Goal: Task Accomplishment & Management: Manage account settings

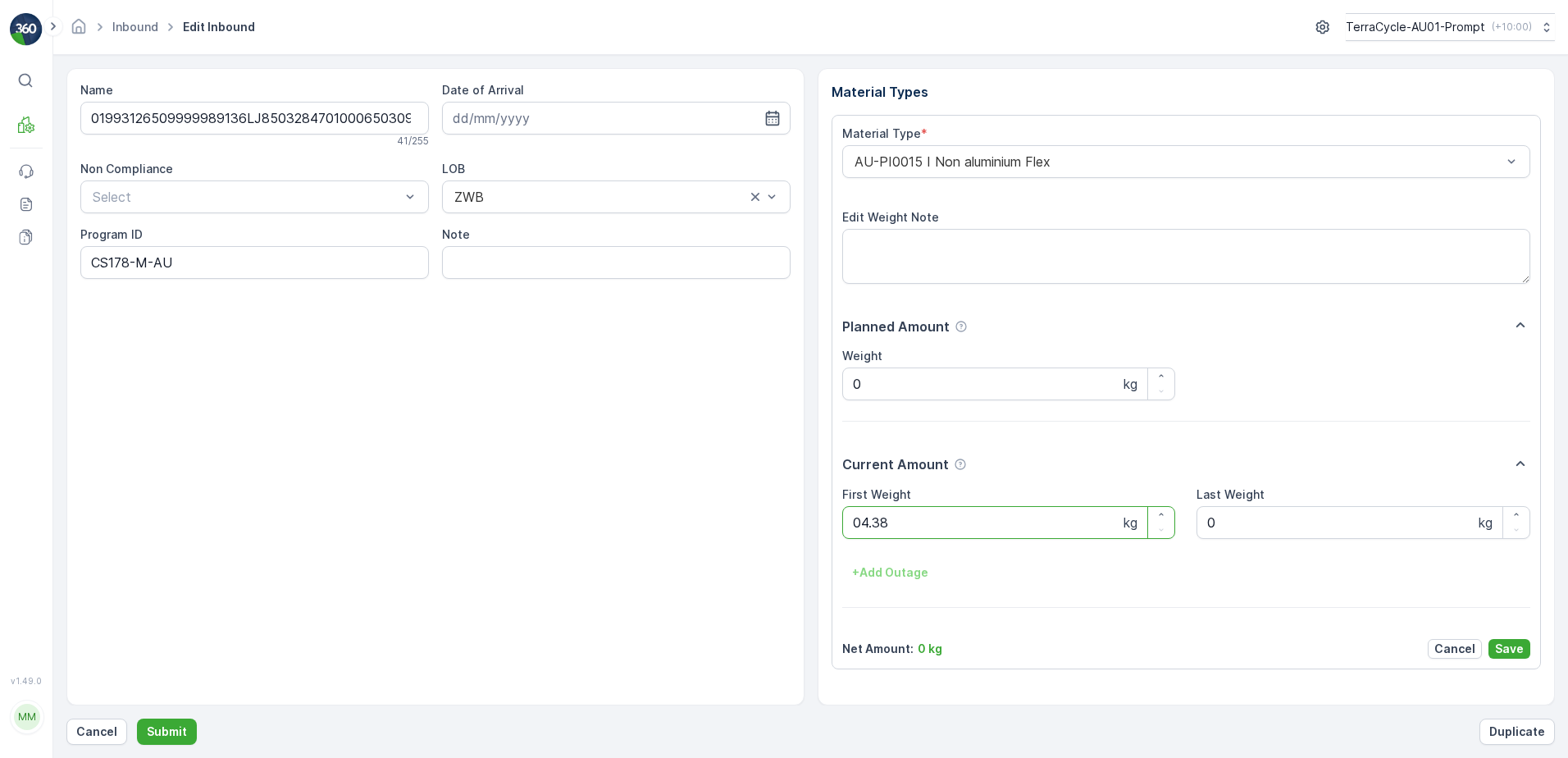
click at [137, 719] on button "Submit" at bounding box center [167, 732] width 60 height 26
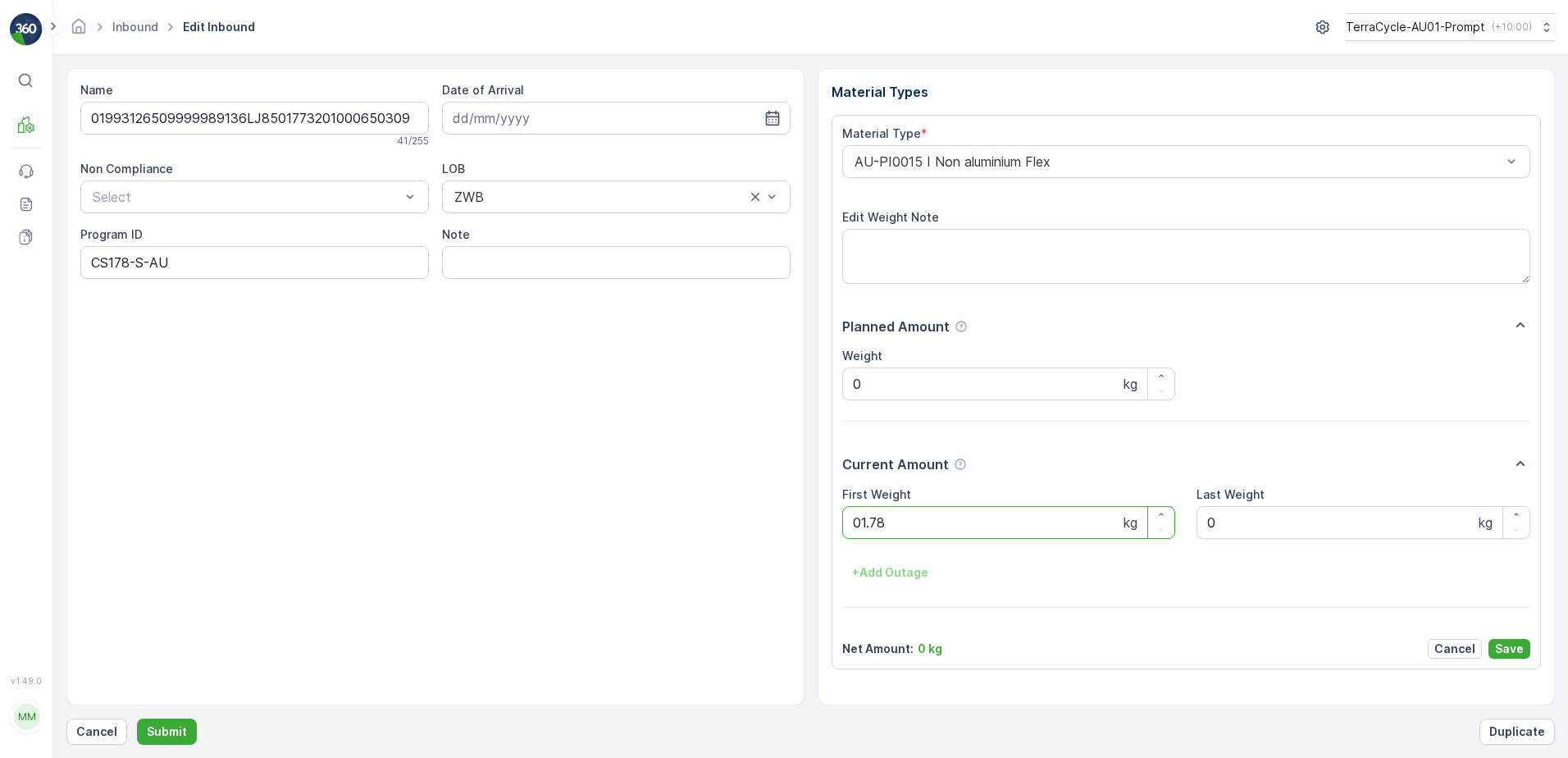
click at [137, 719] on button "Submit" at bounding box center [167, 732] width 60 height 26
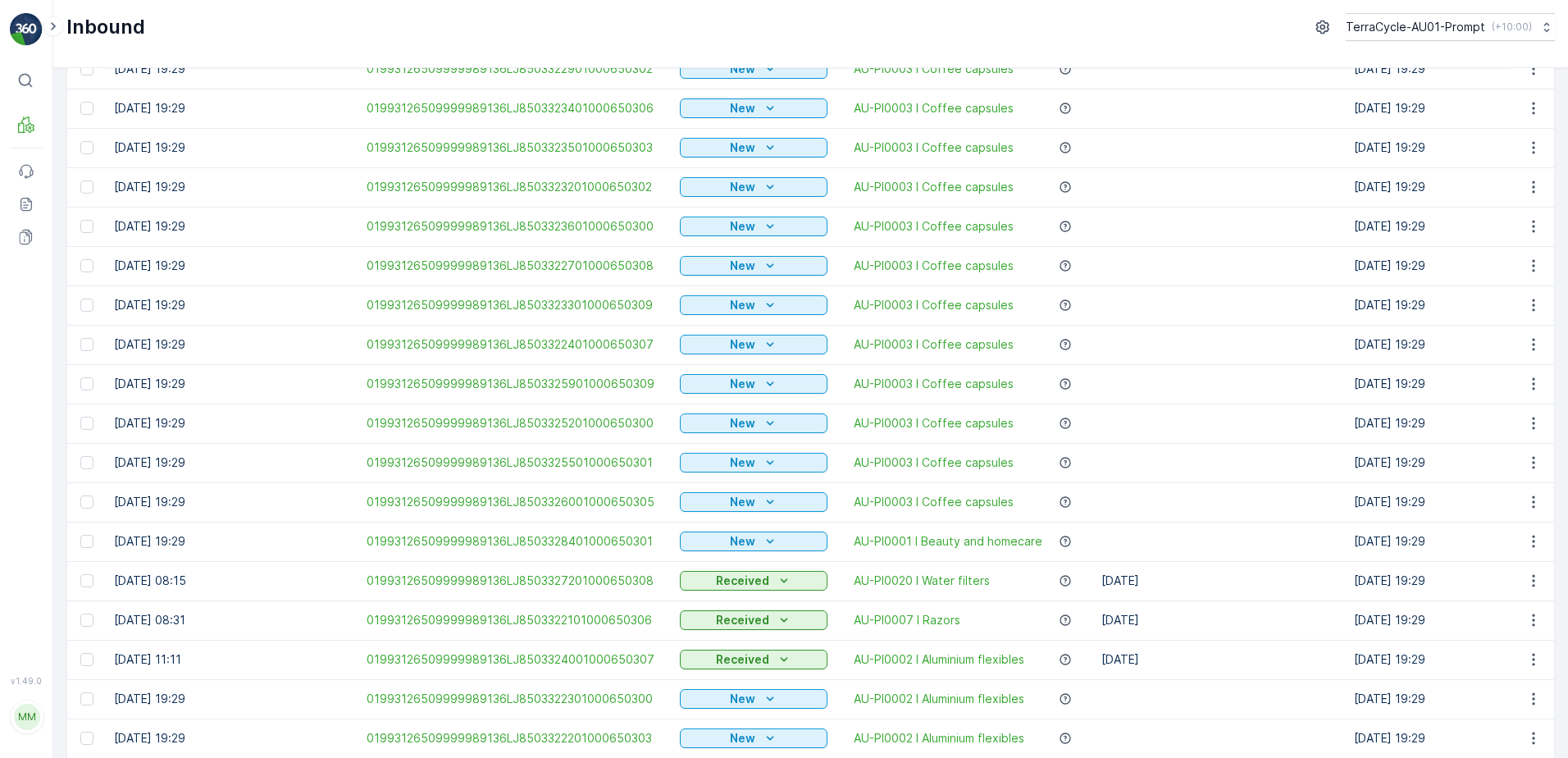
scroll to position [1461, 0]
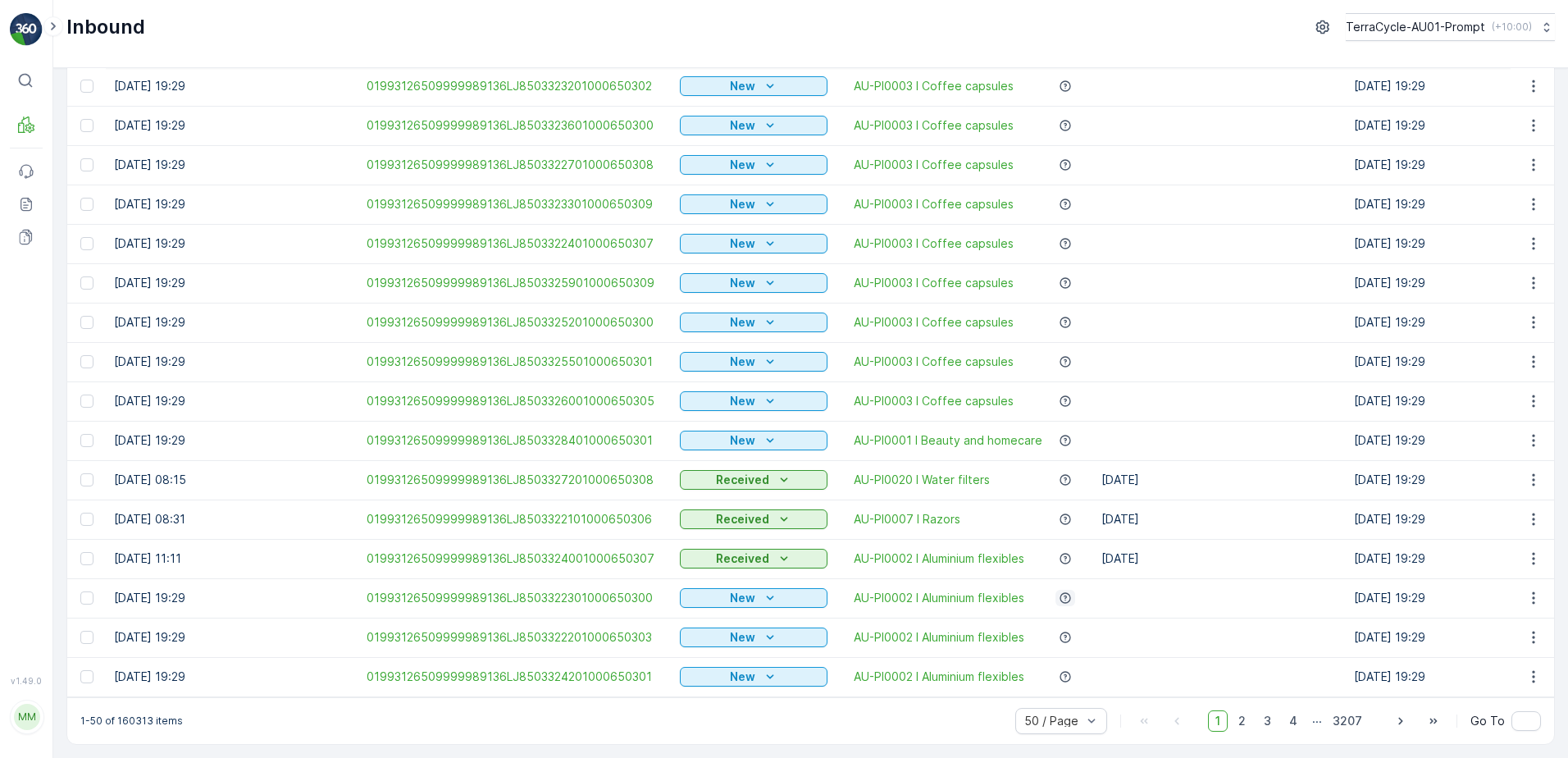
drag, startPoint x: 1243, startPoint y: 720, endPoint x: 1052, endPoint y: 593, distance: 229.4
click at [1243, 720] on span "2" at bounding box center [1242, 721] width 22 height 21
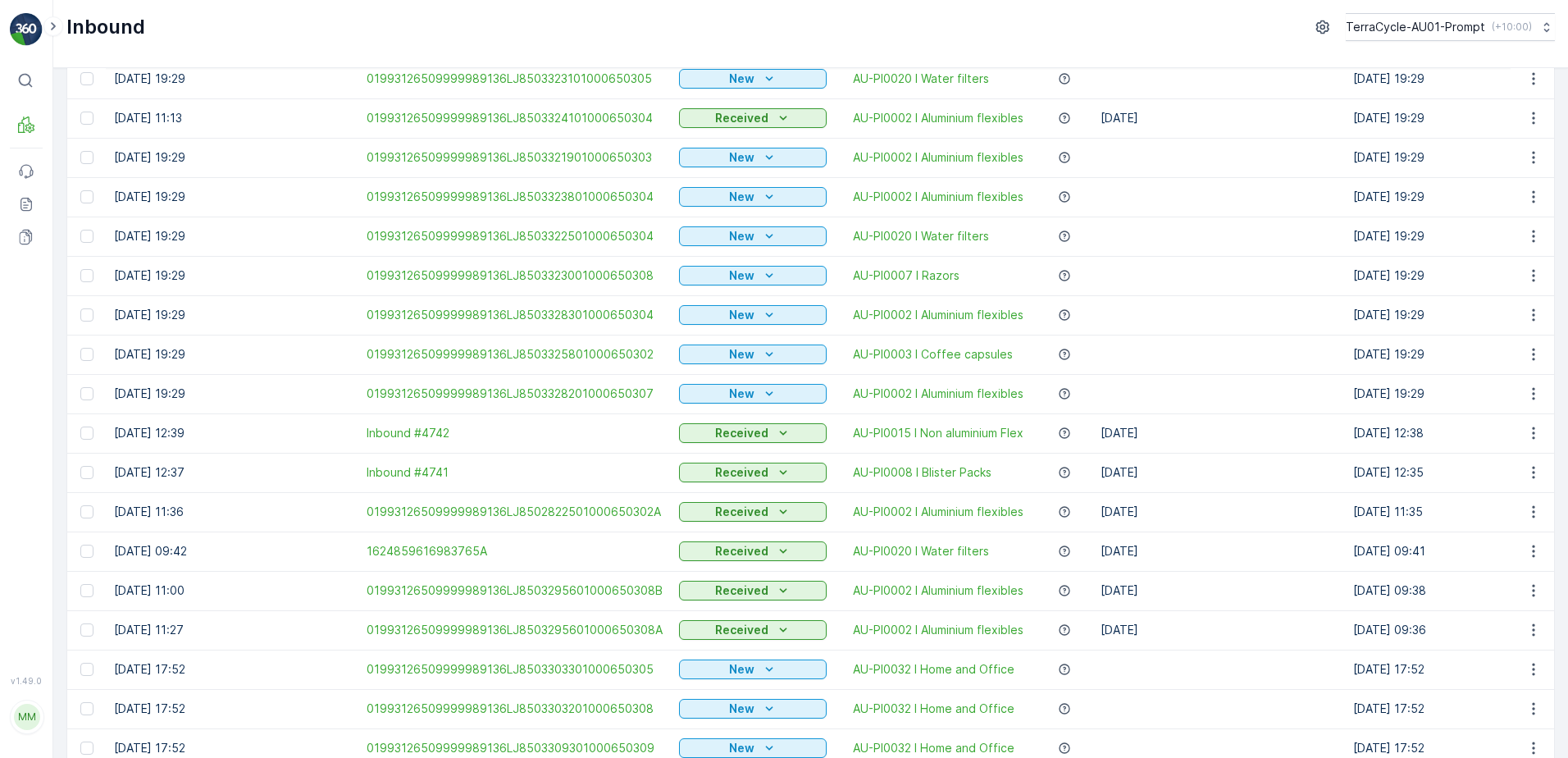
scroll to position [1461, 0]
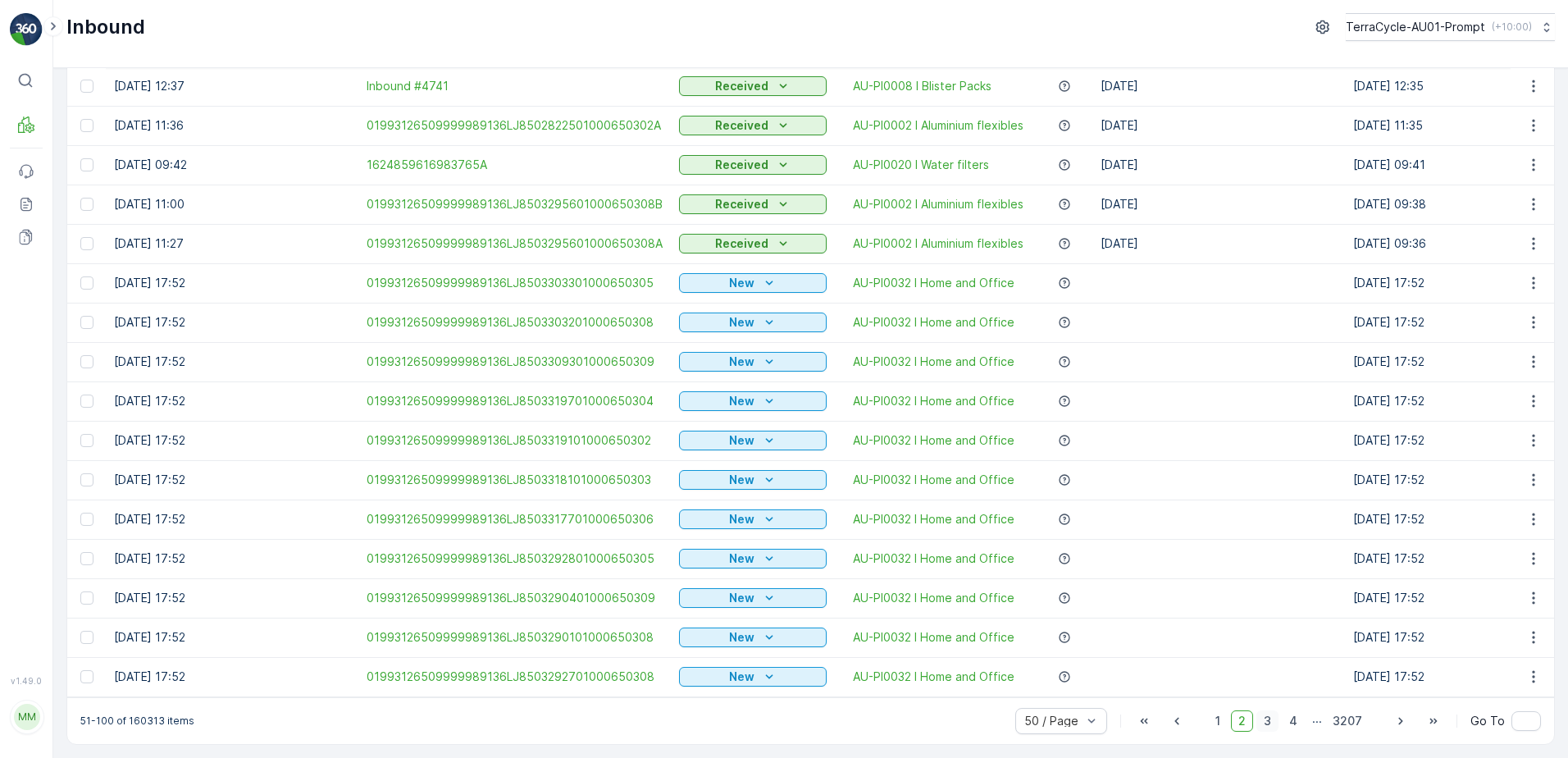
click at [1272, 721] on span "3" at bounding box center [1267, 721] width 22 height 21
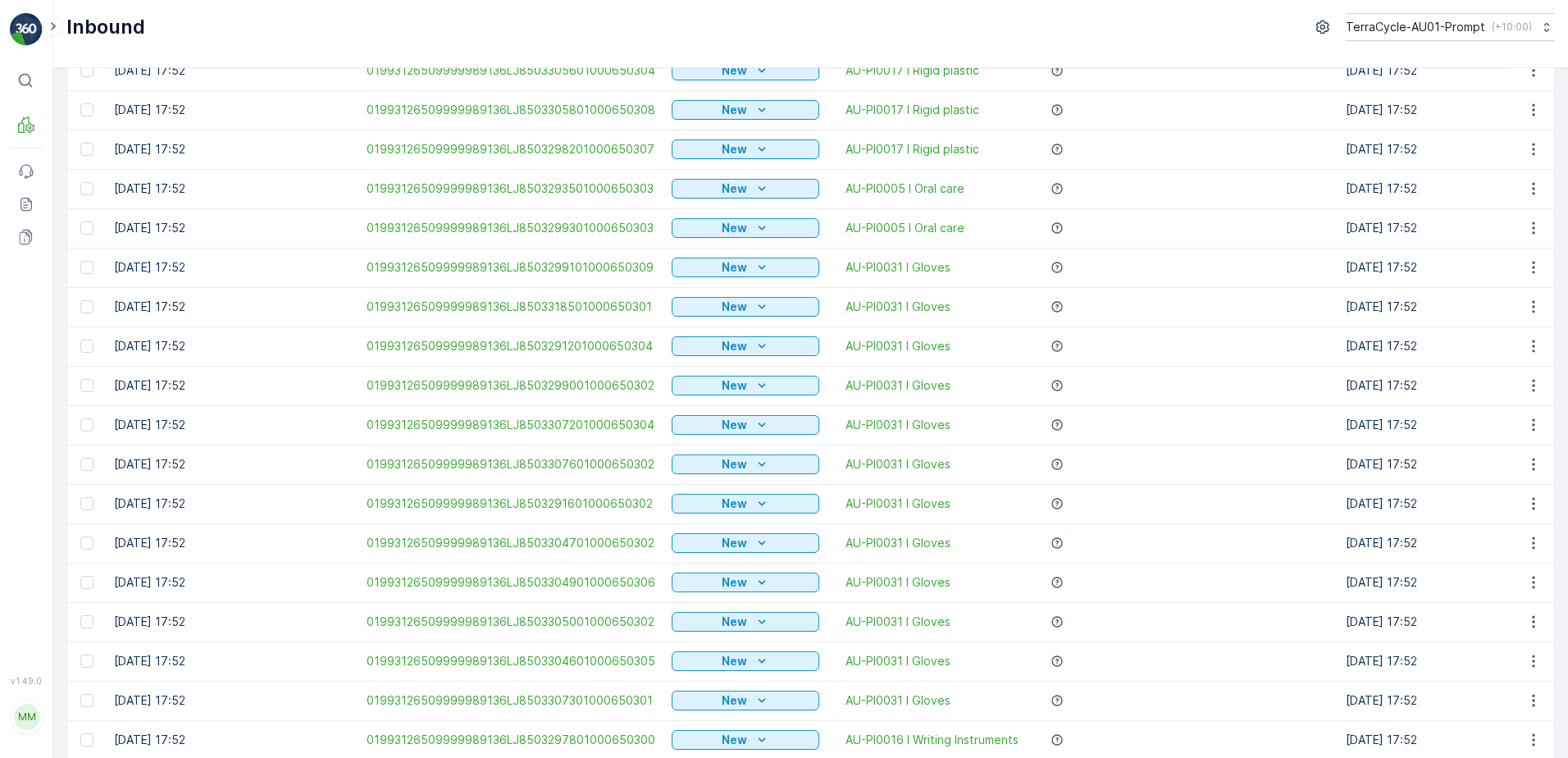
scroll to position [1461, 0]
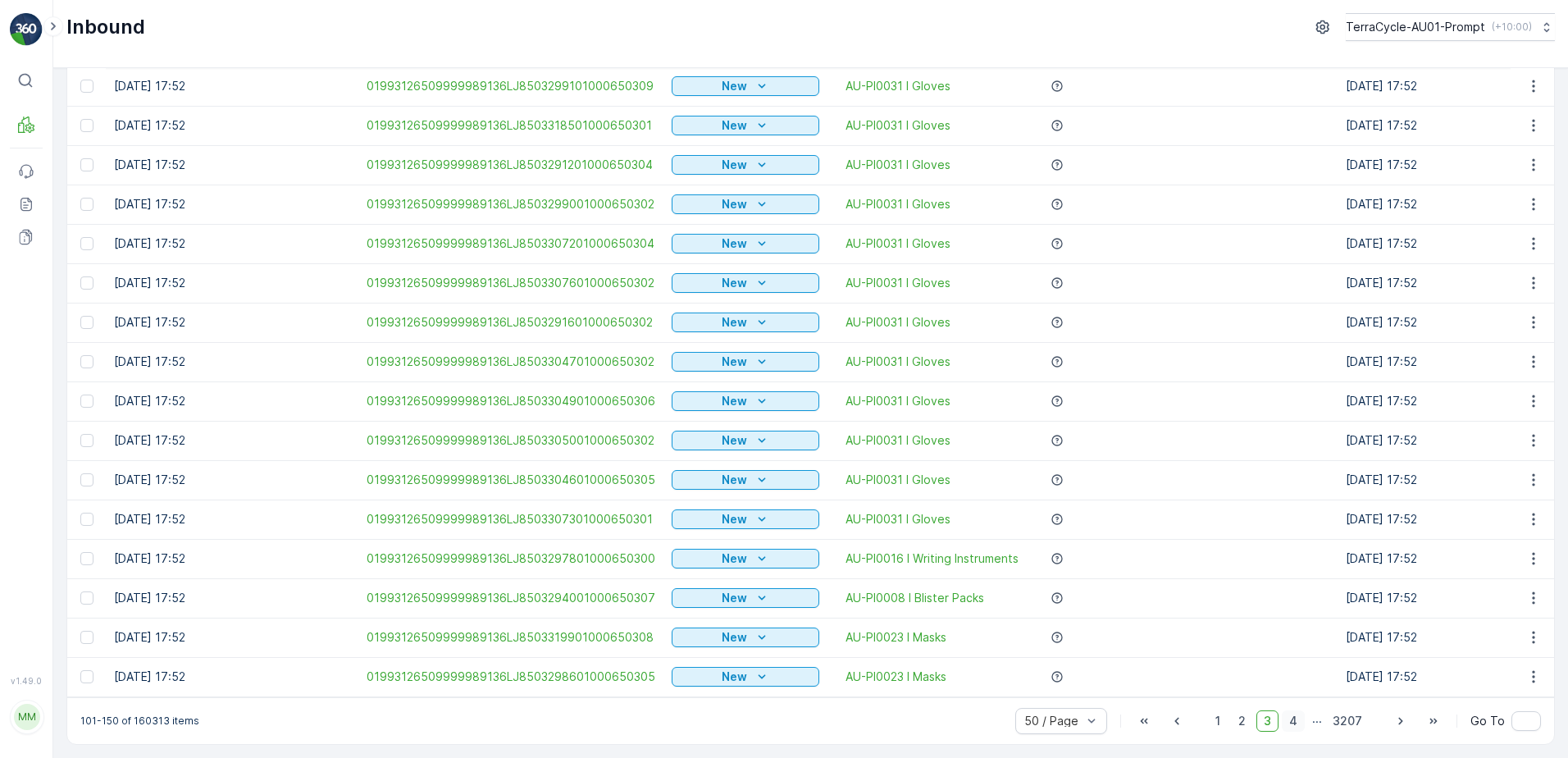
click at [1294, 722] on span "4" at bounding box center [1294, 721] width 23 height 21
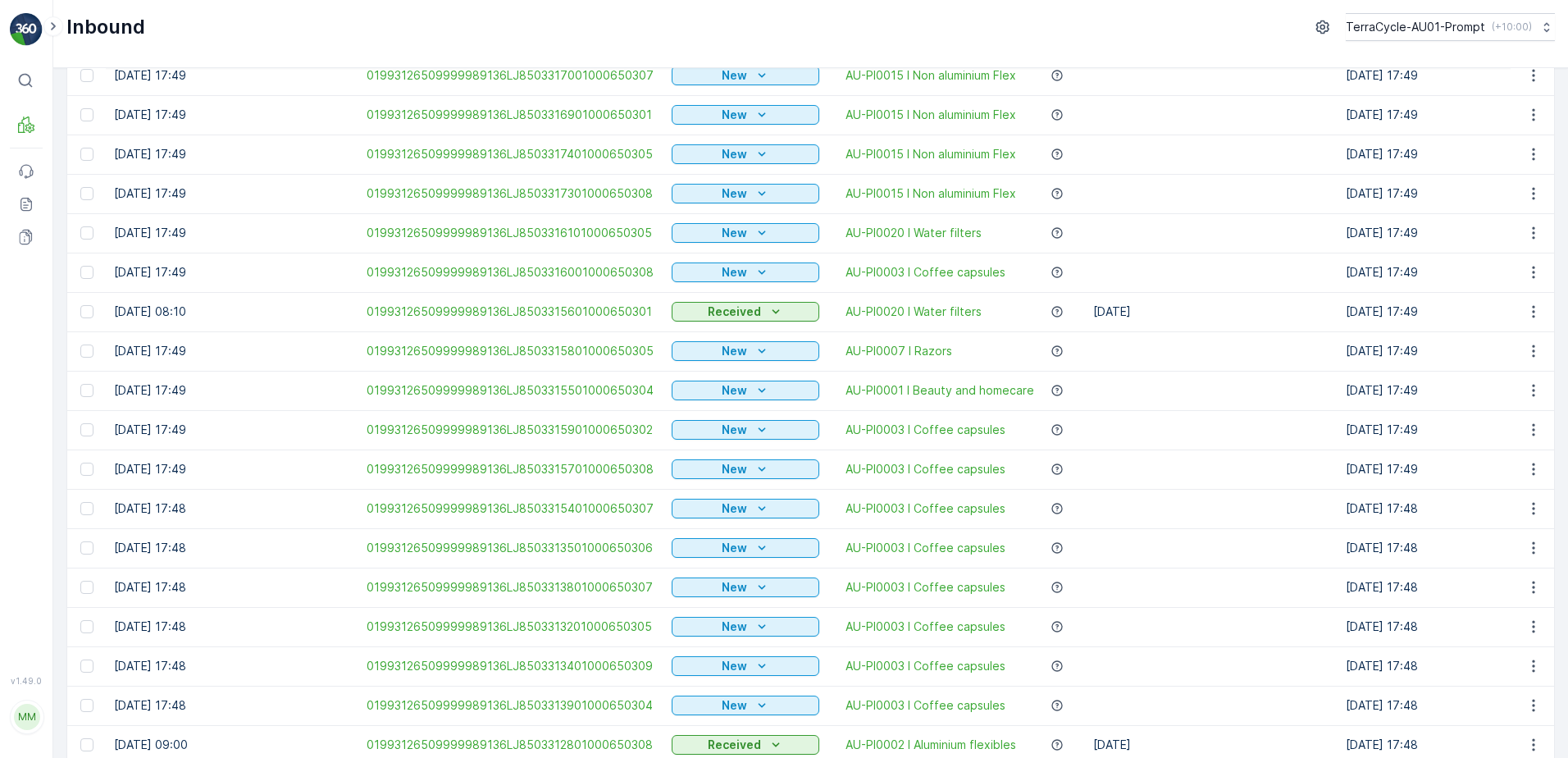
scroll to position [1461, 0]
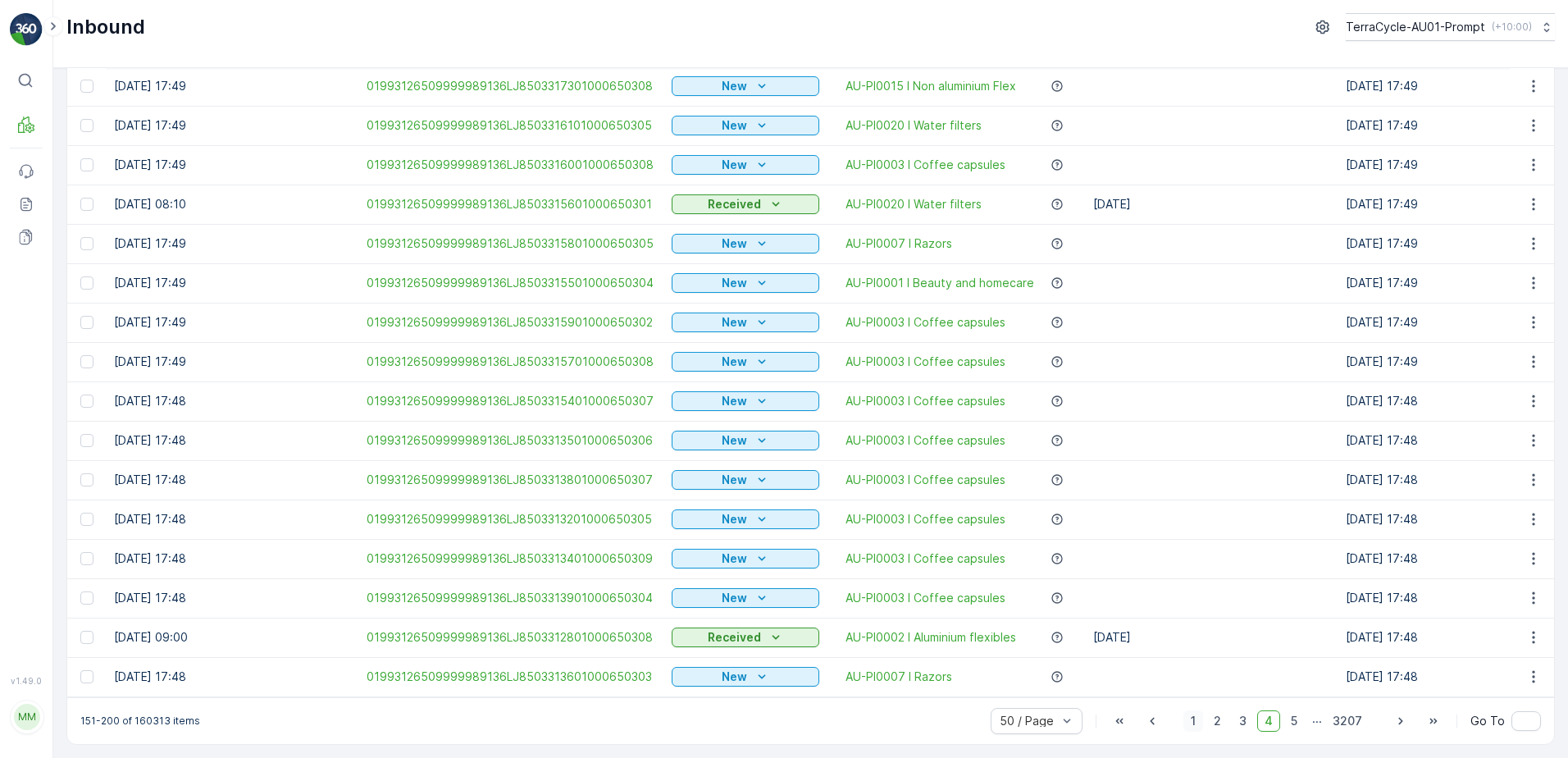
click at [1191, 724] on span "1" at bounding box center [1193, 721] width 20 height 21
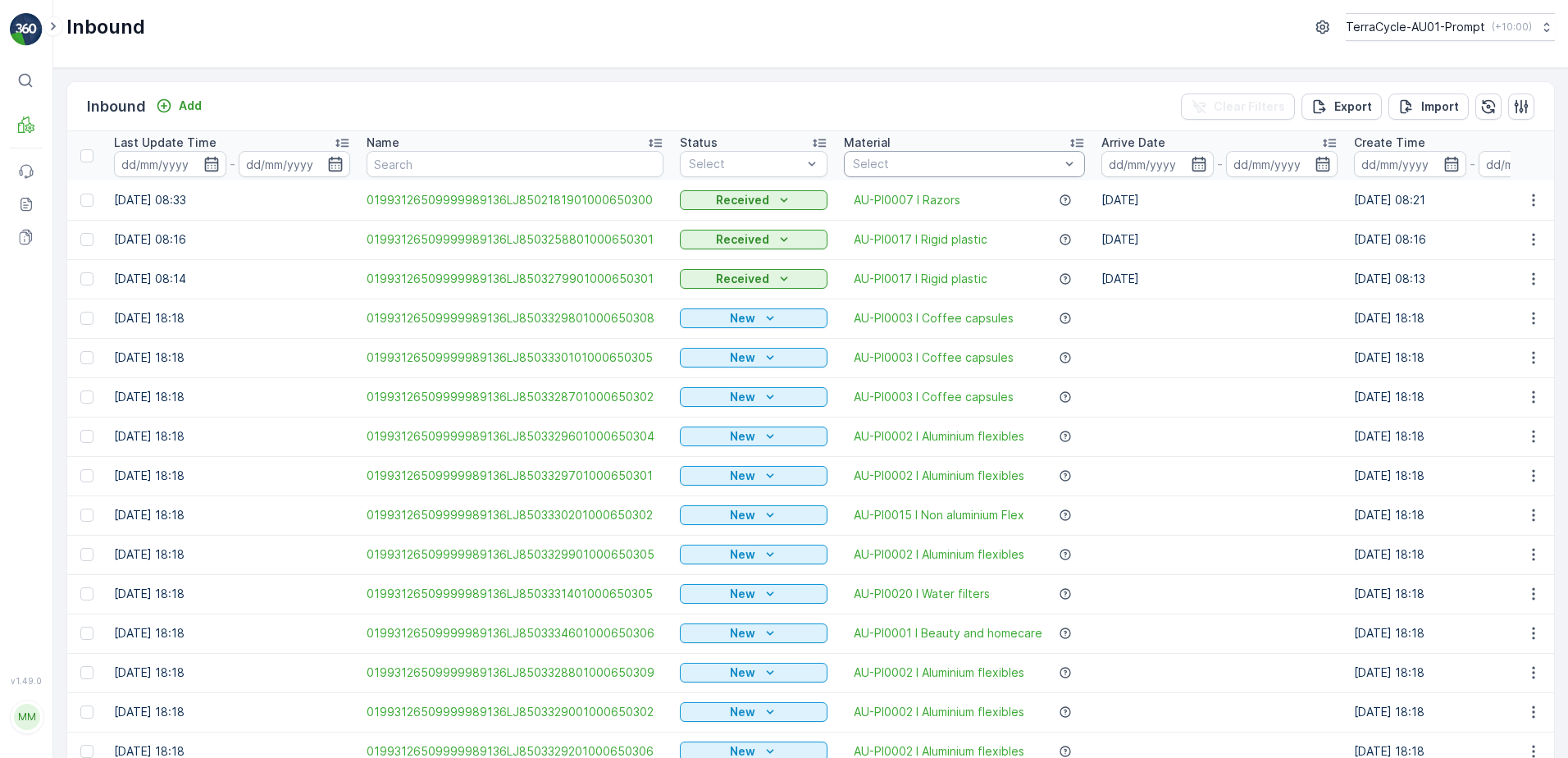
click at [901, 165] on div at bounding box center [956, 163] width 210 height 13
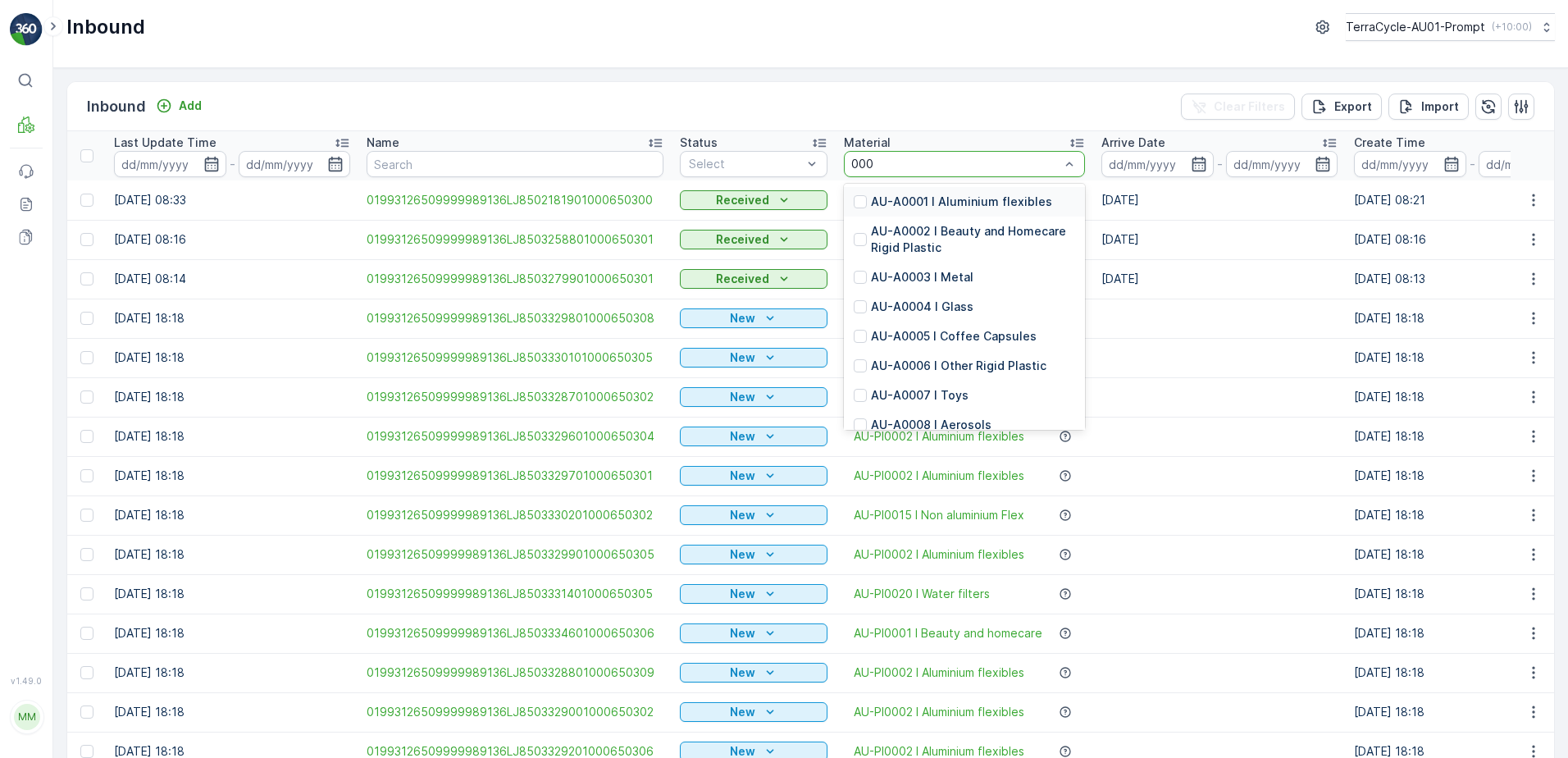
type input "0002"
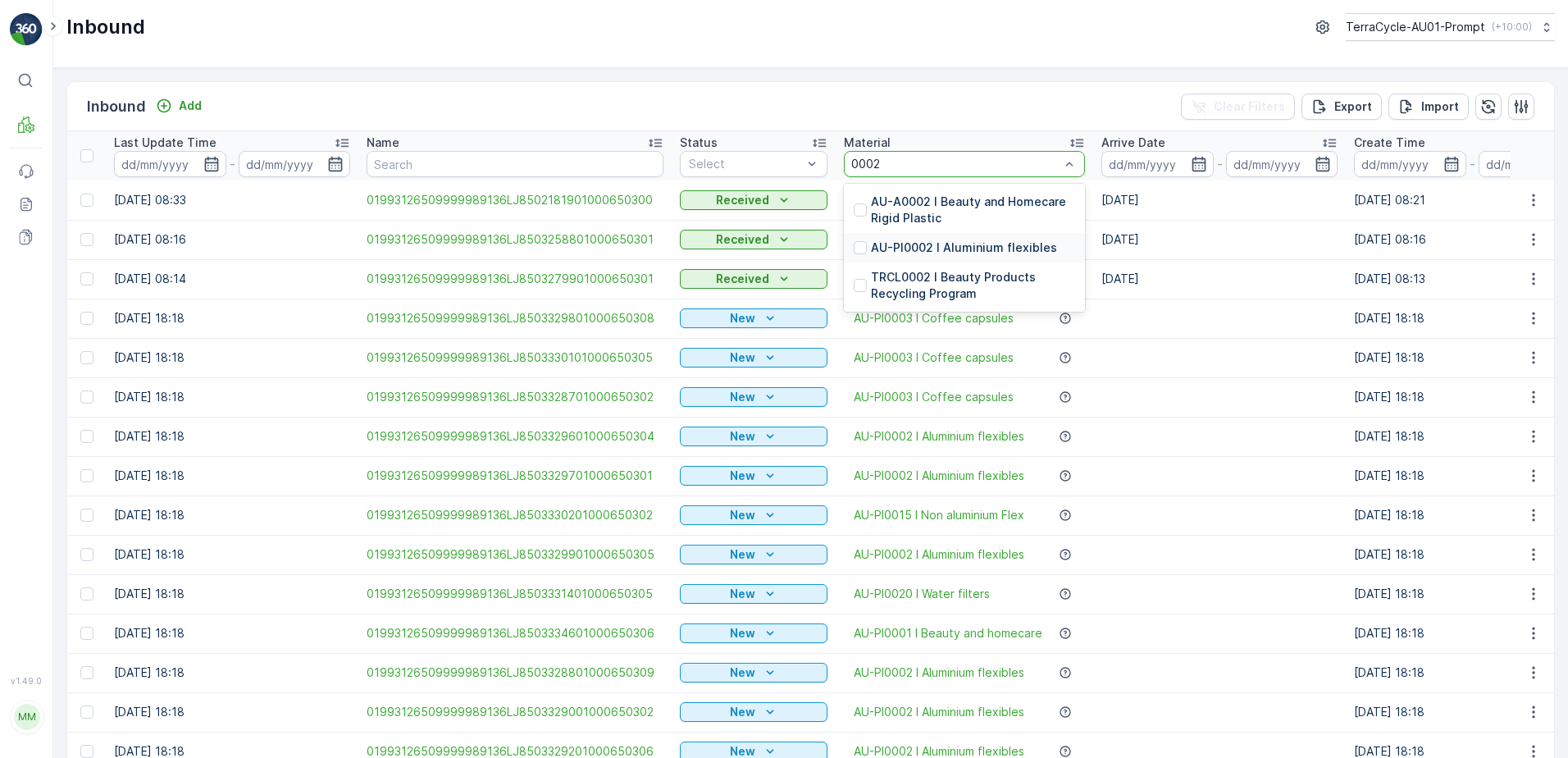
click at [926, 248] on p "AU-PI0002 I Aluminium flexibles" at bounding box center [964, 247] width 186 height 17
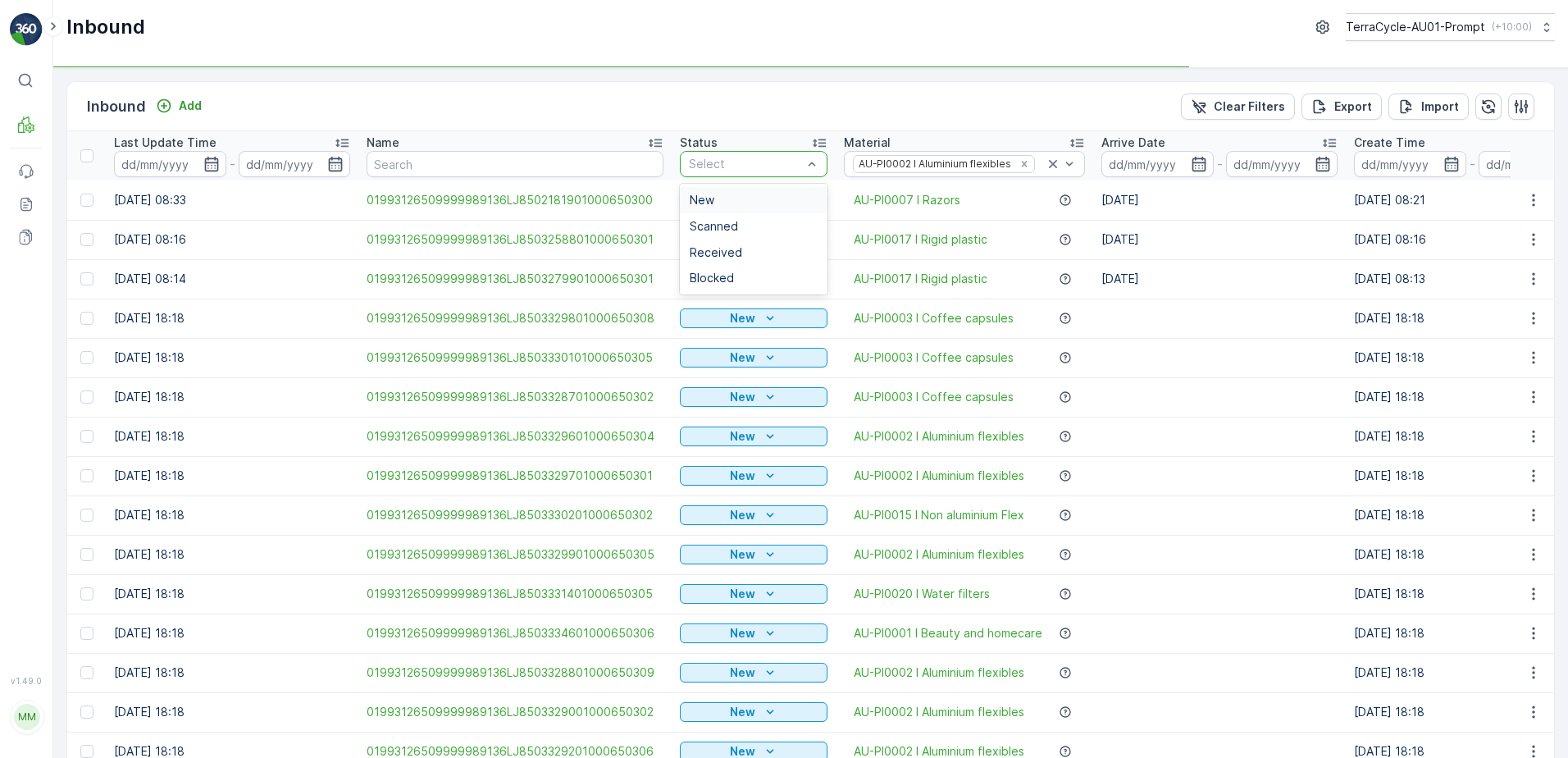
click at [765, 162] on div at bounding box center [745, 163] width 116 height 13
click at [732, 250] on span "Received" at bounding box center [716, 253] width 52 height 13
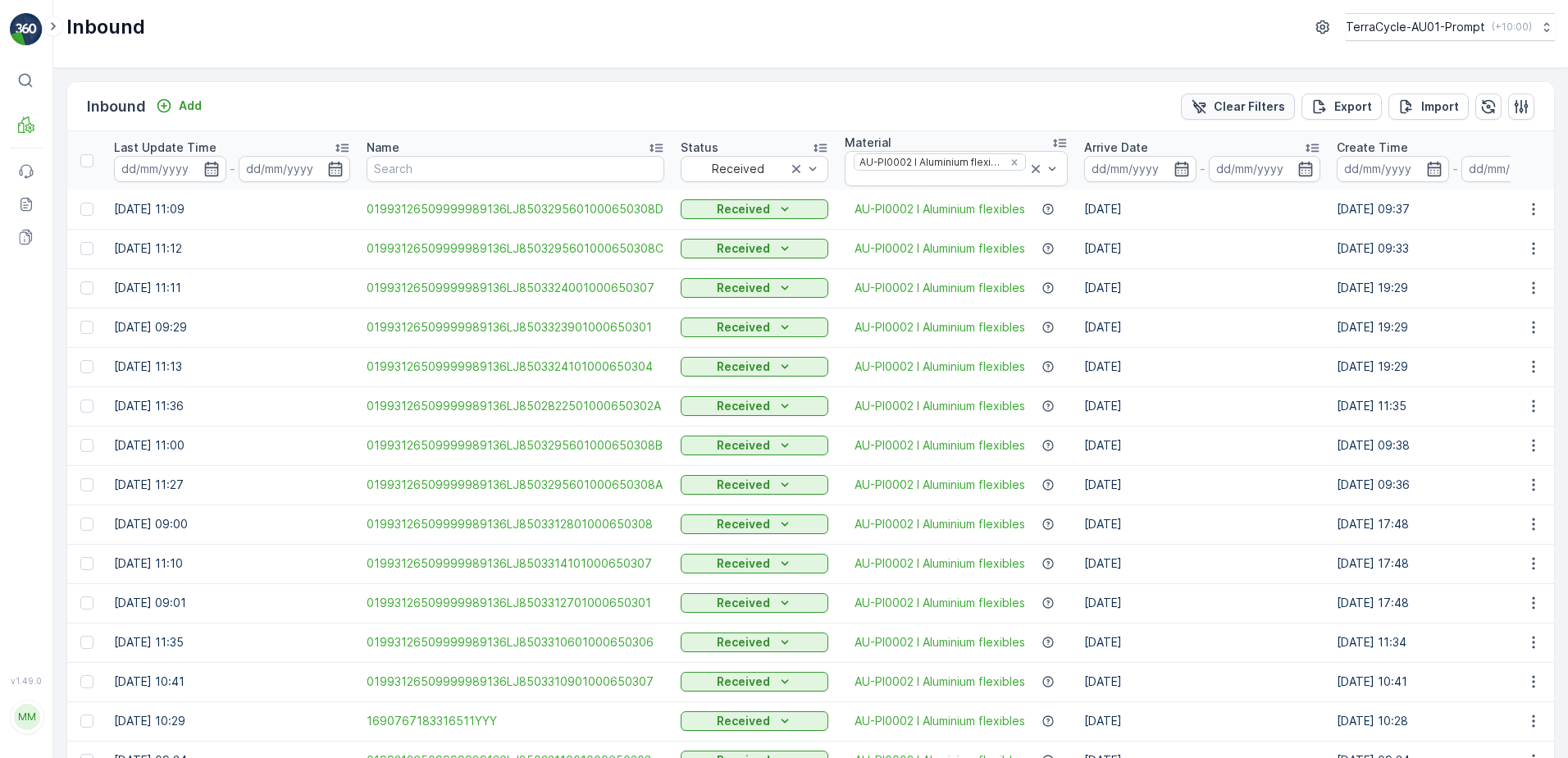
click at [1257, 101] on p "Clear Filters" at bounding box center [1250, 107] width 72 height 17
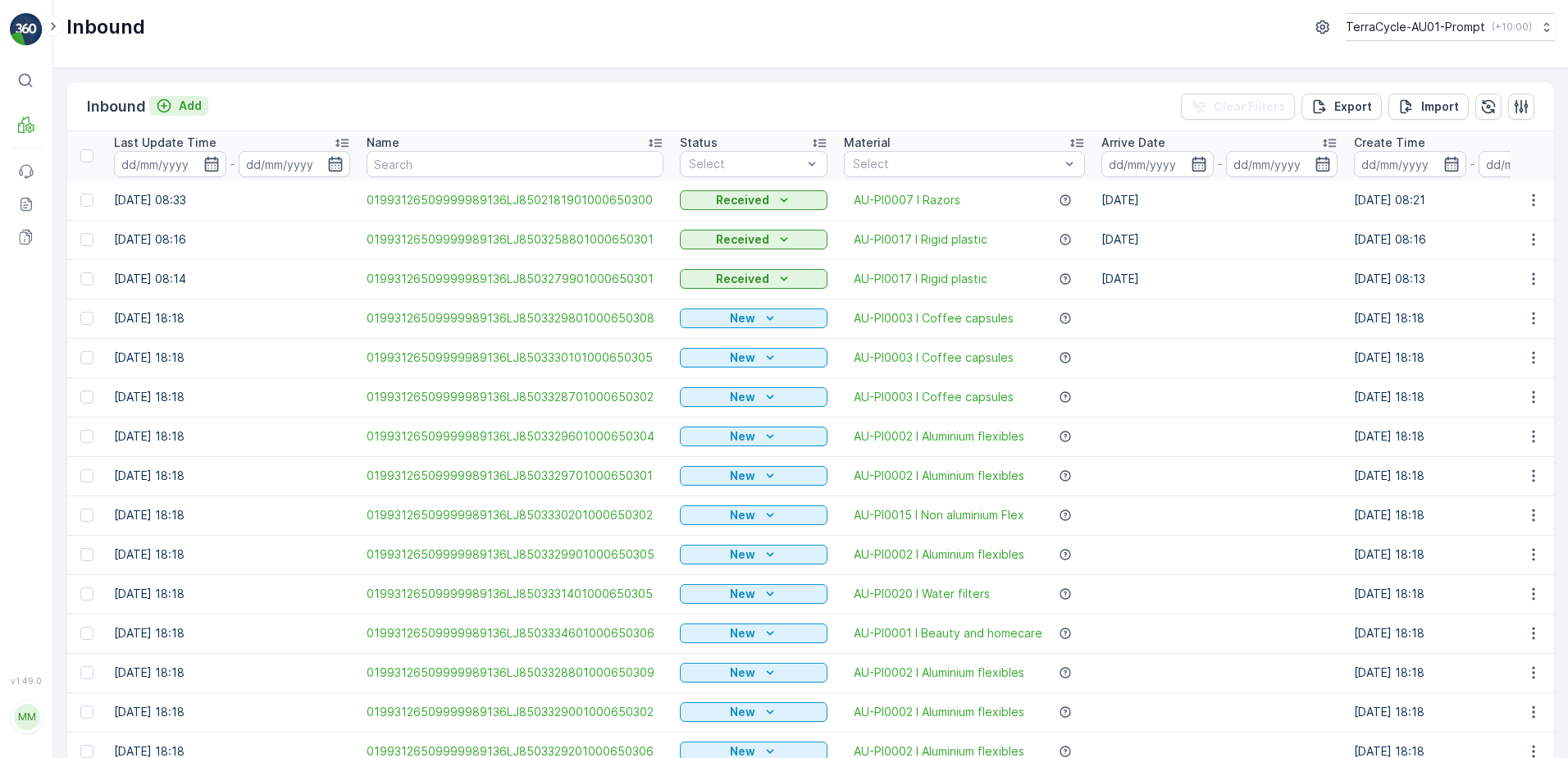
click at [198, 109] on p "Add" at bounding box center [191, 106] width 23 height 17
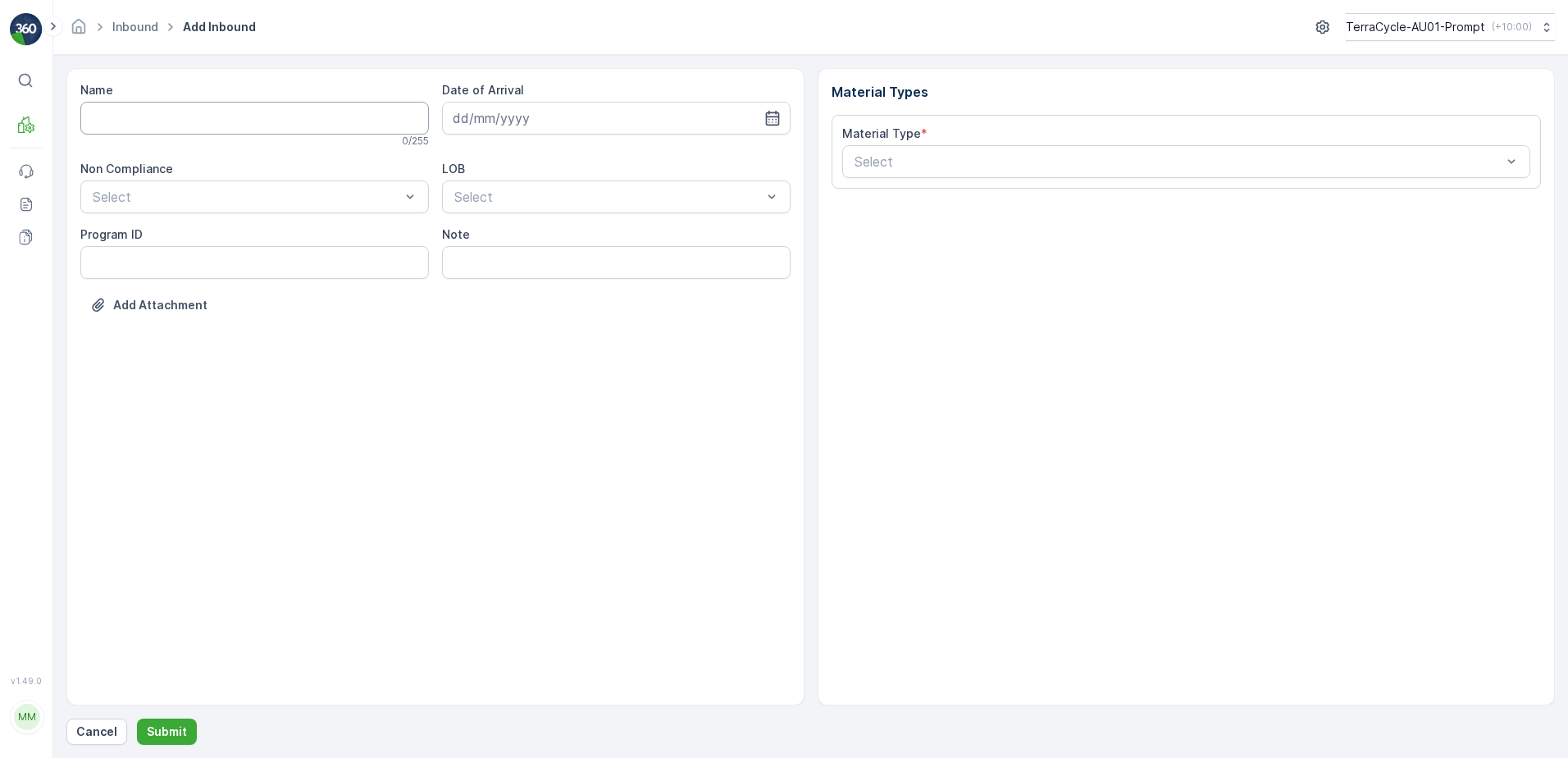
click at [170, 115] on input "Name" at bounding box center [254, 118] width 349 height 33
click at [137, 719] on button "Submit" at bounding box center [167, 732] width 60 height 26
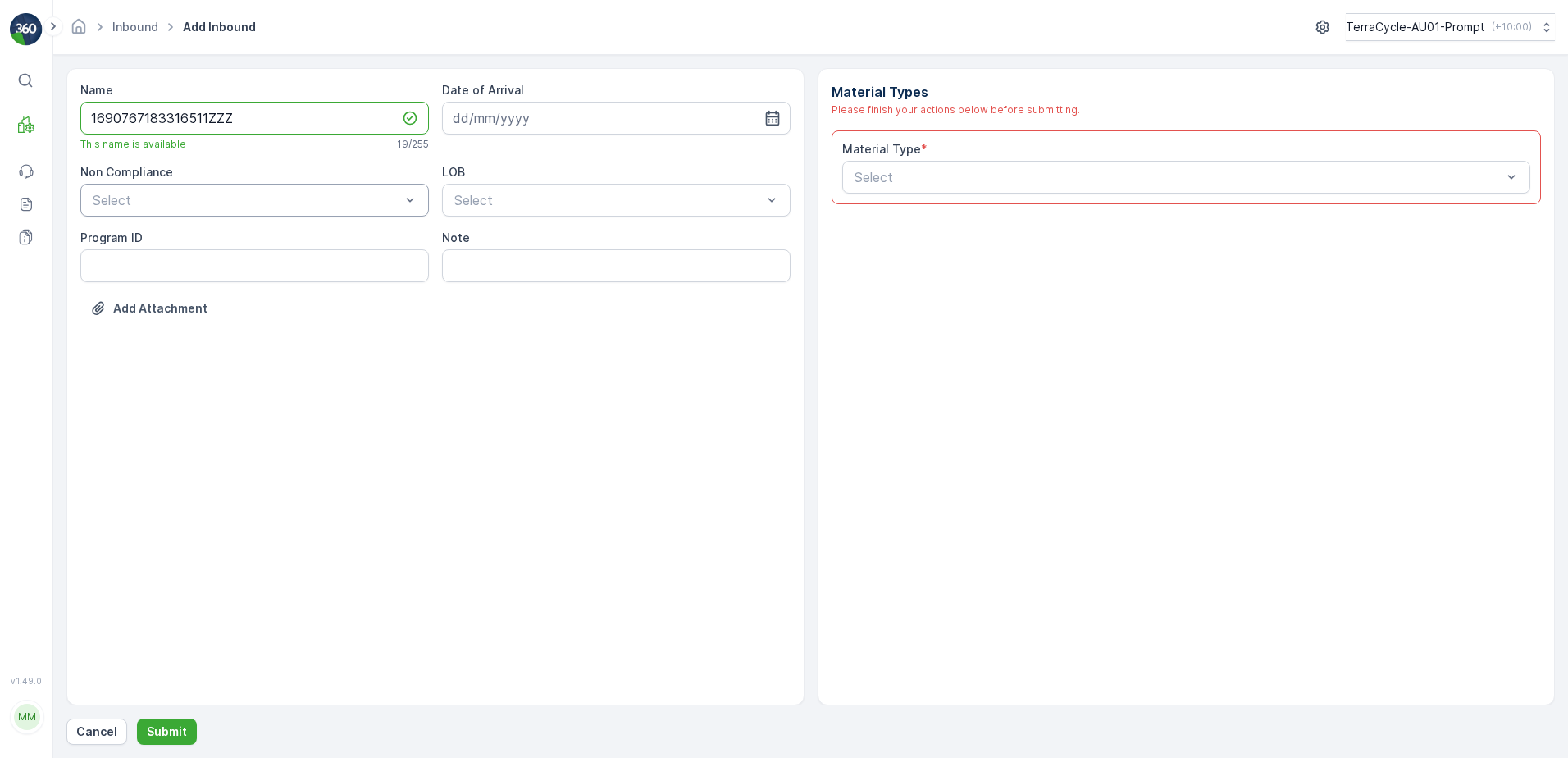
type input "1690767183316511ZZZ"
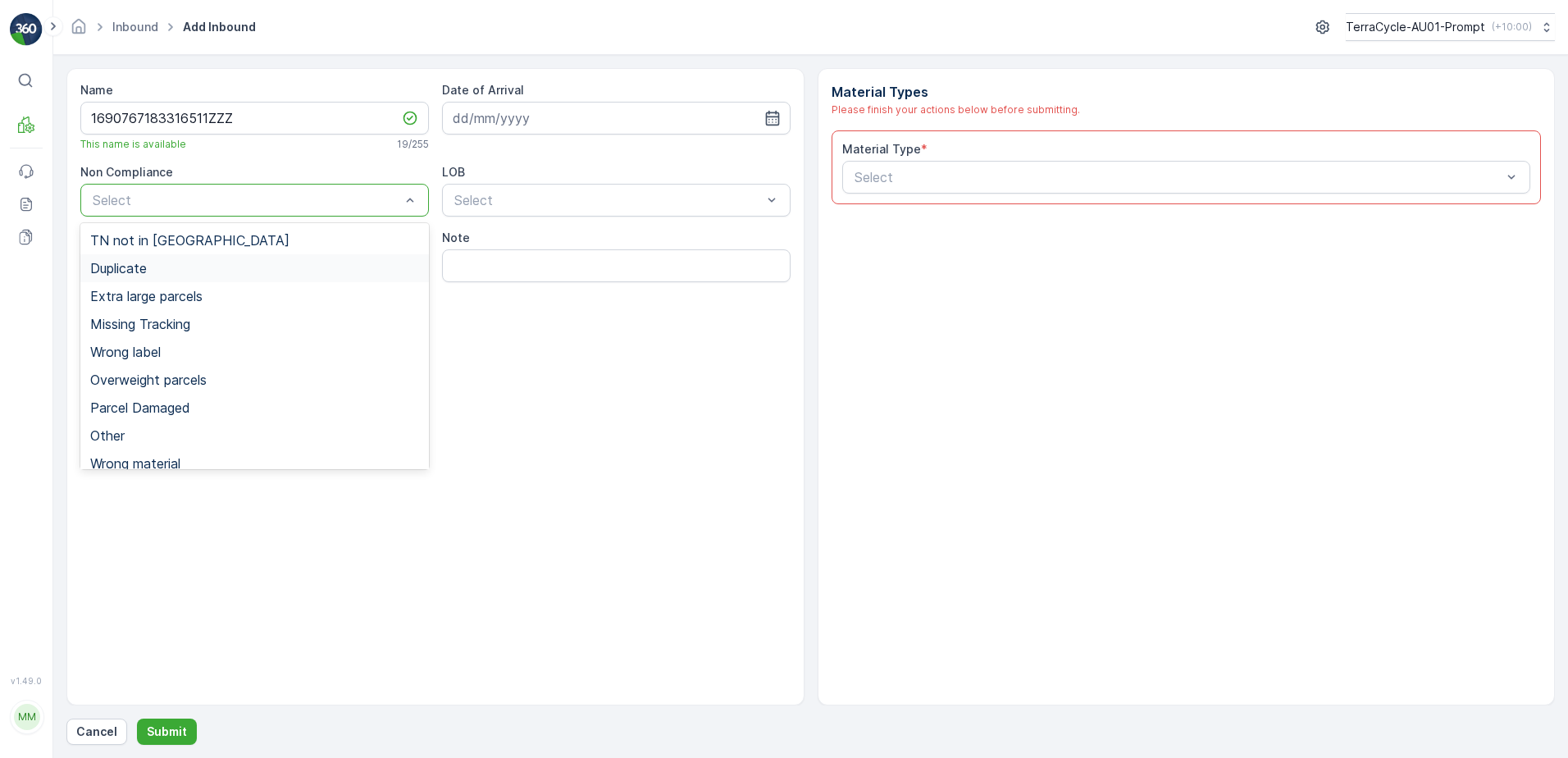
click at [165, 275] on div "Duplicate" at bounding box center [254, 268] width 349 height 28
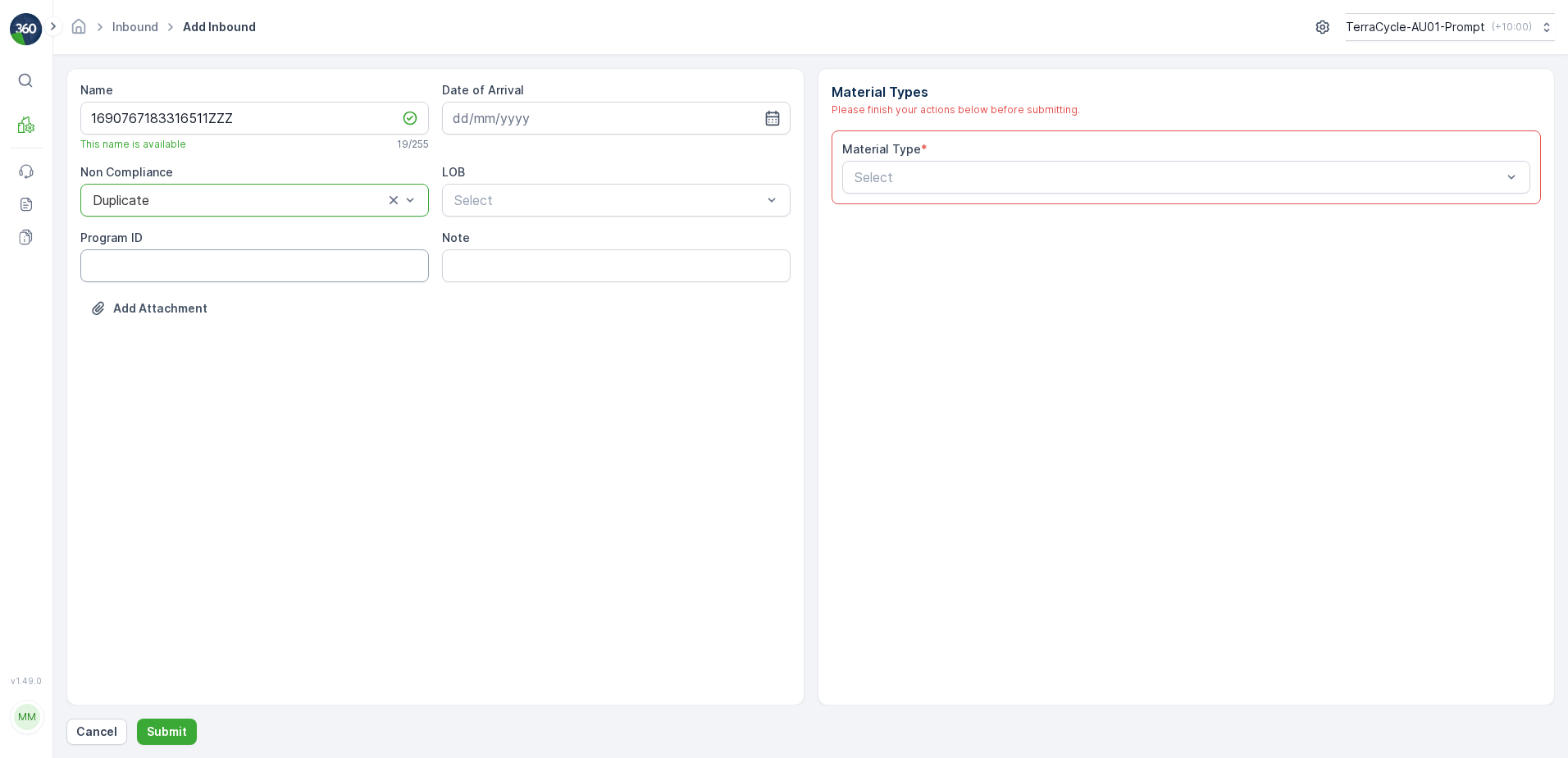
click at [166, 276] on ID "Program ID" at bounding box center [254, 266] width 349 height 33
type ID "1219"
drag, startPoint x: 513, startPoint y: 123, endPoint x: 519, endPoint y: 129, distance: 8.5
click at [514, 123] on input at bounding box center [616, 118] width 349 height 33
drag, startPoint x: 592, startPoint y: 351, endPoint x: 600, endPoint y: 286, distance: 65.5
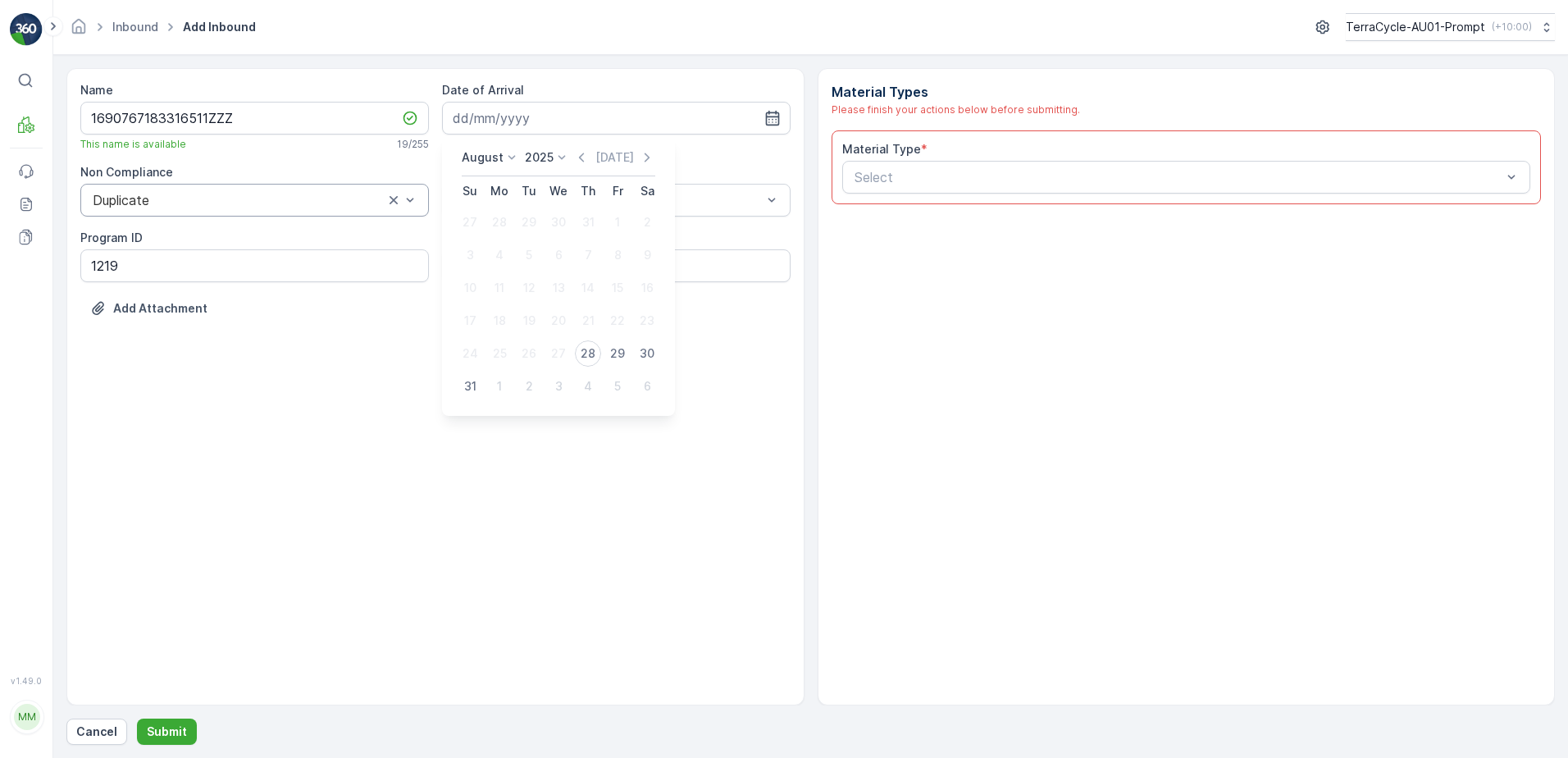
click at [593, 351] on div "28" at bounding box center [588, 353] width 26 height 26
type input "[DATE]"
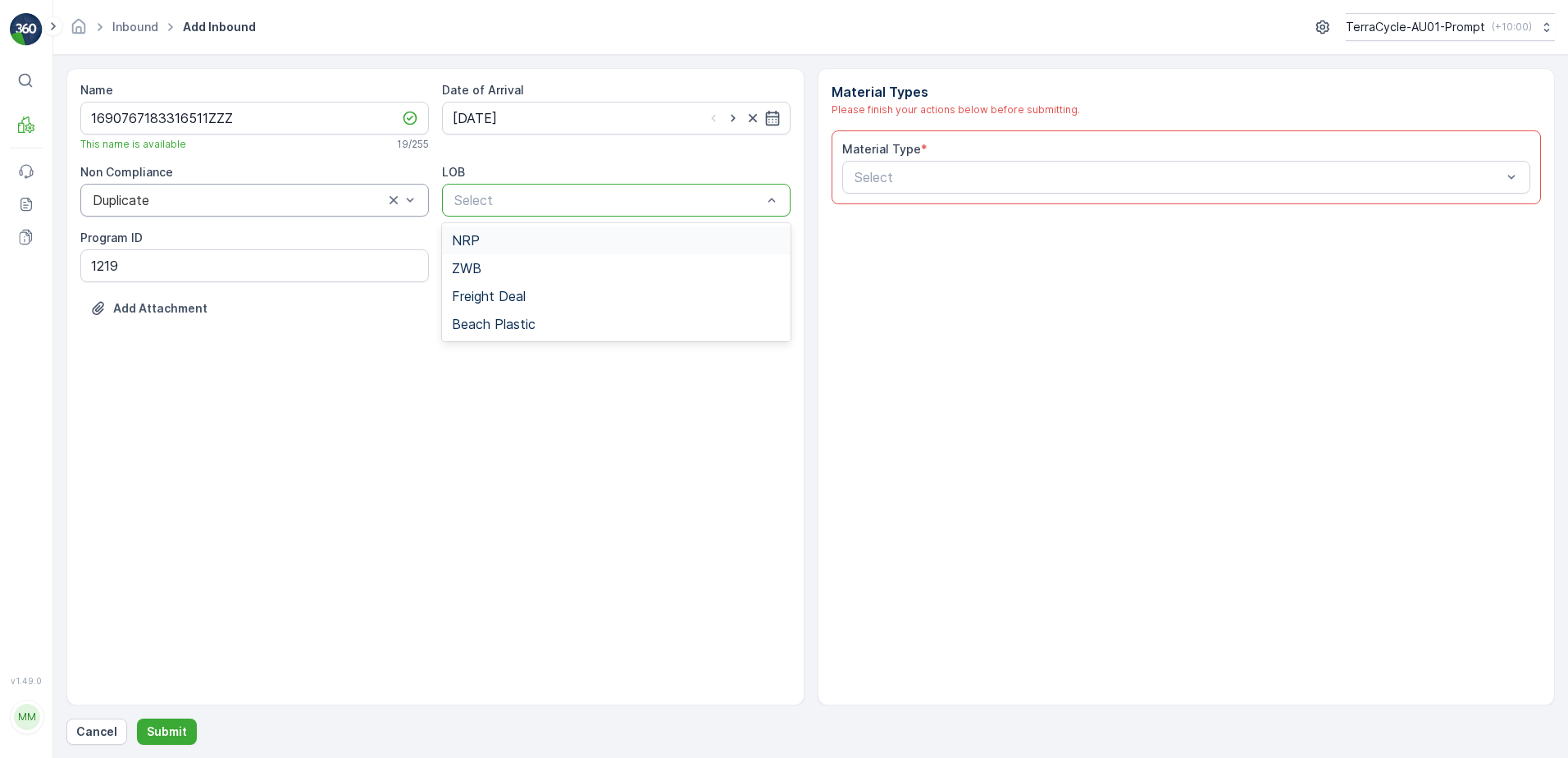
click at [601, 206] on div at bounding box center [608, 200] width 311 height 15
drag, startPoint x: 593, startPoint y: 239, endPoint x: 814, endPoint y: 219, distance: 221.9
click at [595, 239] on div "NRP" at bounding box center [616, 240] width 329 height 15
click at [915, 182] on div at bounding box center [1178, 177] width 651 height 15
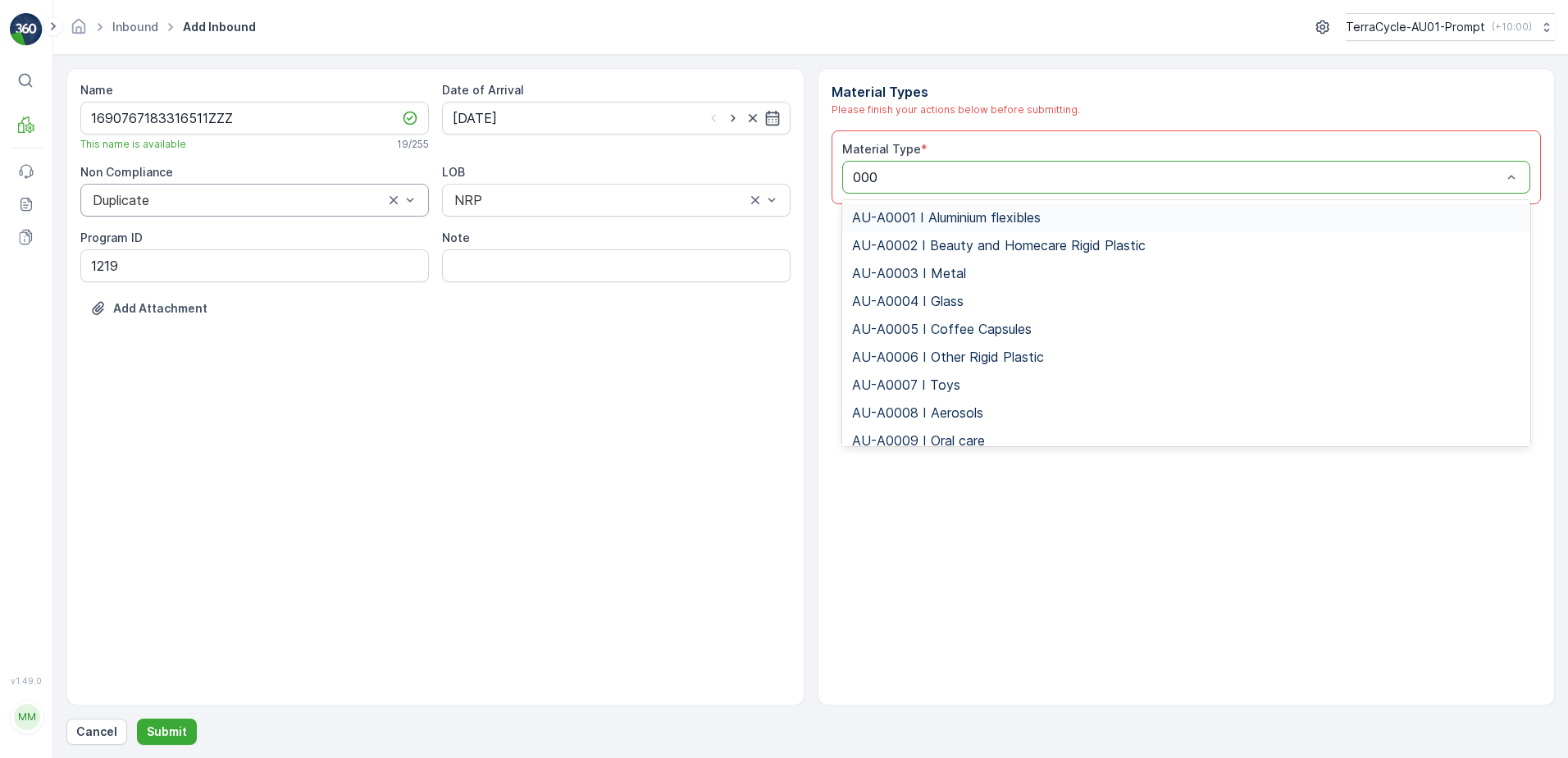
type input "0002"
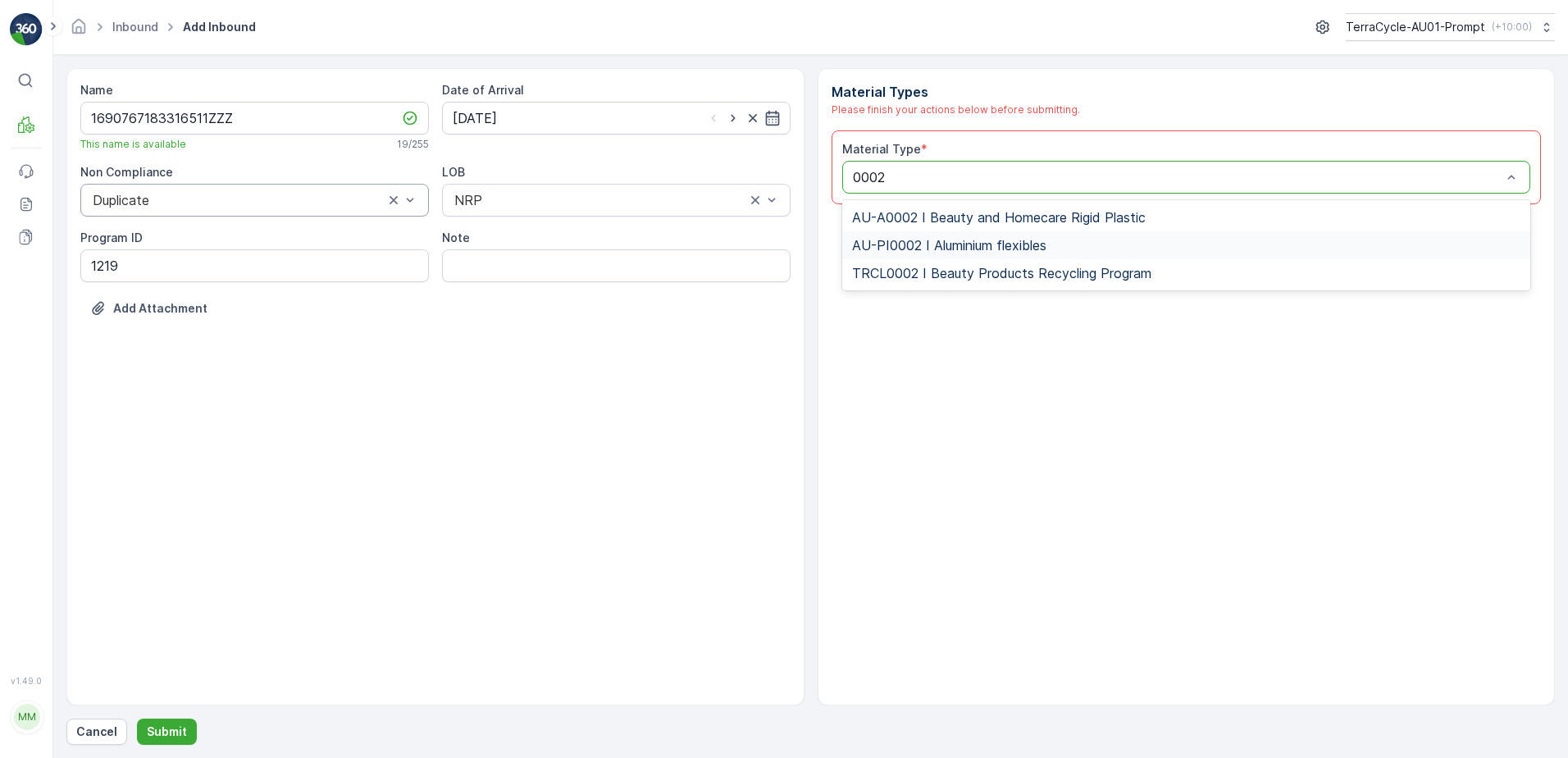
click at [1023, 246] on span "AU-PI0002 I Aluminium flexibles" at bounding box center [949, 245] width 194 height 15
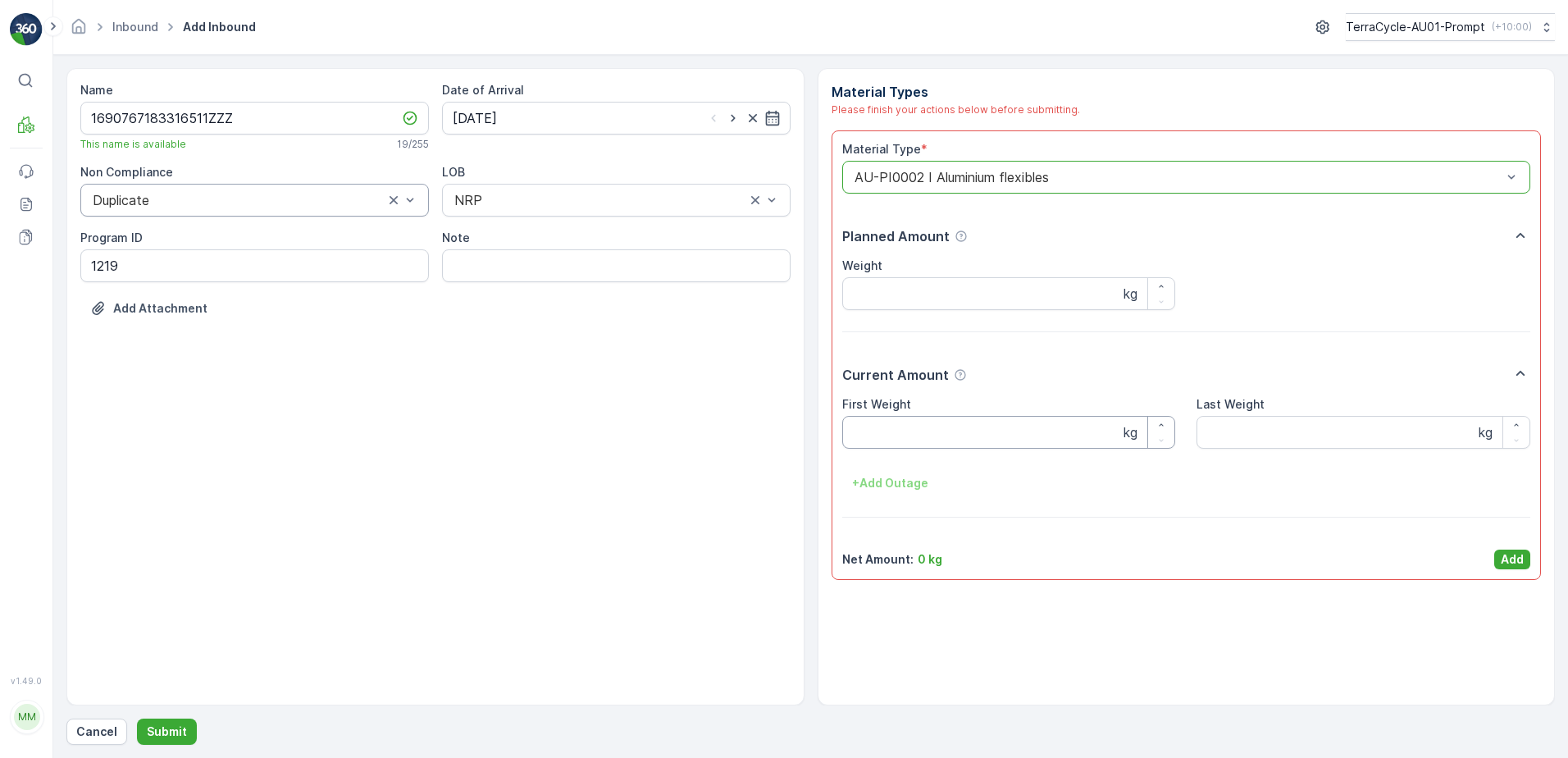
click at [948, 430] on Weight "First Weight" at bounding box center [1009, 433] width 334 height 33
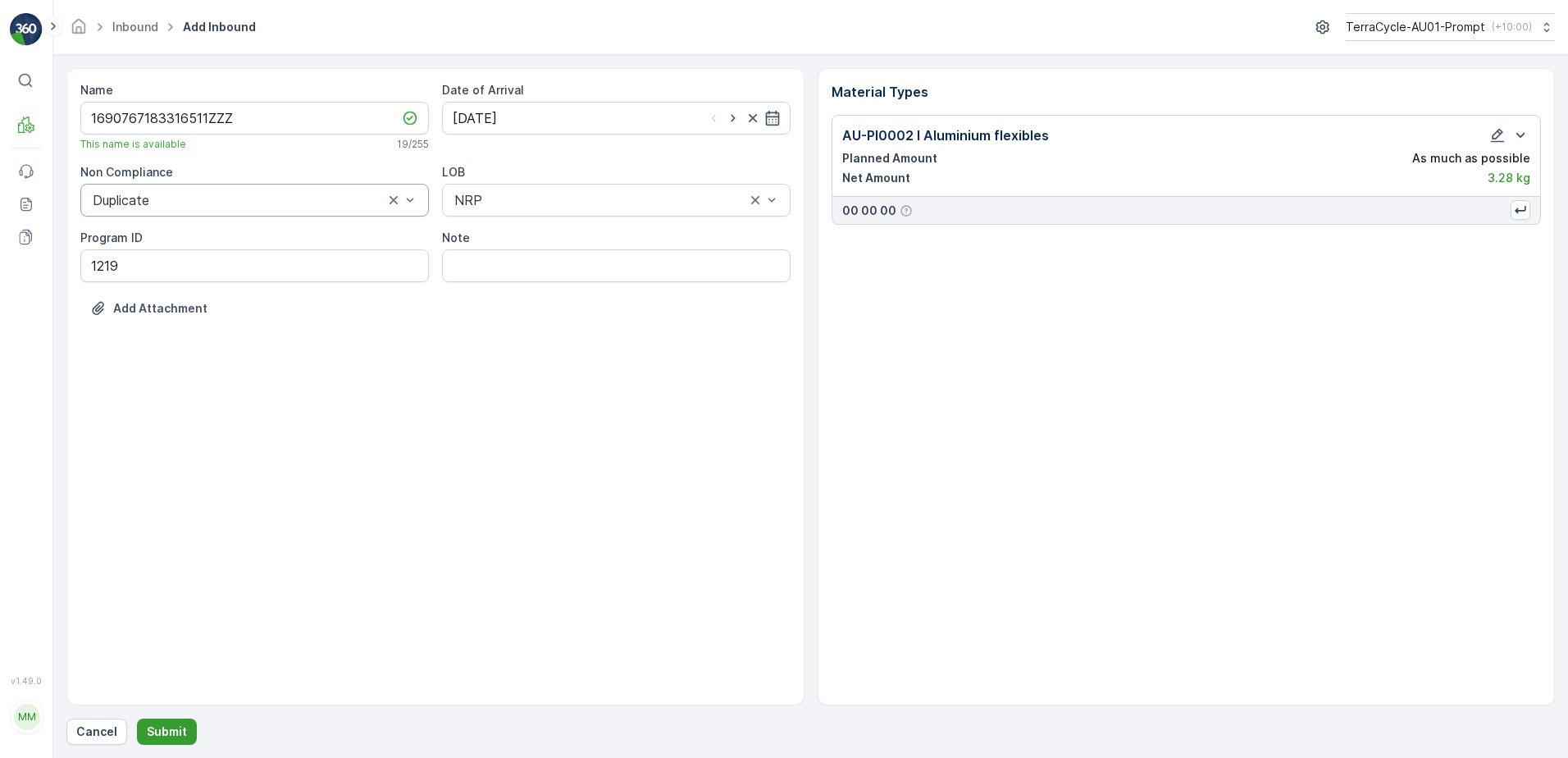
click at [163, 736] on p "Submit" at bounding box center [167, 732] width 40 height 17
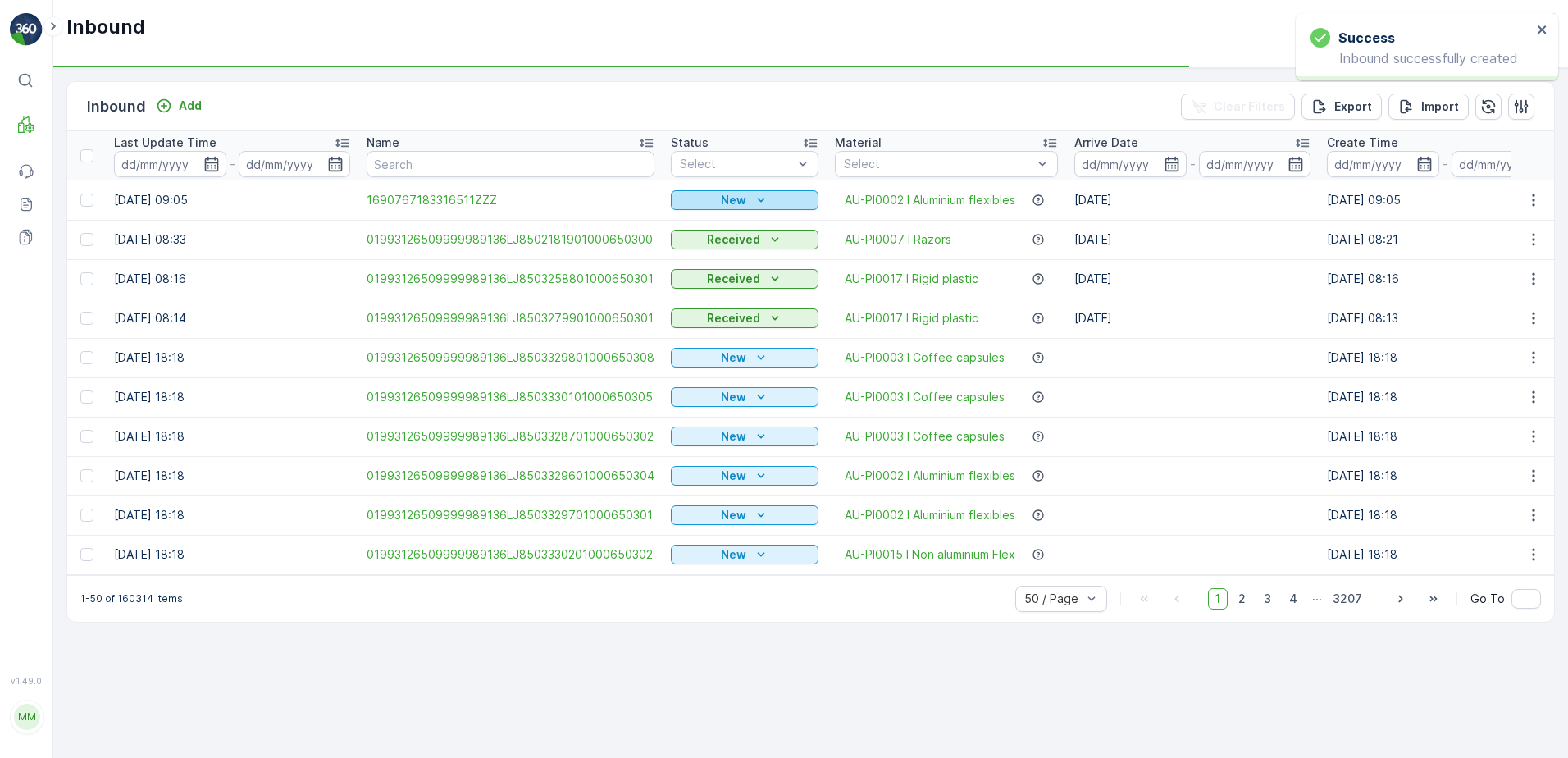
click at [745, 202] on div "New" at bounding box center [745, 200] width 135 height 17
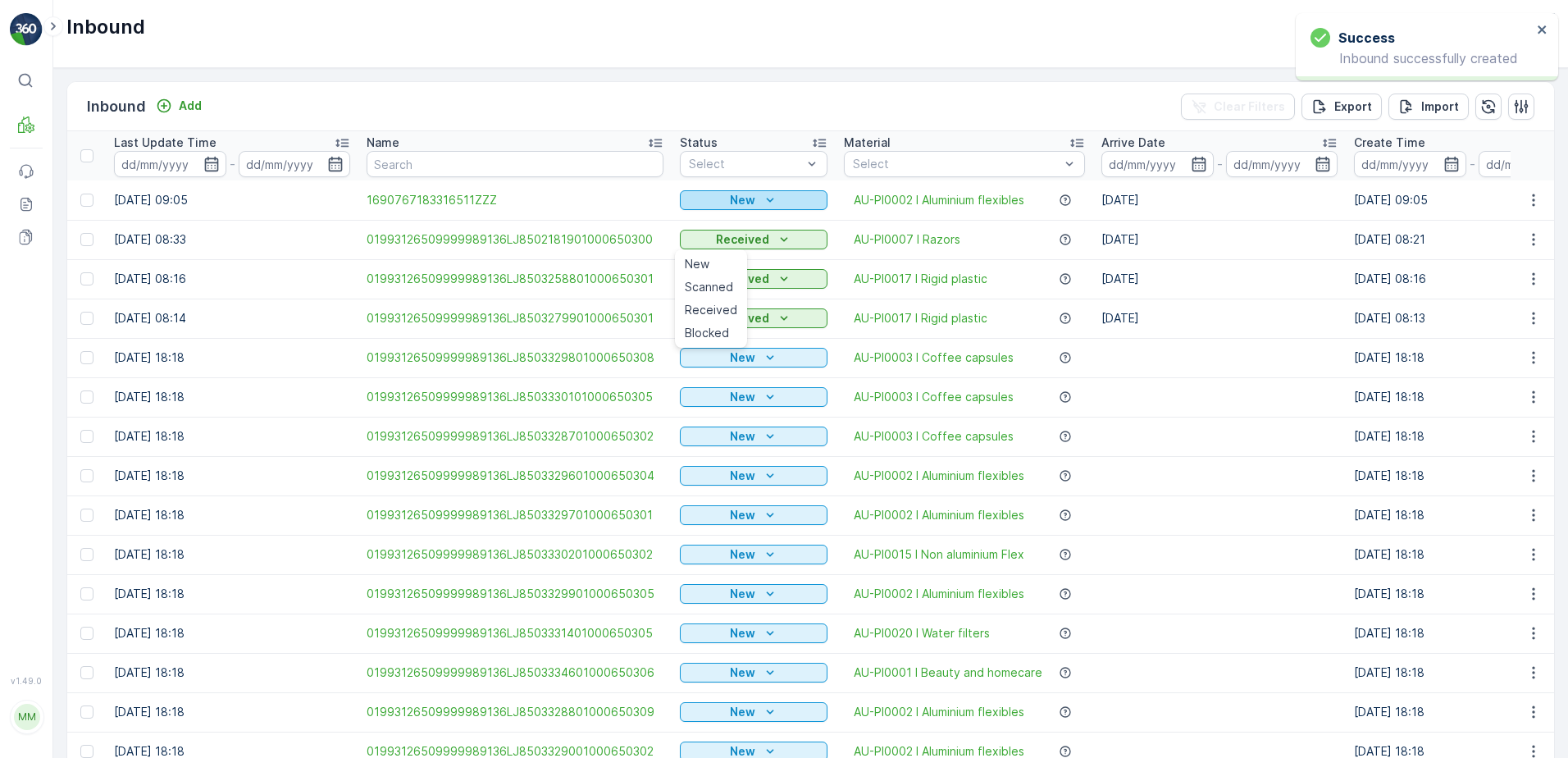
click at [744, 204] on p "New" at bounding box center [742, 200] width 25 height 17
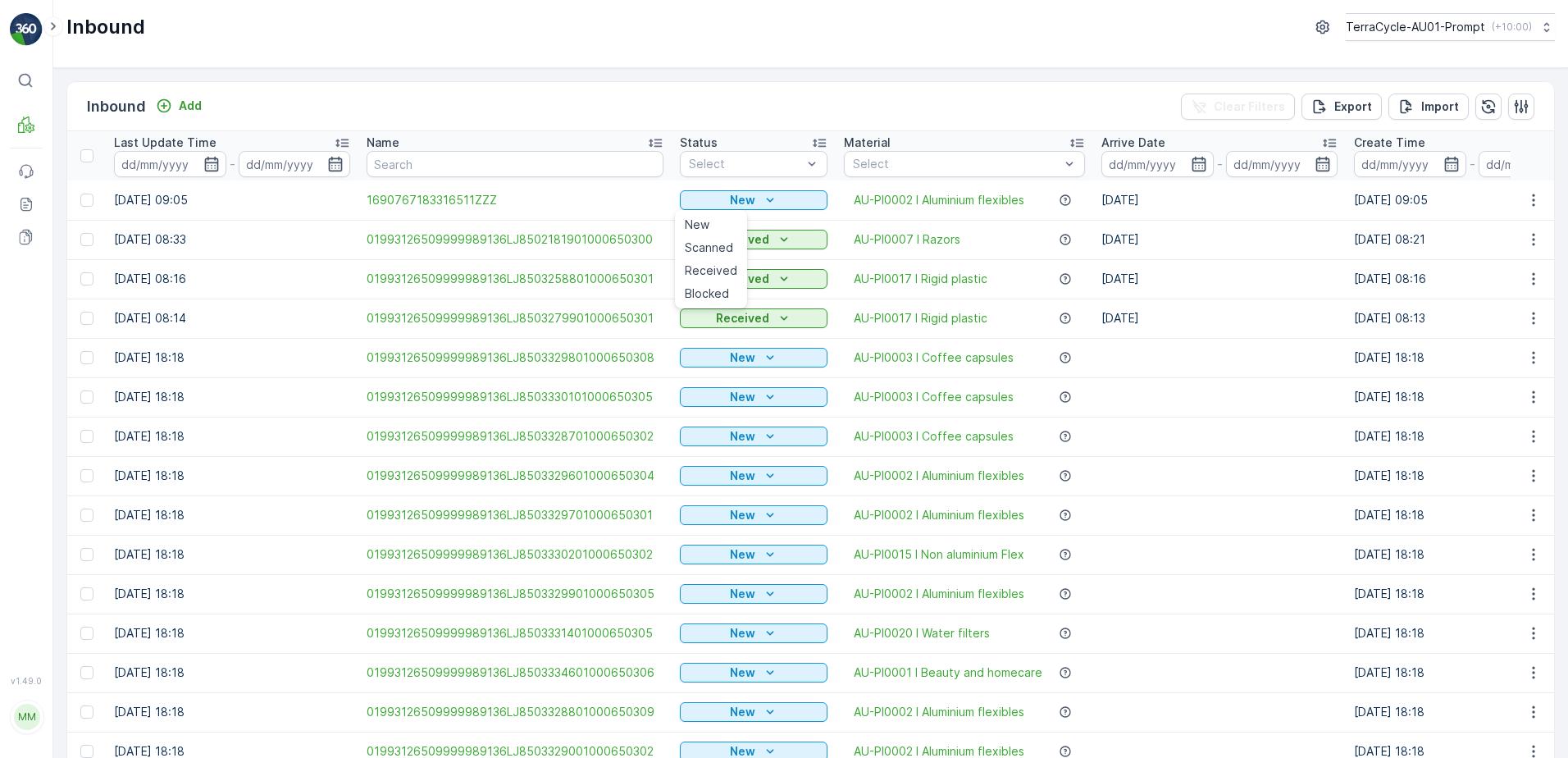
drag, startPoint x: 697, startPoint y: 239, endPoint x: 826, endPoint y: 212, distance: 131.8
click at [701, 236] on div "Scanned" at bounding box center [711, 247] width 66 height 23
click at [1532, 199] on icon "button" at bounding box center [1533, 199] width 3 height 12
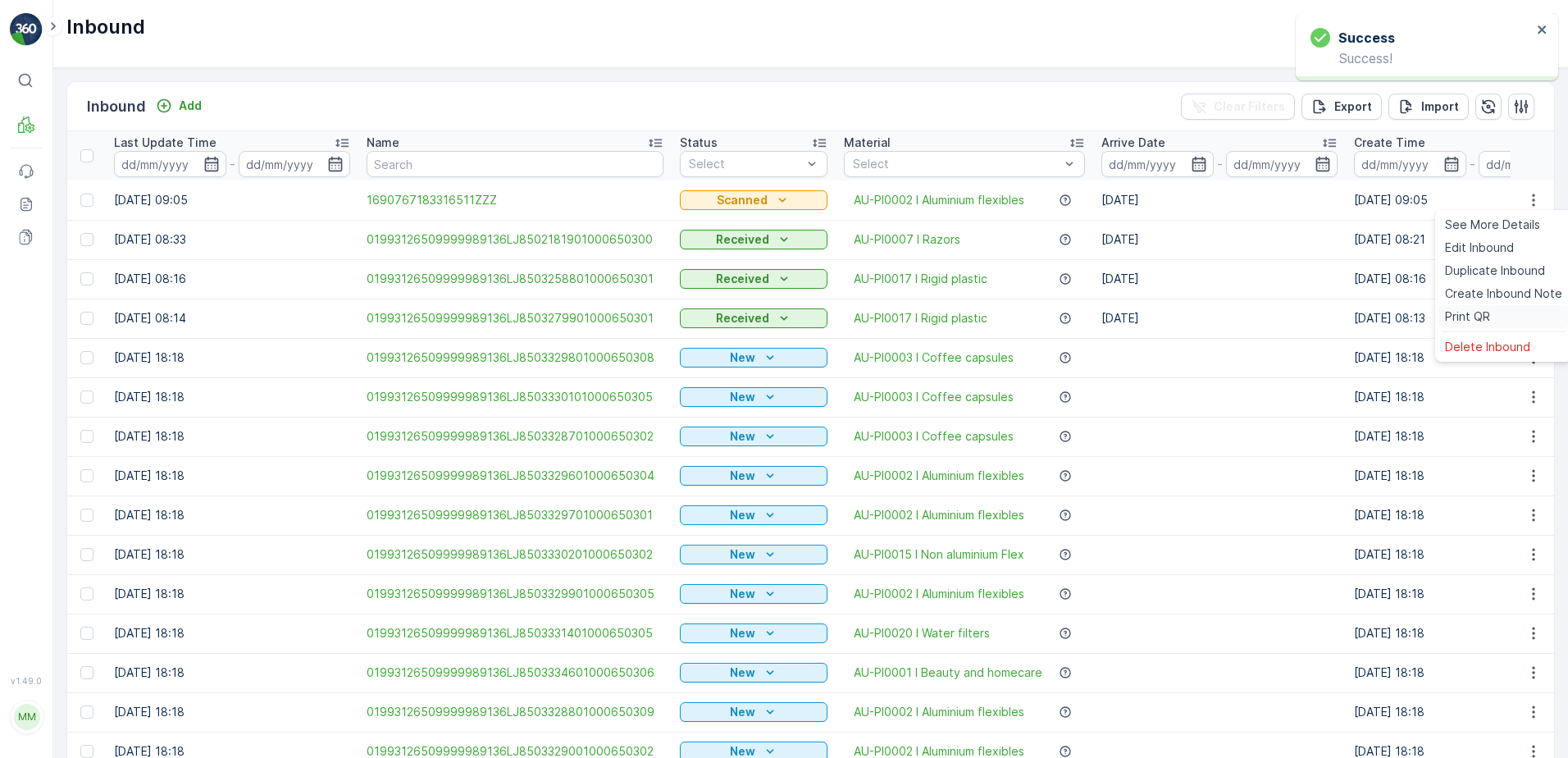
click at [1477, 317] on span "Print QR" at bounding box center [1467, 316] width 45 height 17
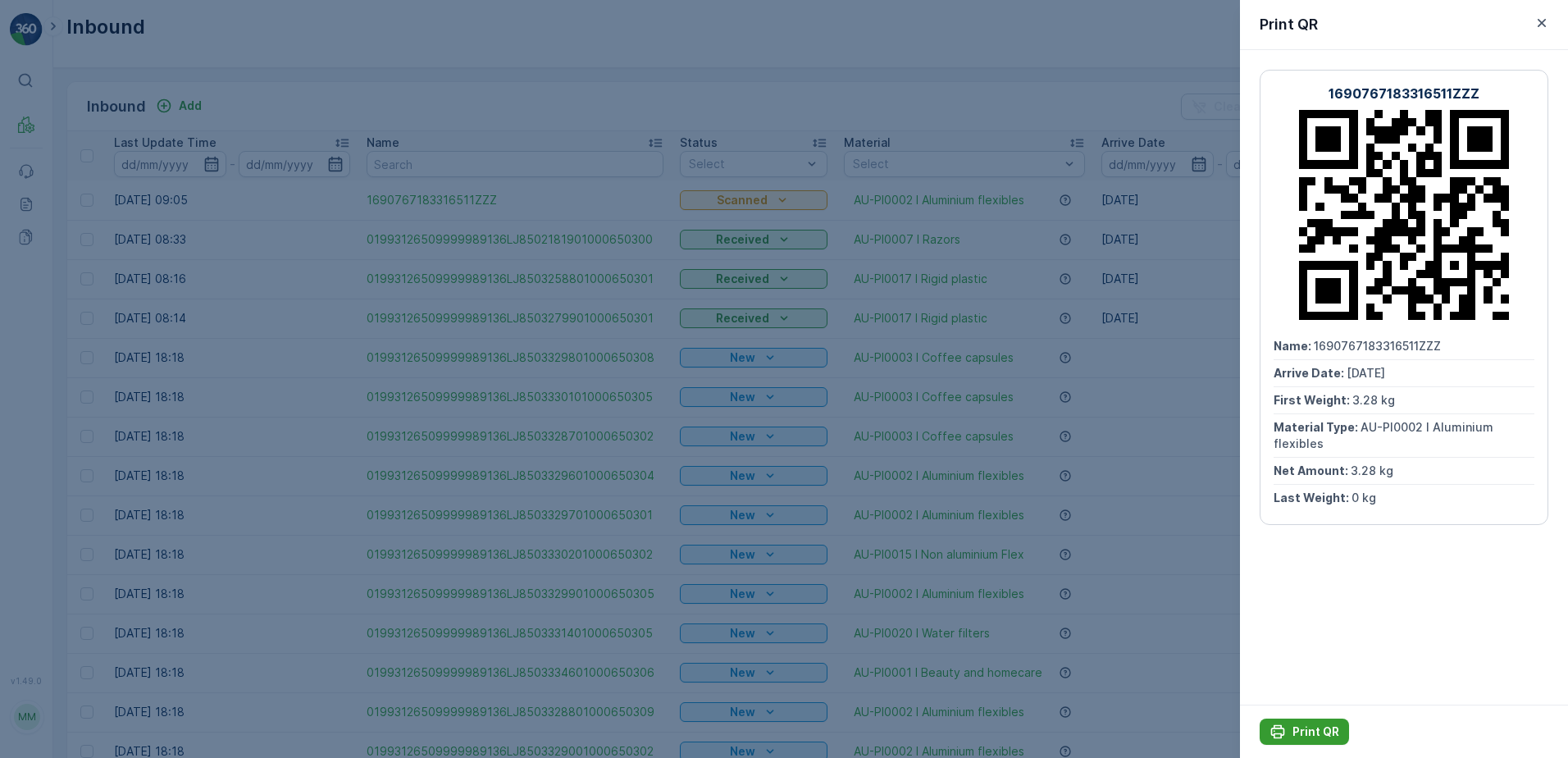
click at [1336, 727] on p "Print QR" at bounding box center [1315, 732] width 46 height 17
click at [1537, 17] on icon "button" at bounding box center [1542, 23] width 17 height 17
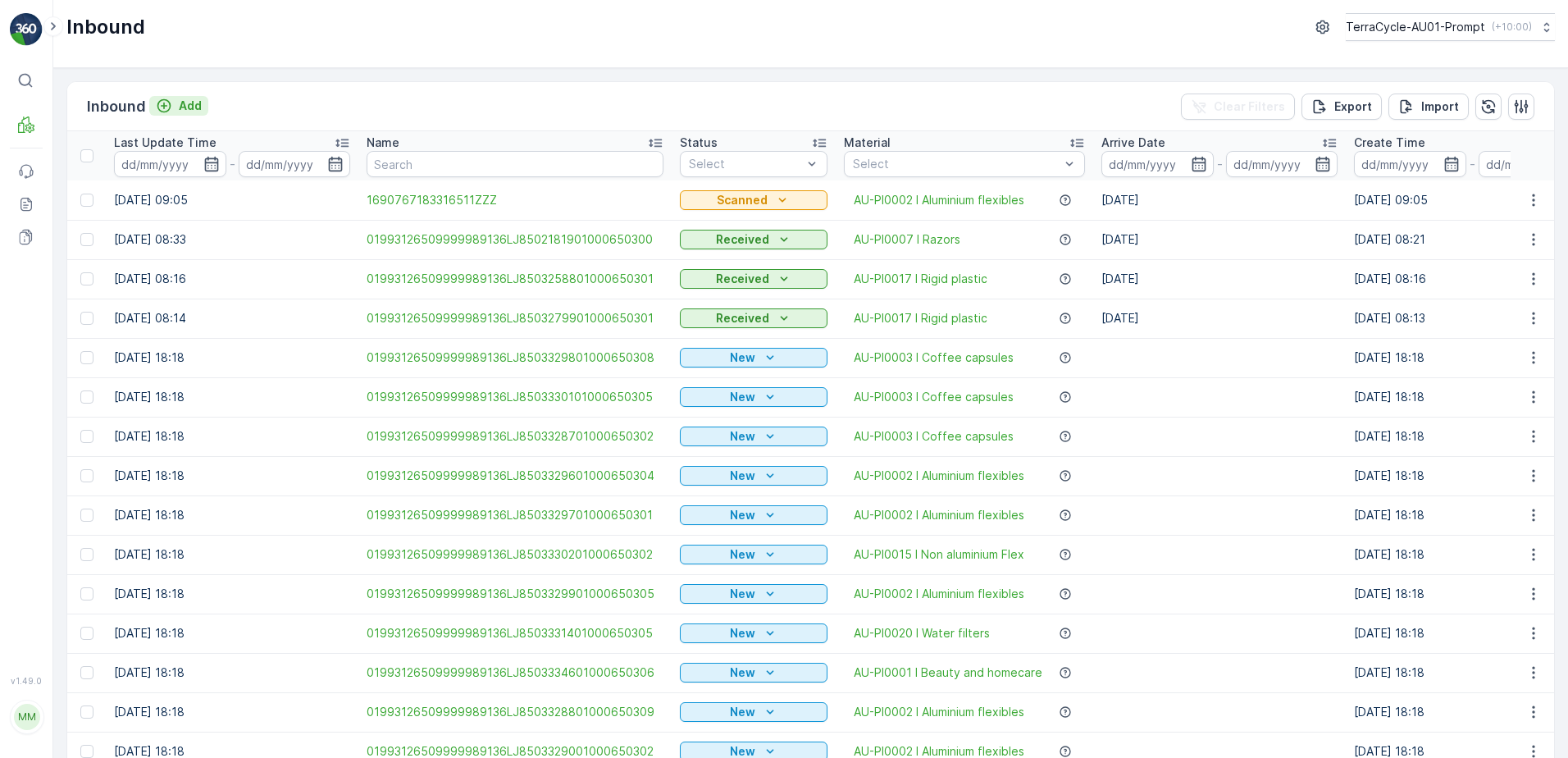
click at [183, 106] on p "Add" at bounding box center [191, 106] width 23 height 17
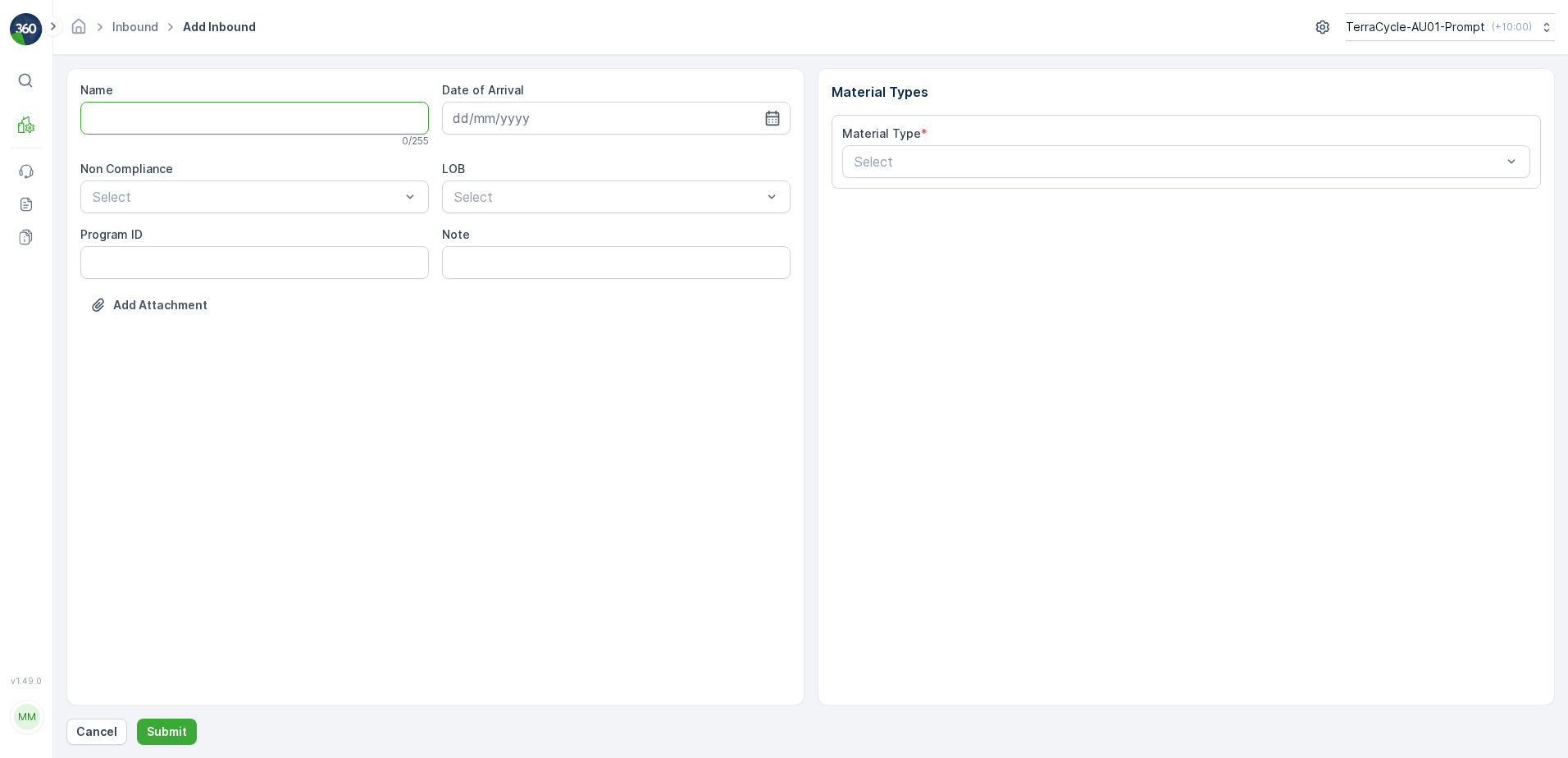
click at [274, 113] on input "Name" at bounding box center [254, 118] width 349 height 33
click at [137, 719] on button "Submit" at bounding box center [167, 732] width 60 height 26
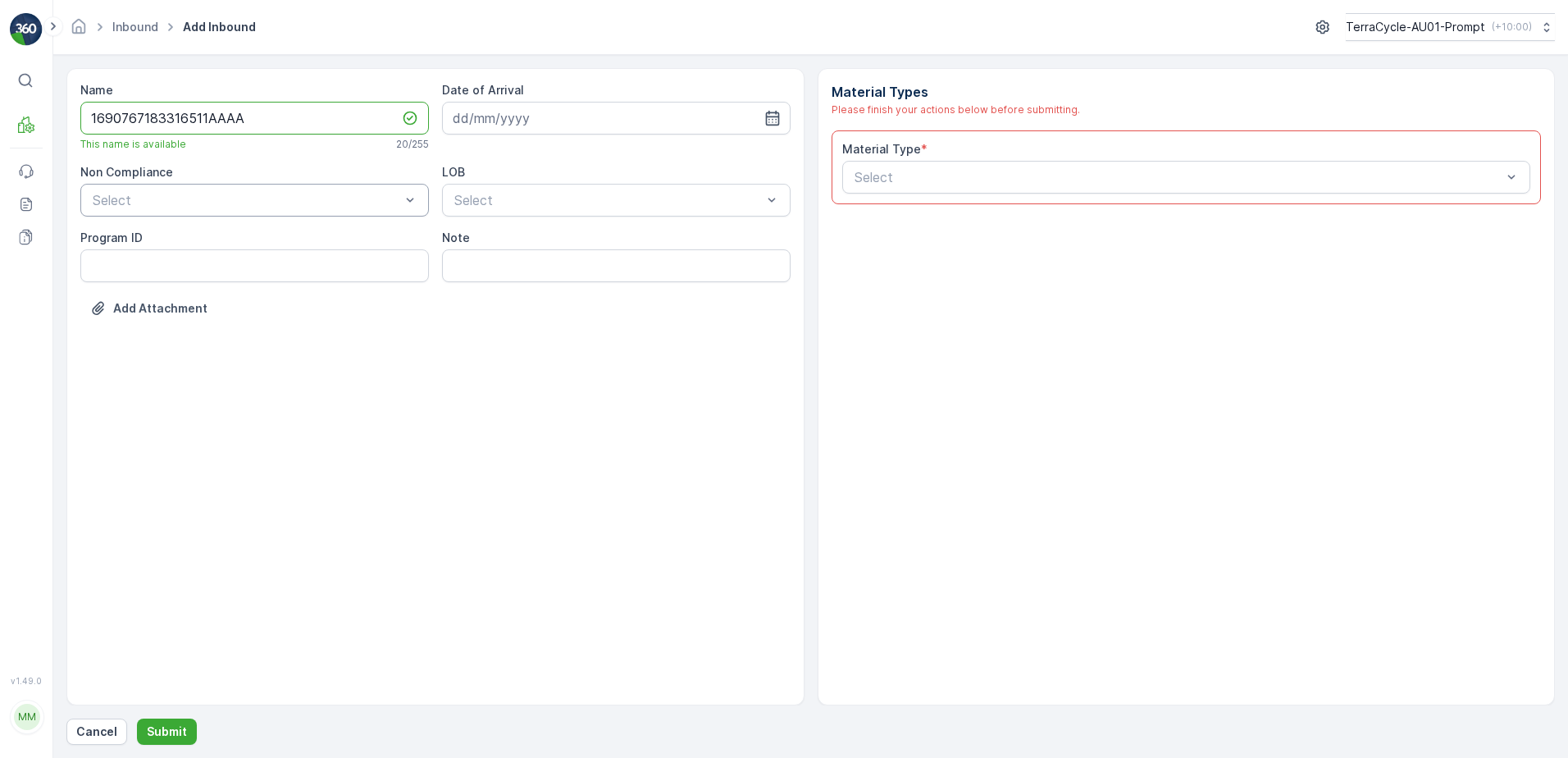
type input "1690767183316511AAAA"
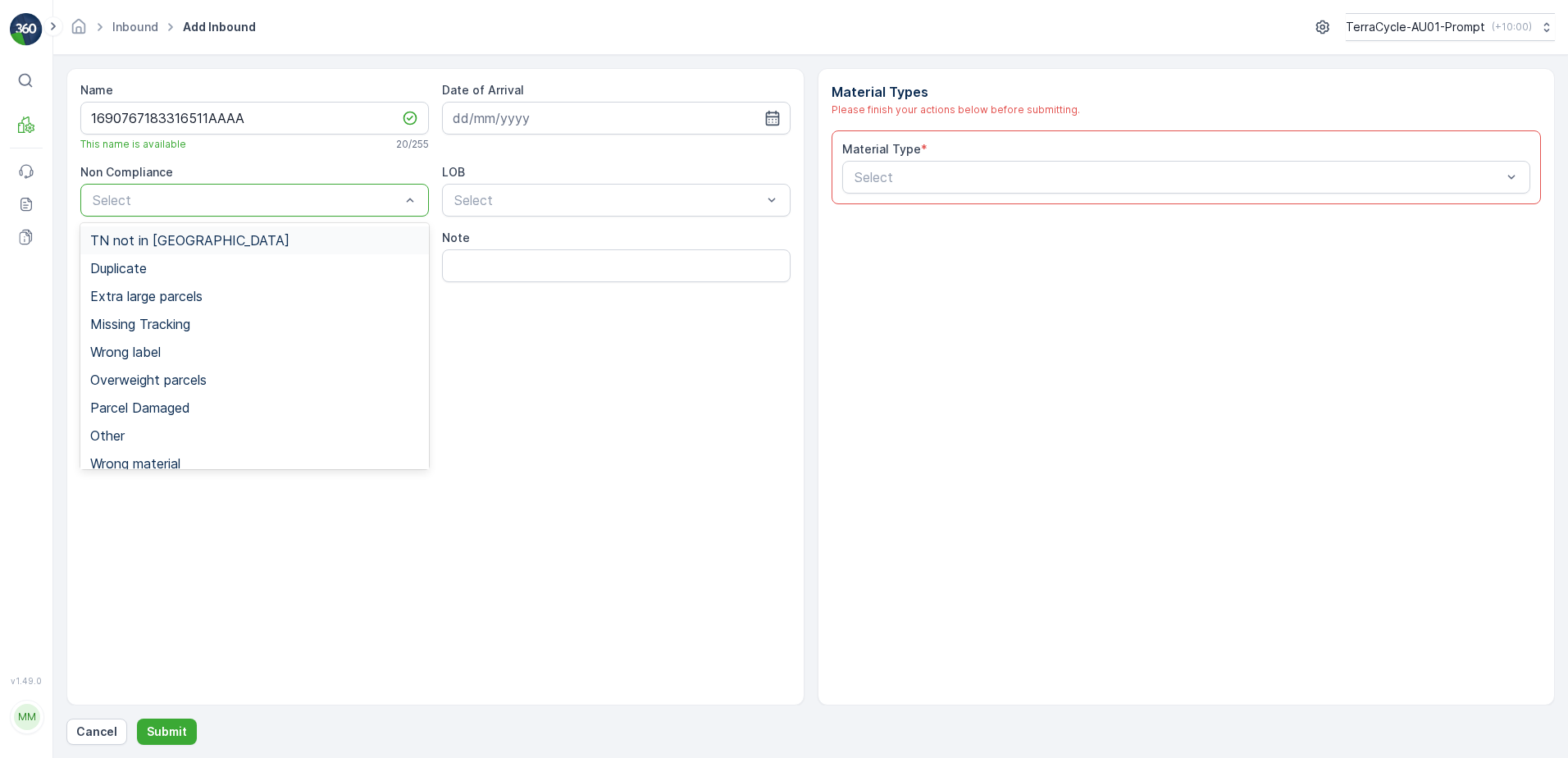
click at [144, 195] on div at bounding box center [246, 200] width 311 height 15
click at [127, 273] on span "Duplicate" at bounding box center [118, 268] width 57 height 15
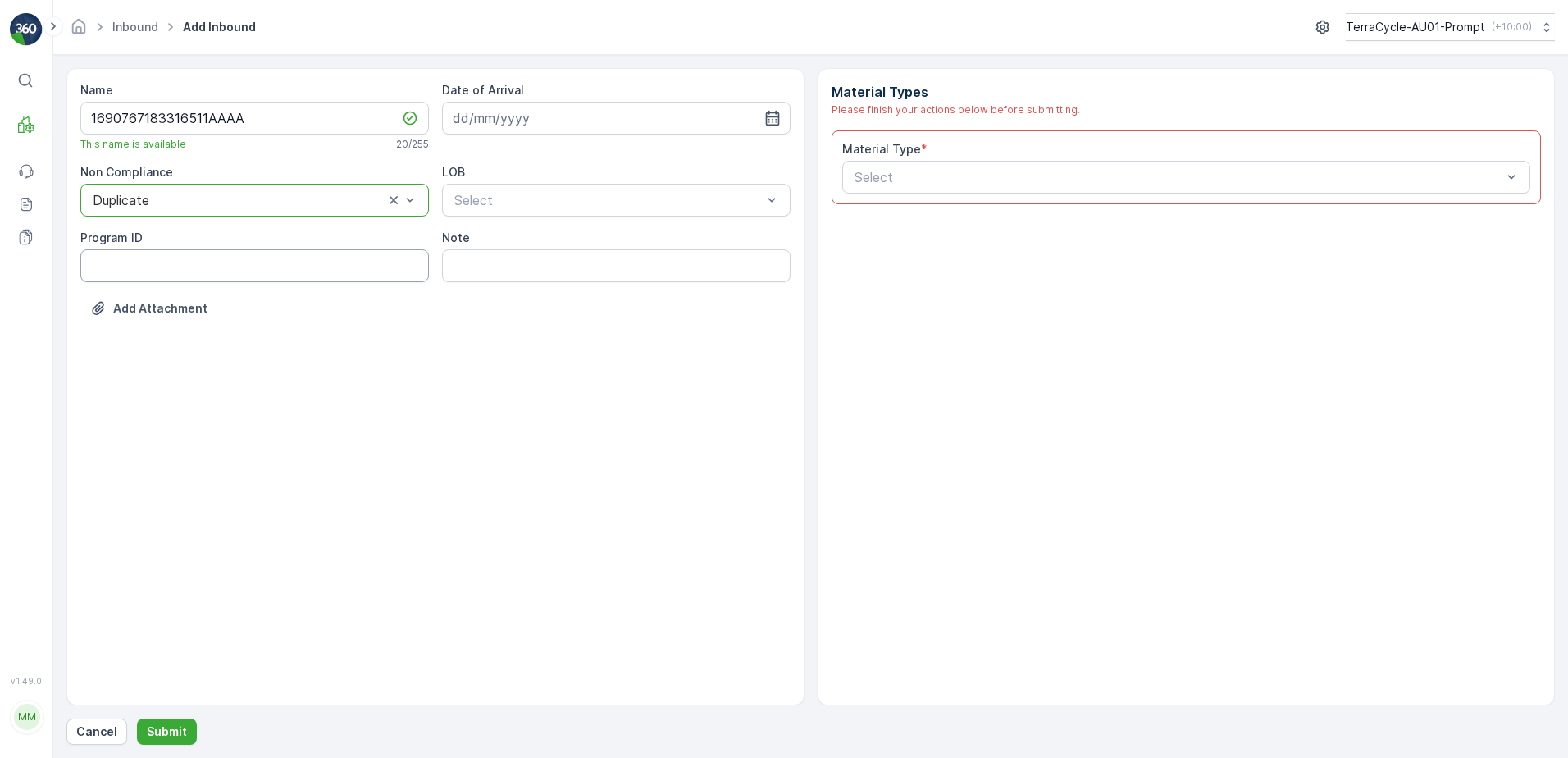
click at [119, 262] on ID "Program ID" at bounding box center [254, 266] width 349 height 33
type ID "1219"
drag, startPoint x: 525, startPoint y: 125, endPoint x: 551, endPoint y: 130, distance: 26.5
click at [526, 125] on input at bounding box center [616, 118] width 349 height 33
click at [586, 355] on div "28" at bounding box center [588, 353] width 26 height 26
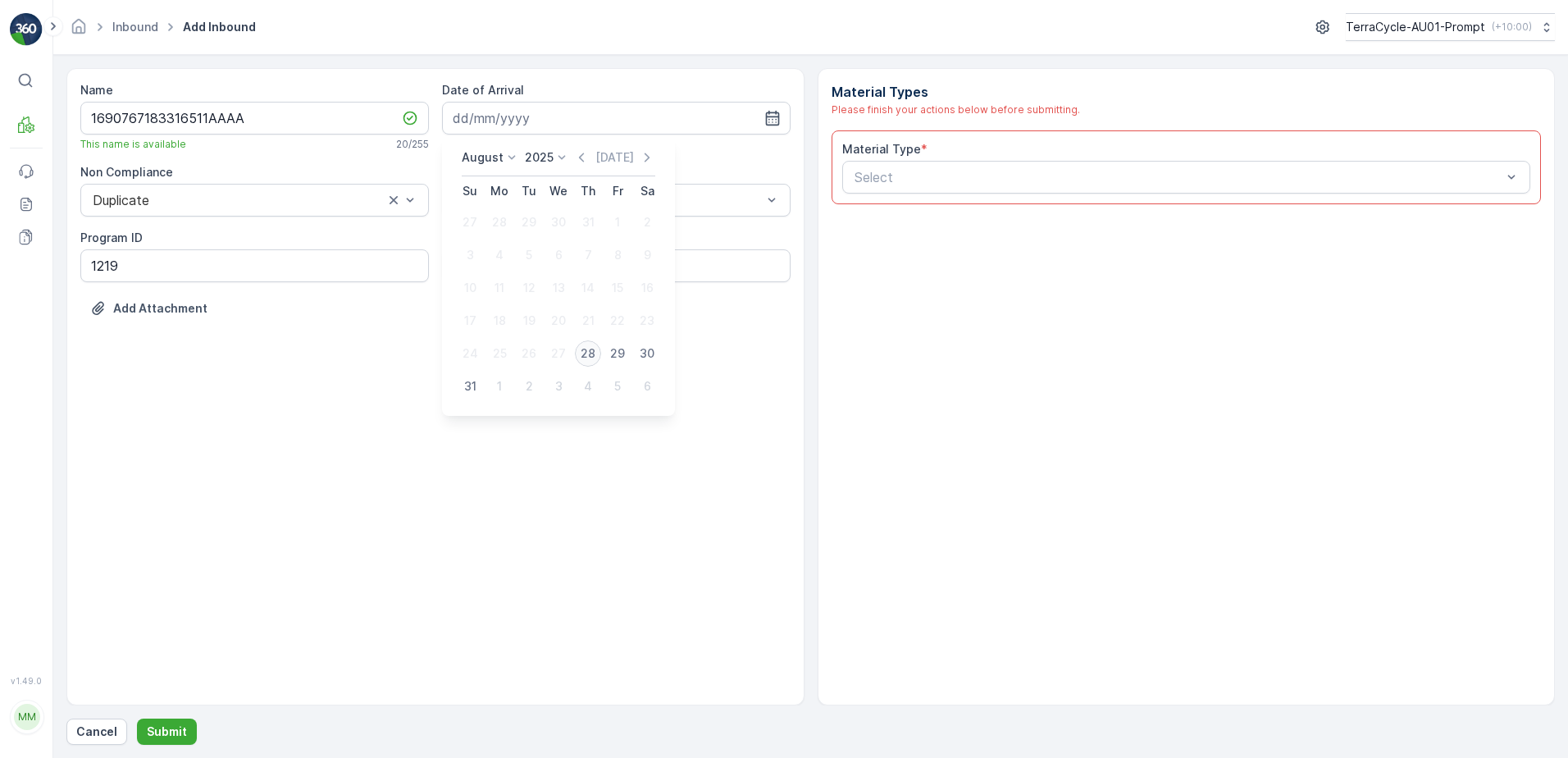
type input "[DATE]"
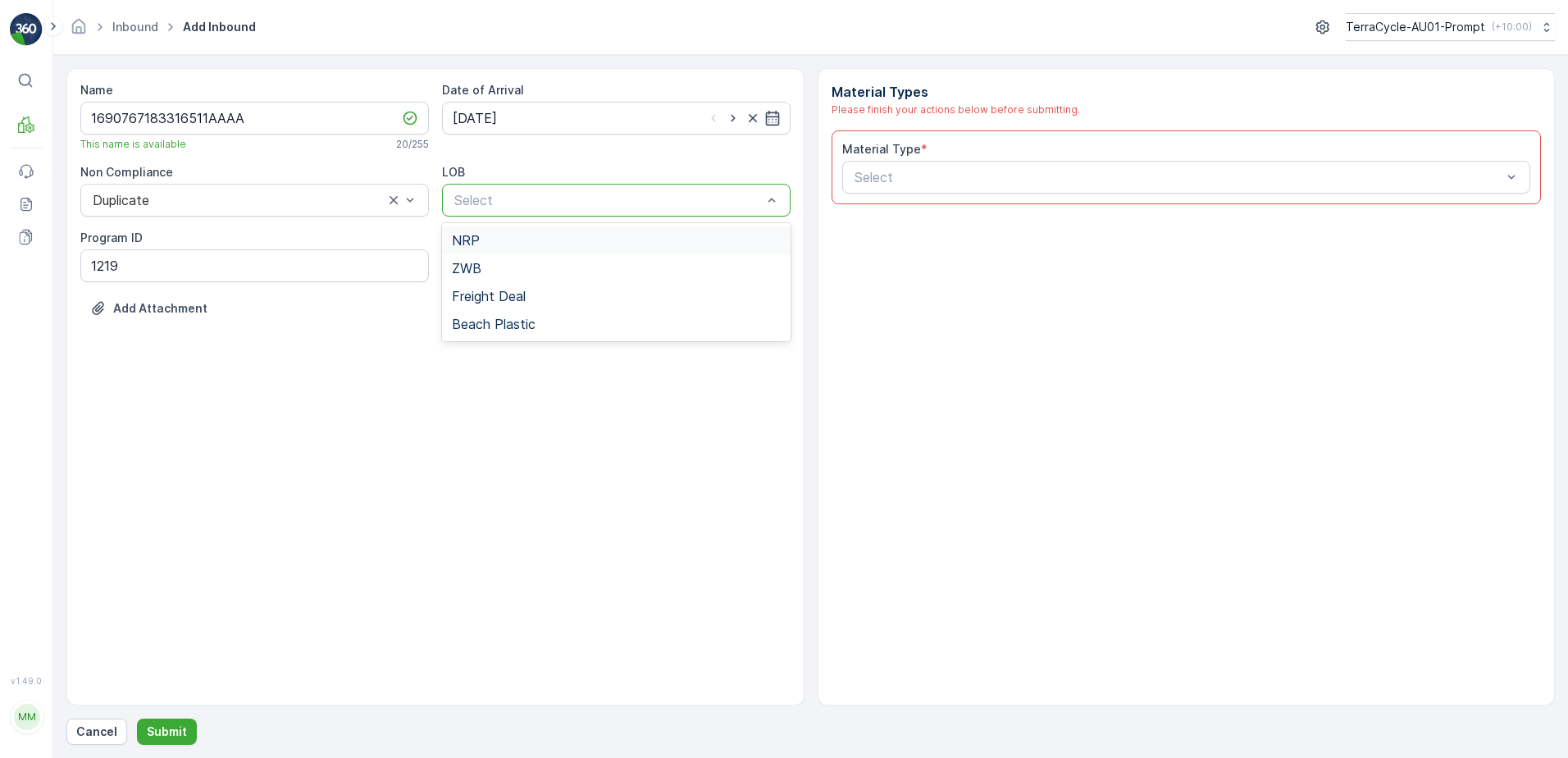
click at [542, 238] on div "NRP" at bounding box center [616, 240] width 329 height 15
click at [945, 170] on div at bounding box center [1178, 177] width 651 height 15
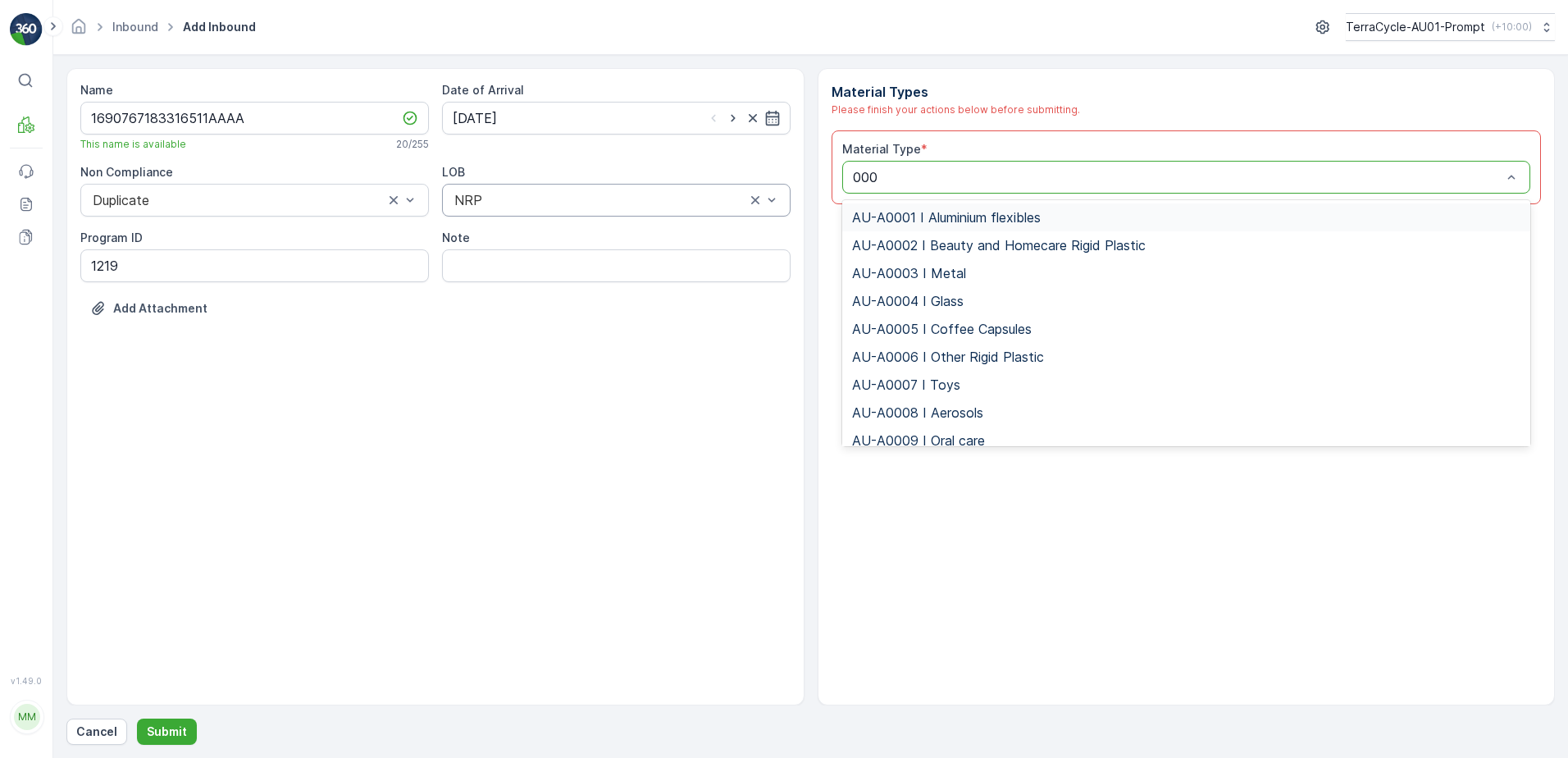
type input "0002"
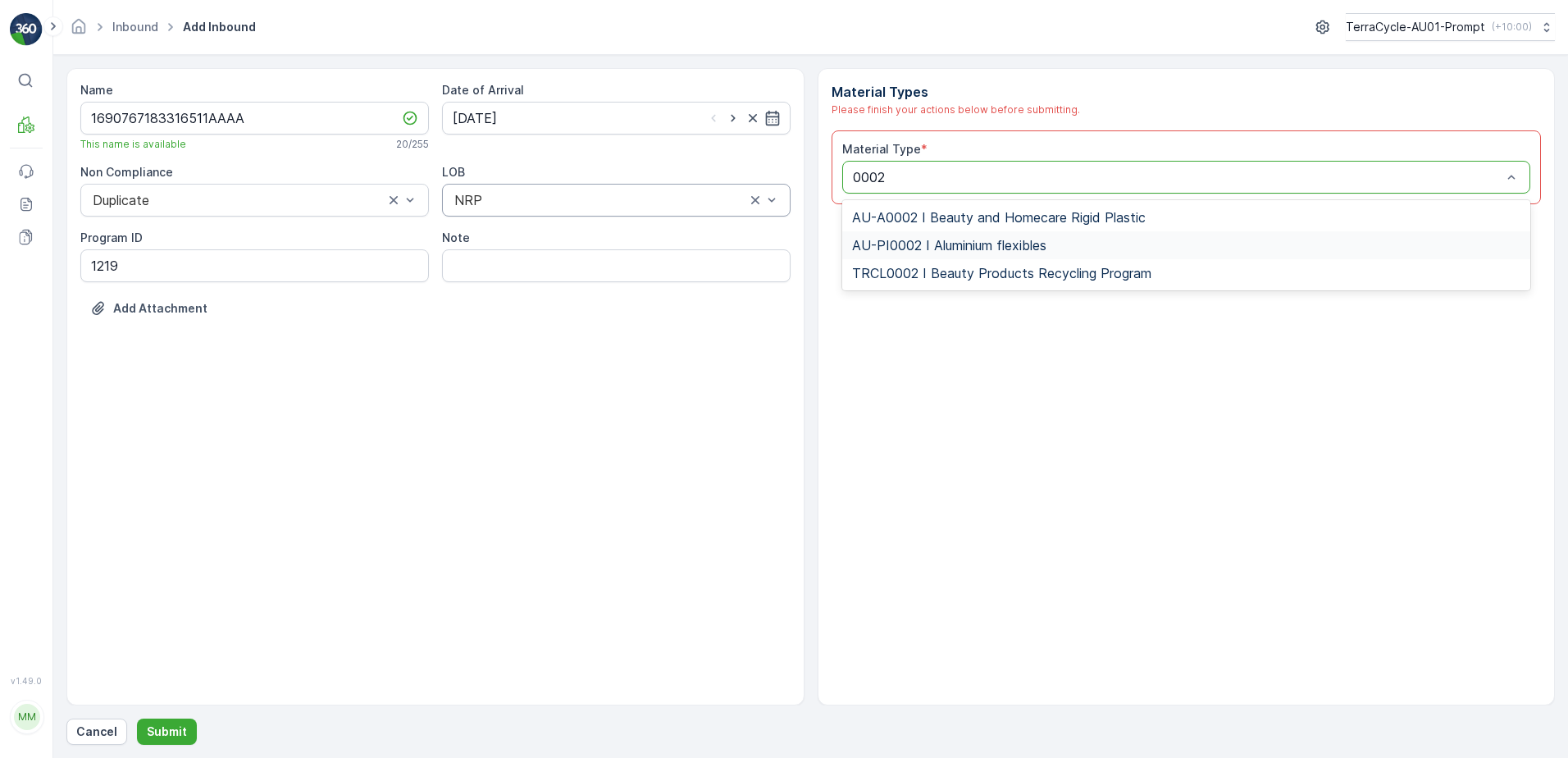
drag, startPoint x: 1002, startPoint y: 246, endPoint x: 1148, endPoint y: 341, distance: 174.2
click at [1005, 246] on span "AU-PI0002 I Aluminium flexibles" at bounding box center [949, 245] width 194 height 15
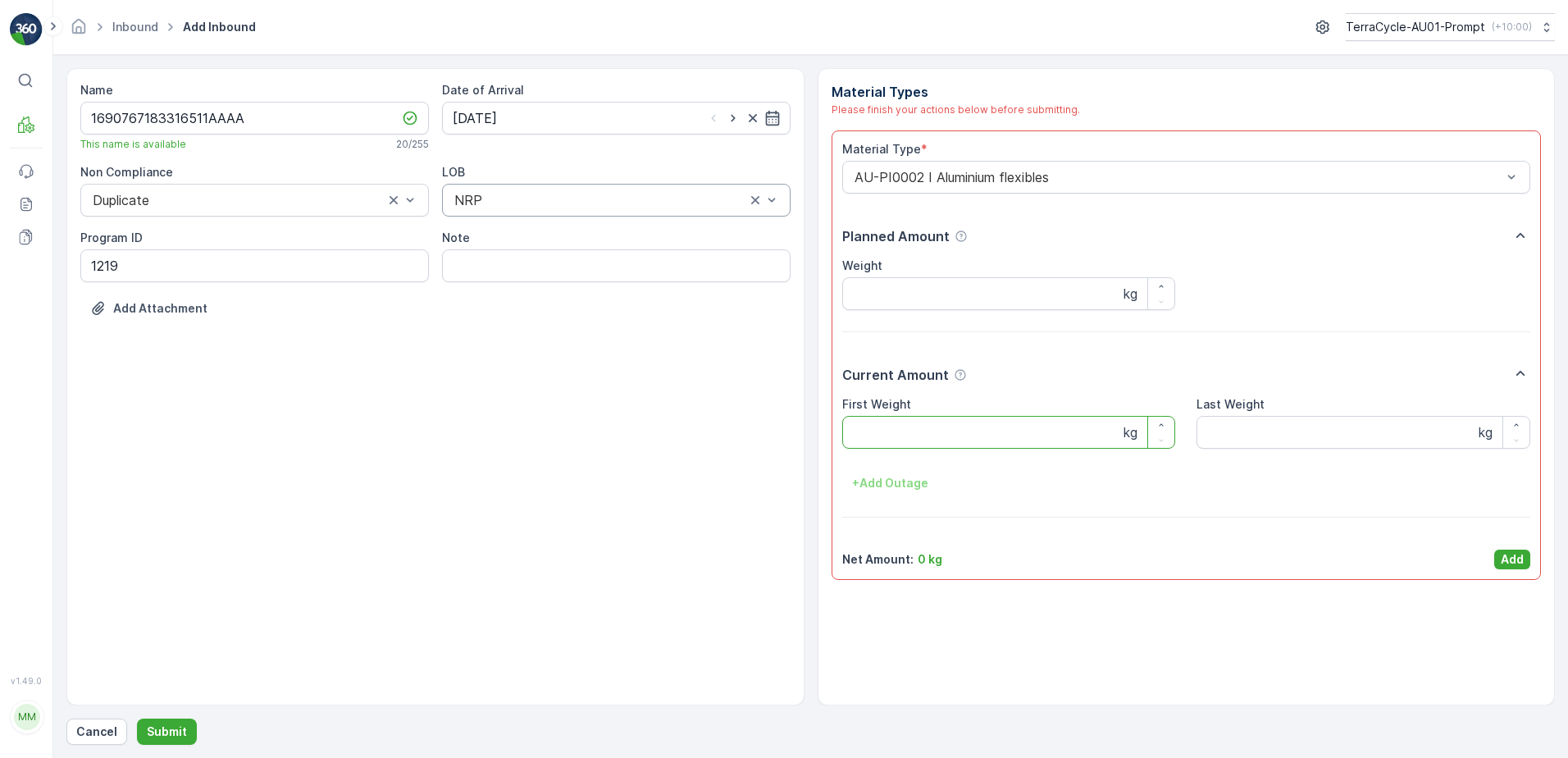
click at [927, 432] on Weight "First Weight" at bounding box center [1009, 433] width 334 height 33
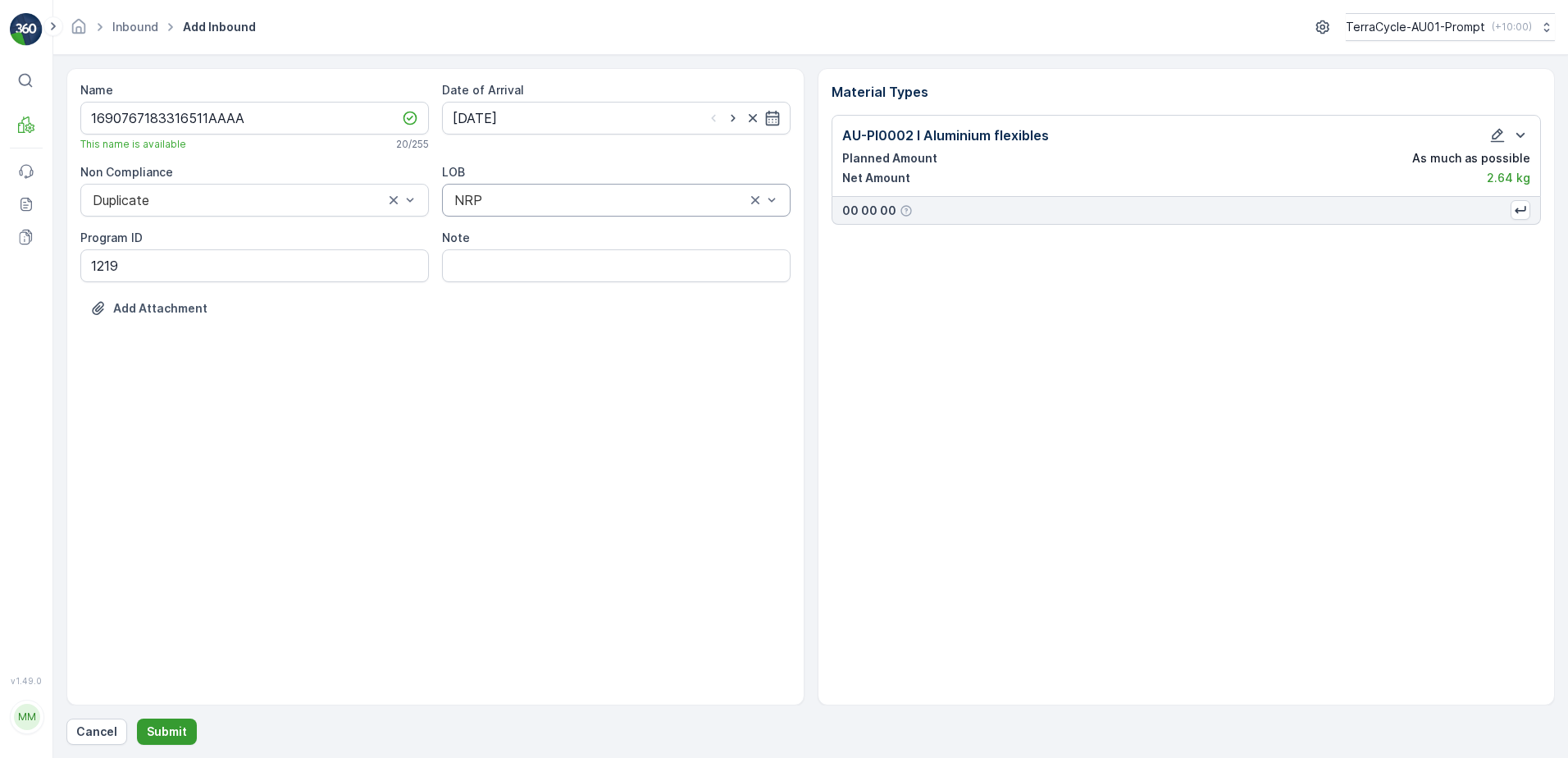
click at [184, 739] on button "Submit" at bounding box center [167, 732] width 60 height 26
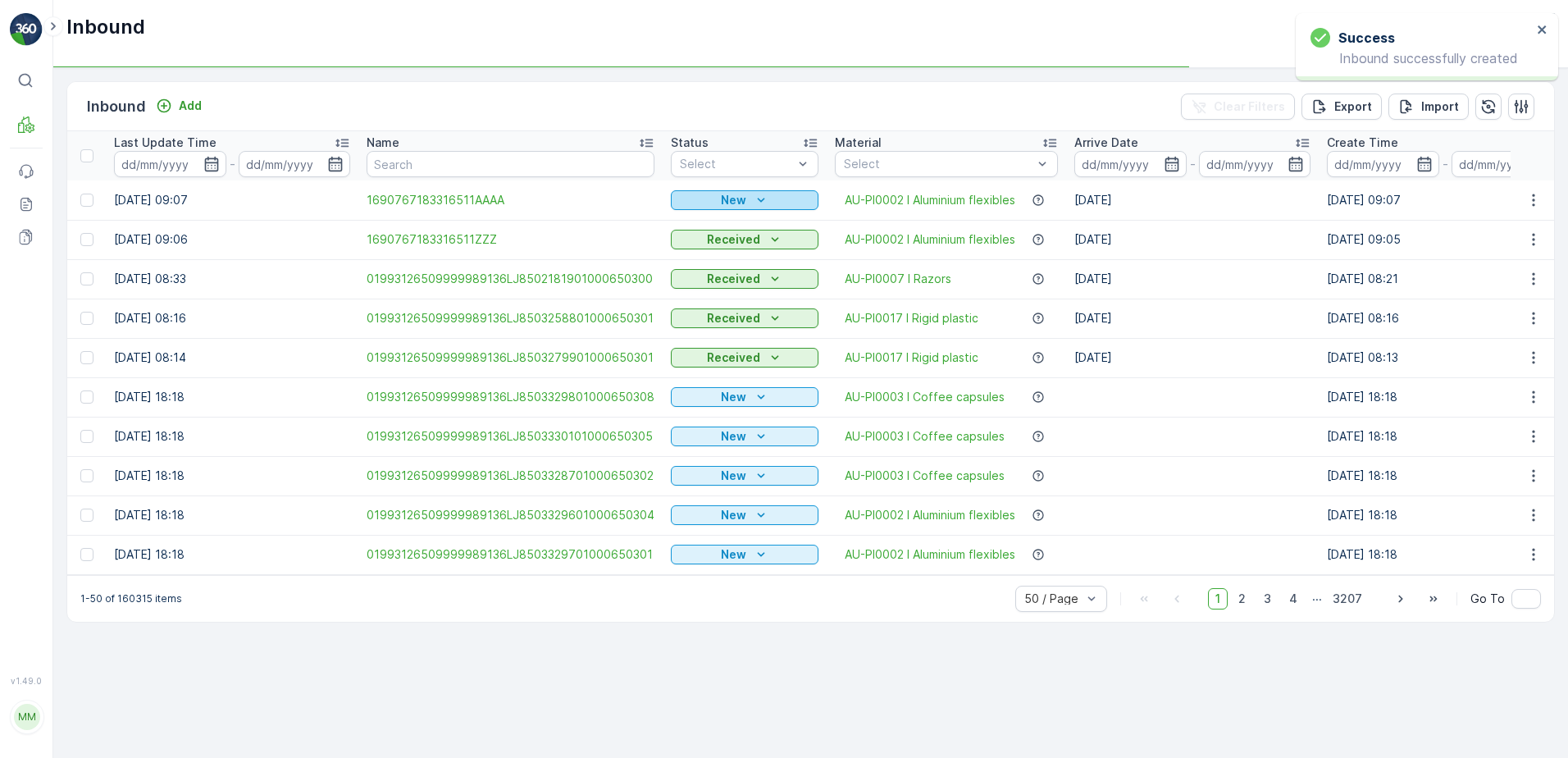
click at [737, 203] on p "New" at bounding box center [733, 200] width 25 height 17
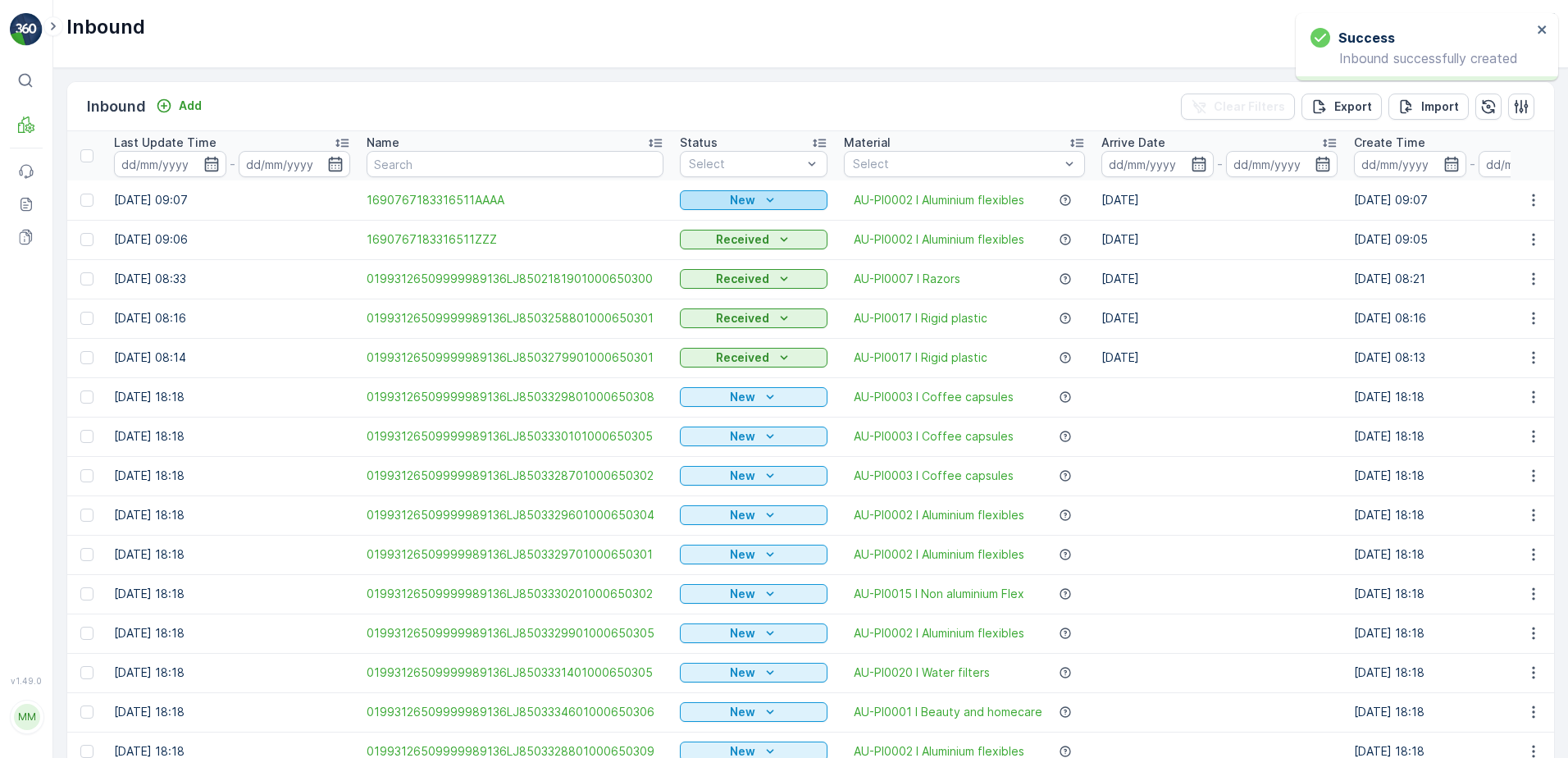
click at [755, 198] on div "New" at bounding box center [753, 200] width 135 height 17
click at [726, 254] on span "Scanned" at bounding box center [709, 247] width 48 height 17
click at [1530, 203] on icon "button" at bounding box center [1533, 200] width 17 height 17
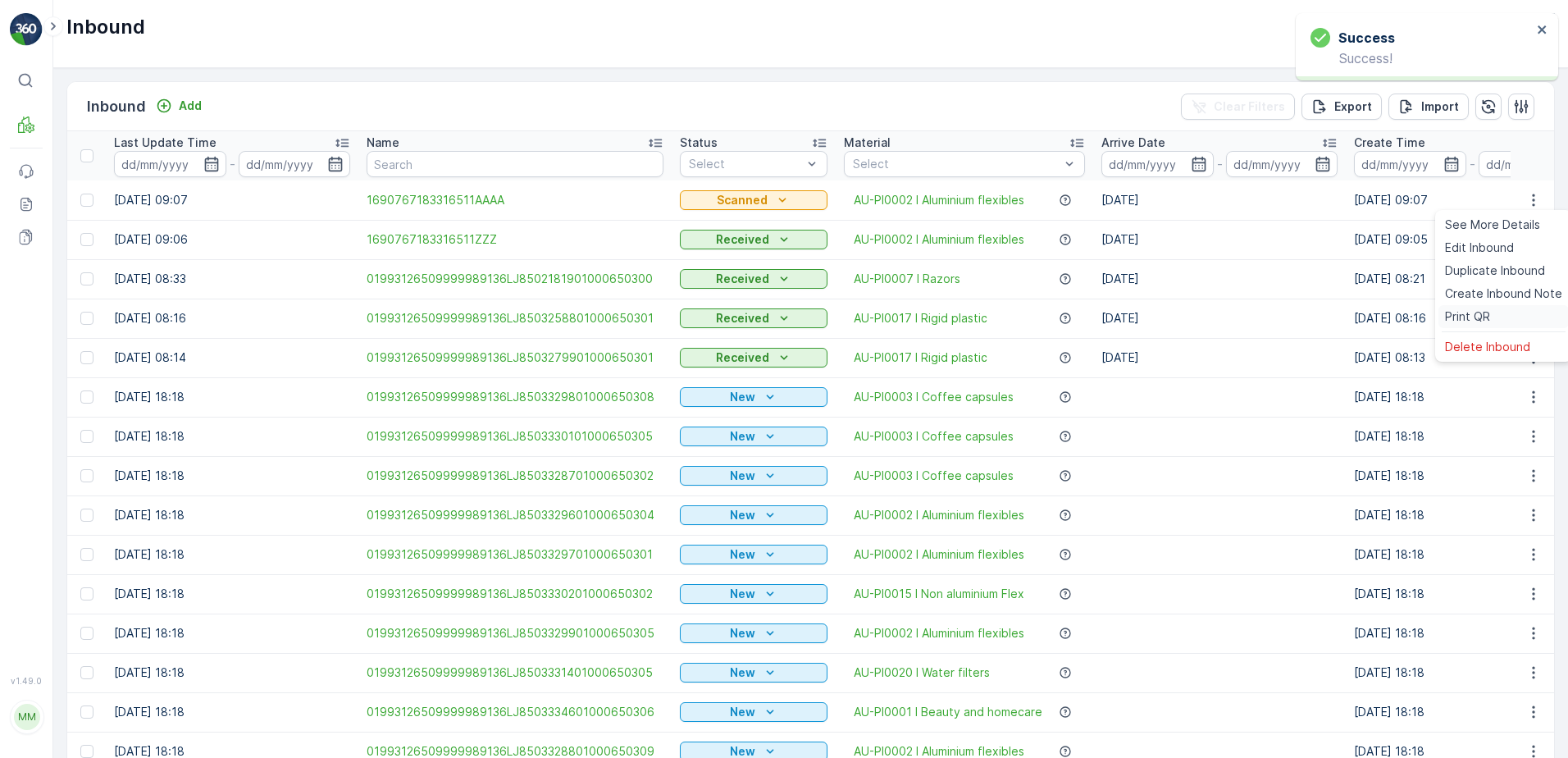
click at [1485, 318] on span "Print QR" at bounding box center [1467, 316] width 45 height 17
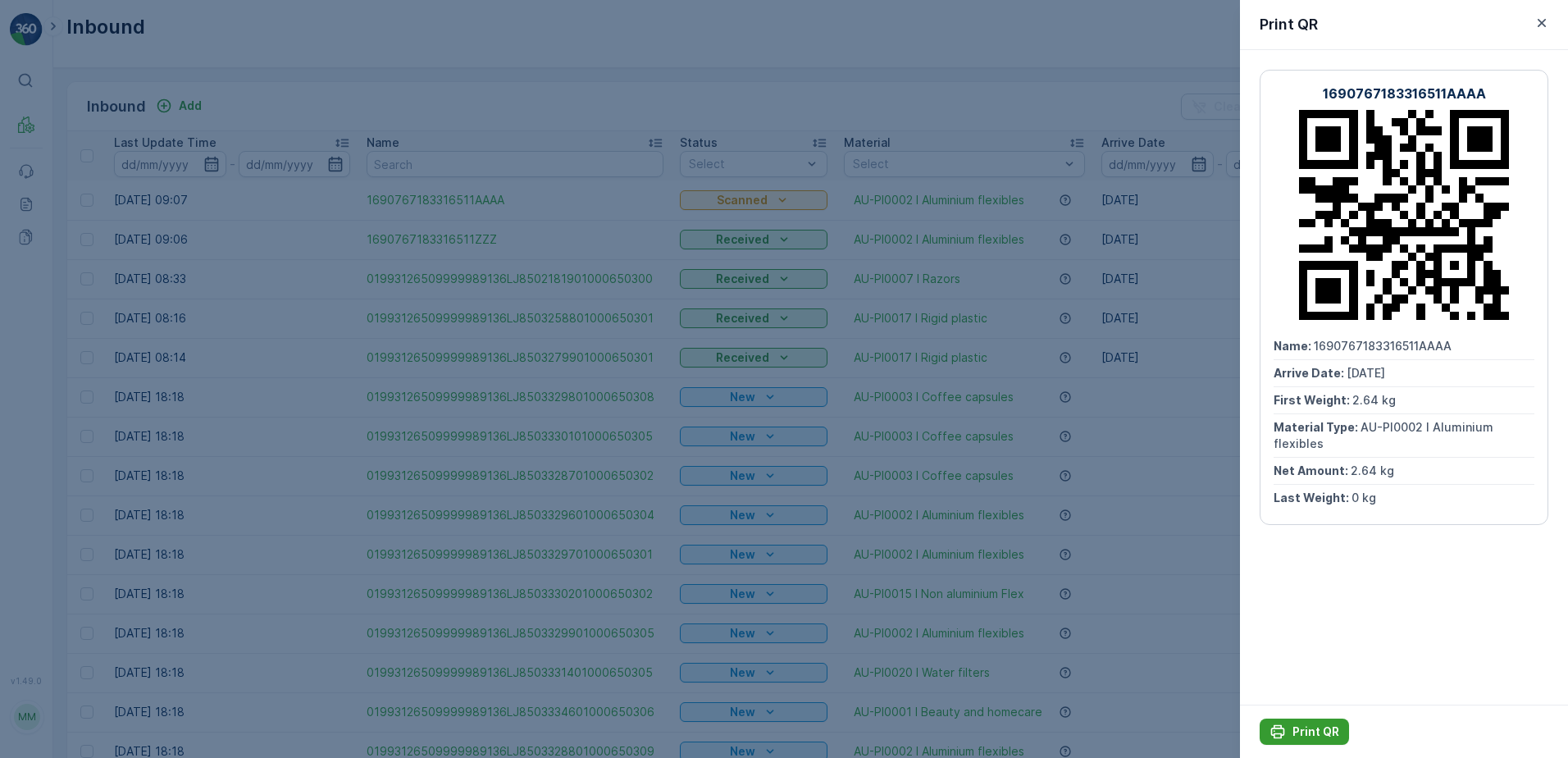
click at [1305, 728] on p "Print QR" at bounding box center [1315, 732] width 46 height 17
click at [1542, 18] on icon "button" at bounding box center [1542, 23] width 17 height 17
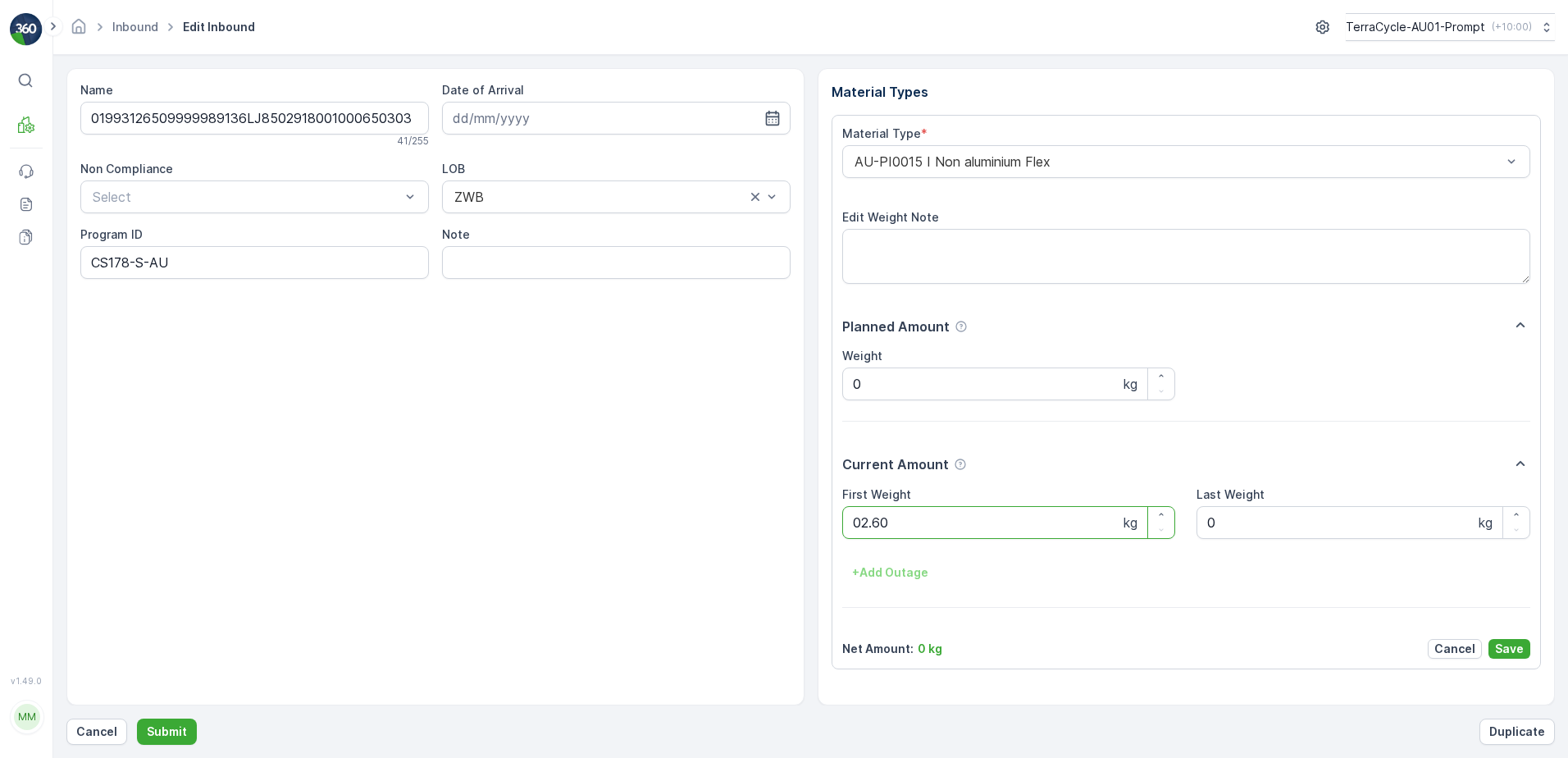
click at [137, 719] on button "Submit" at bounding box center [167, 732] width 60 height 26
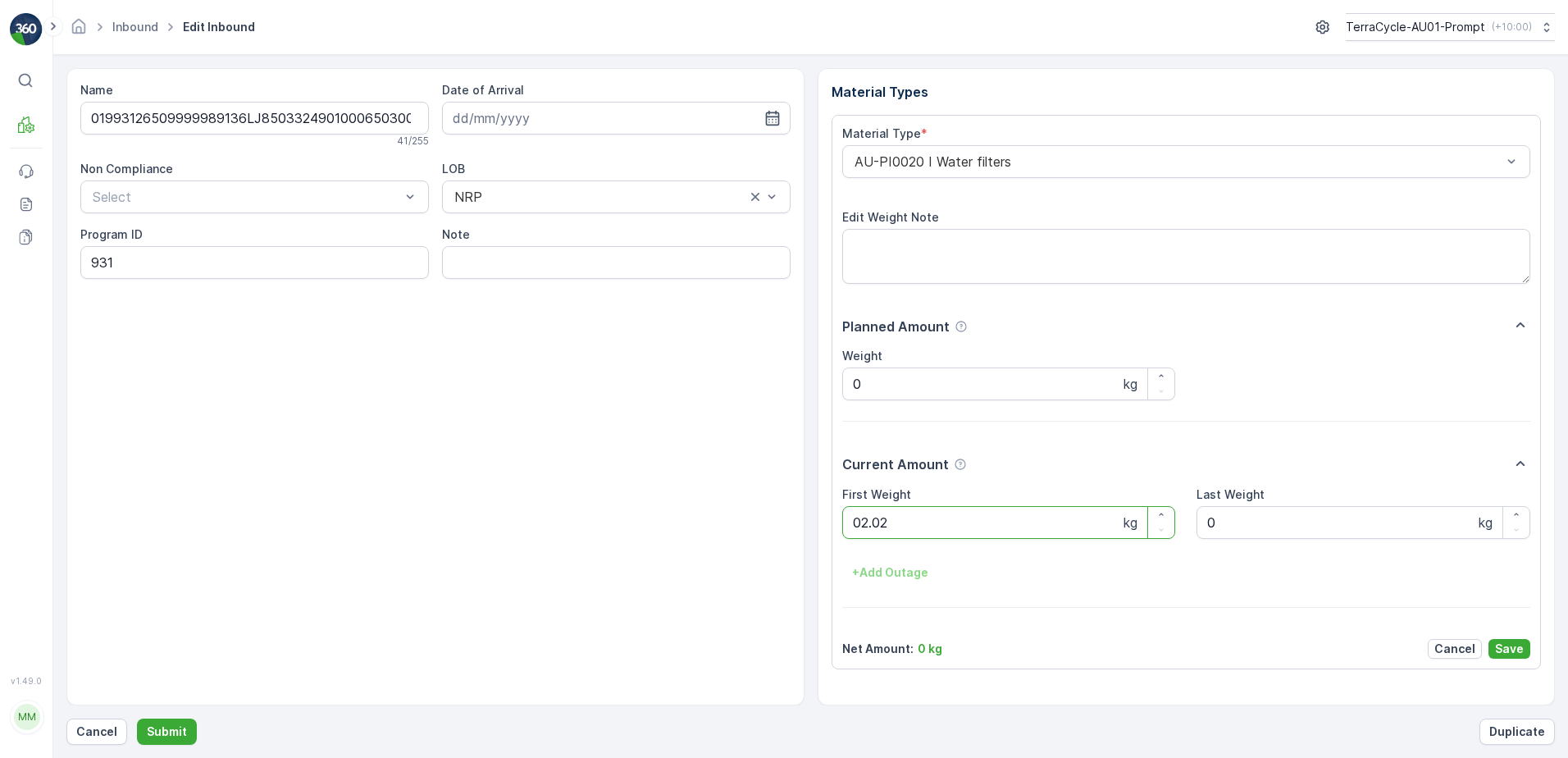
click at [137, 719] on button "Submit" at bounding box center [167, 732] width 60 height 26
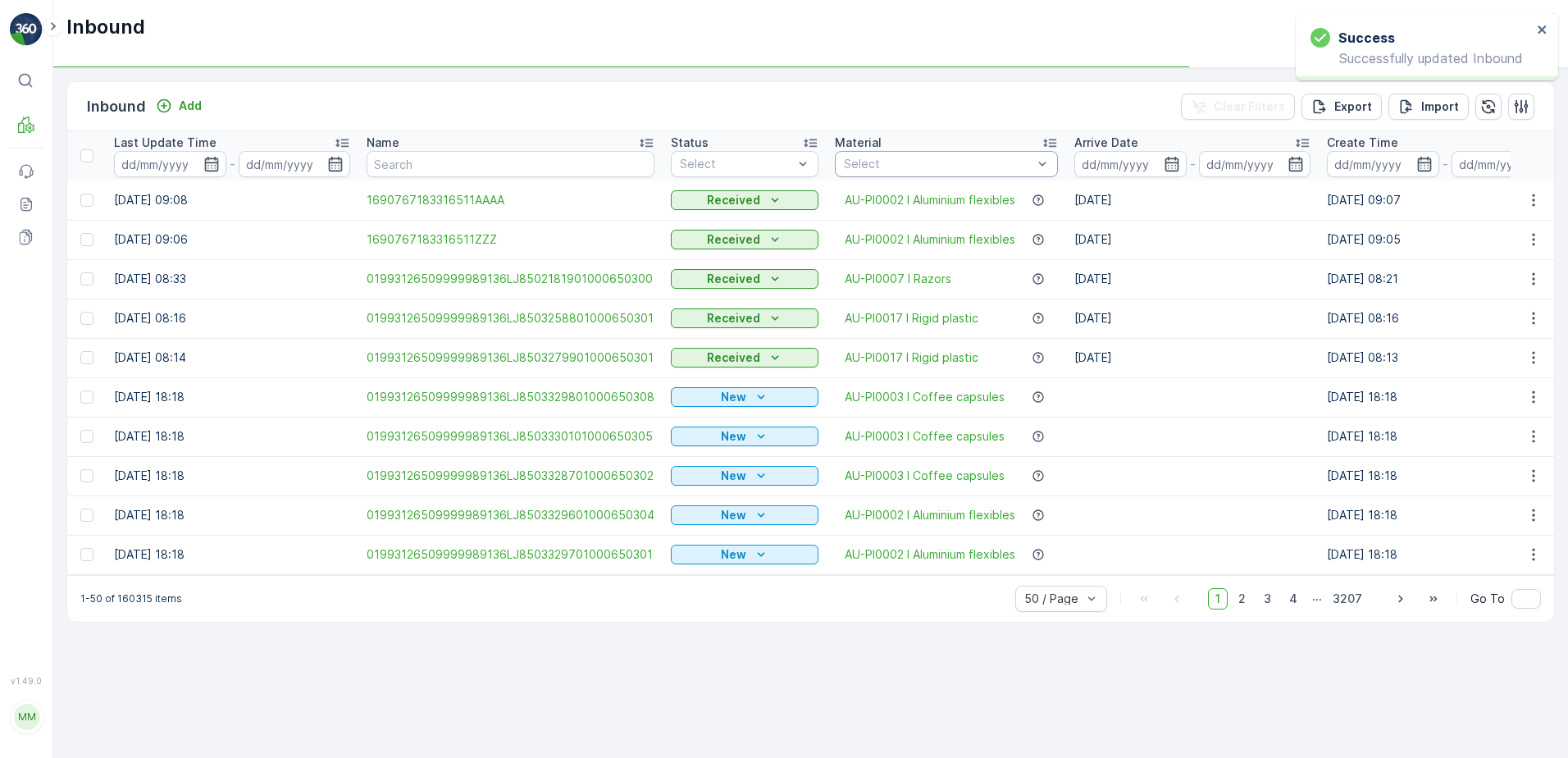
click at [968, 163] on div at bounding box center [939, 163] width 192 height 13
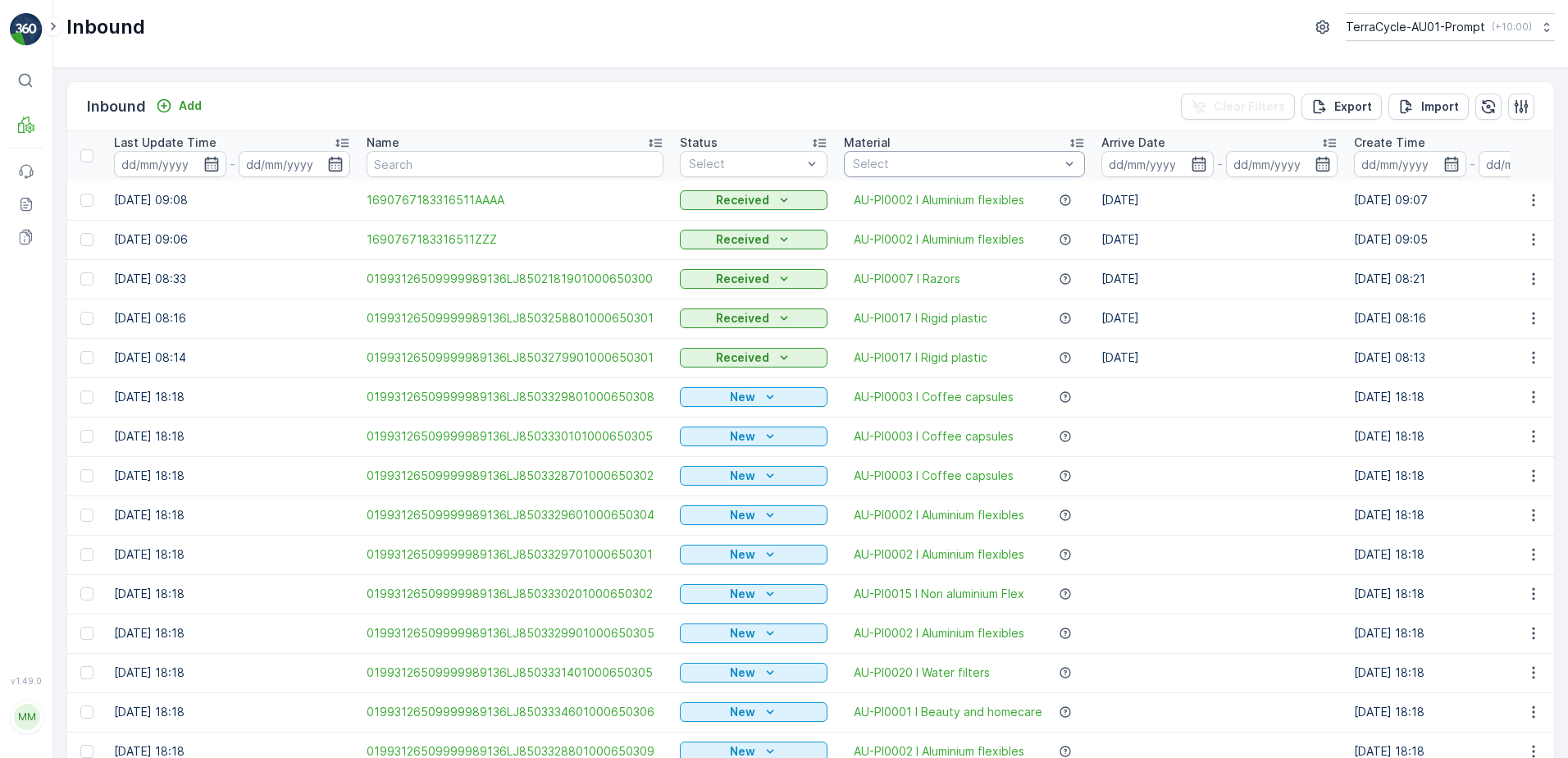
click at [957, 155] on div "Select" at bounding box center [965, 164] width 241 height 26
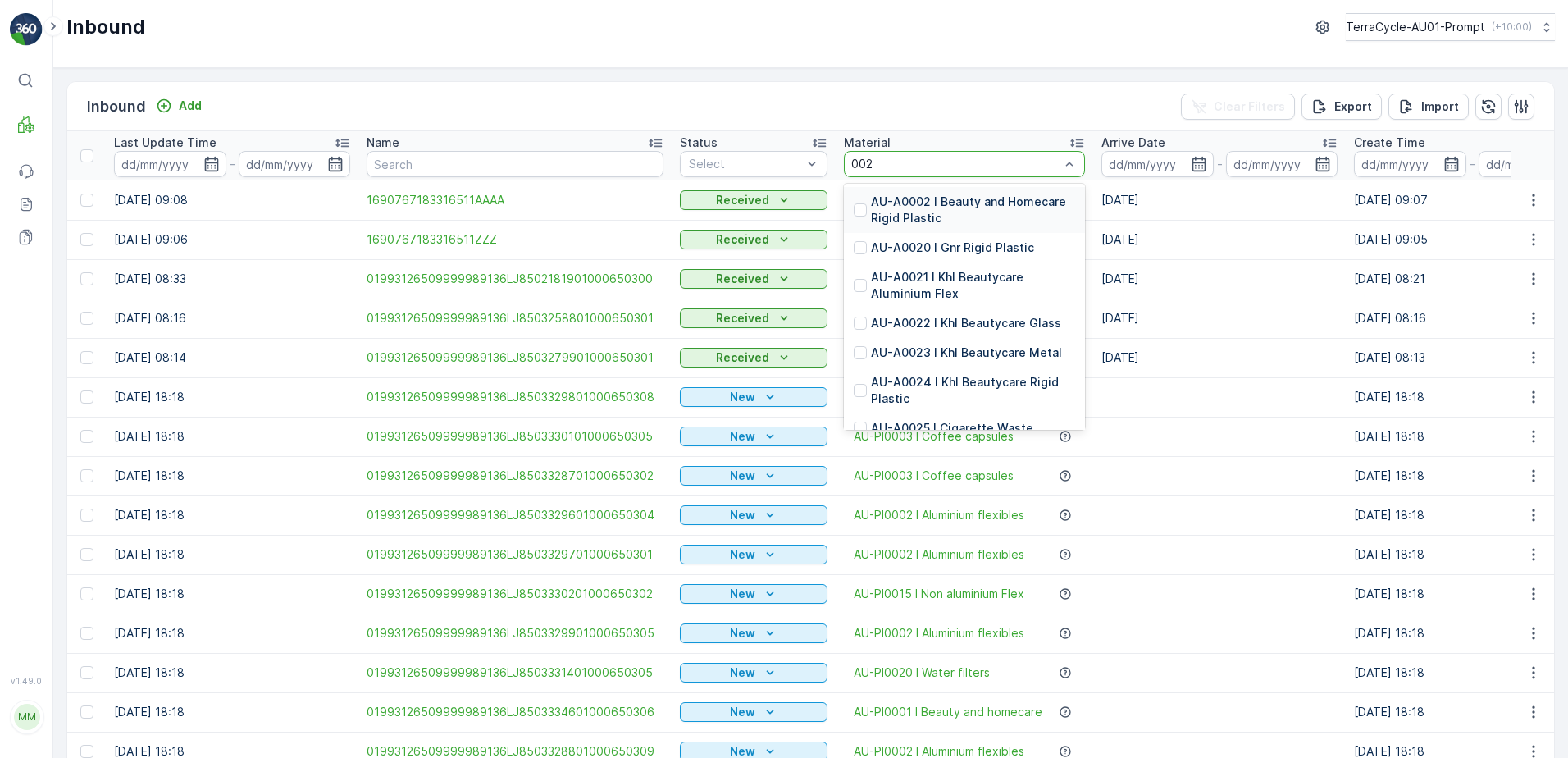
type input "0020"
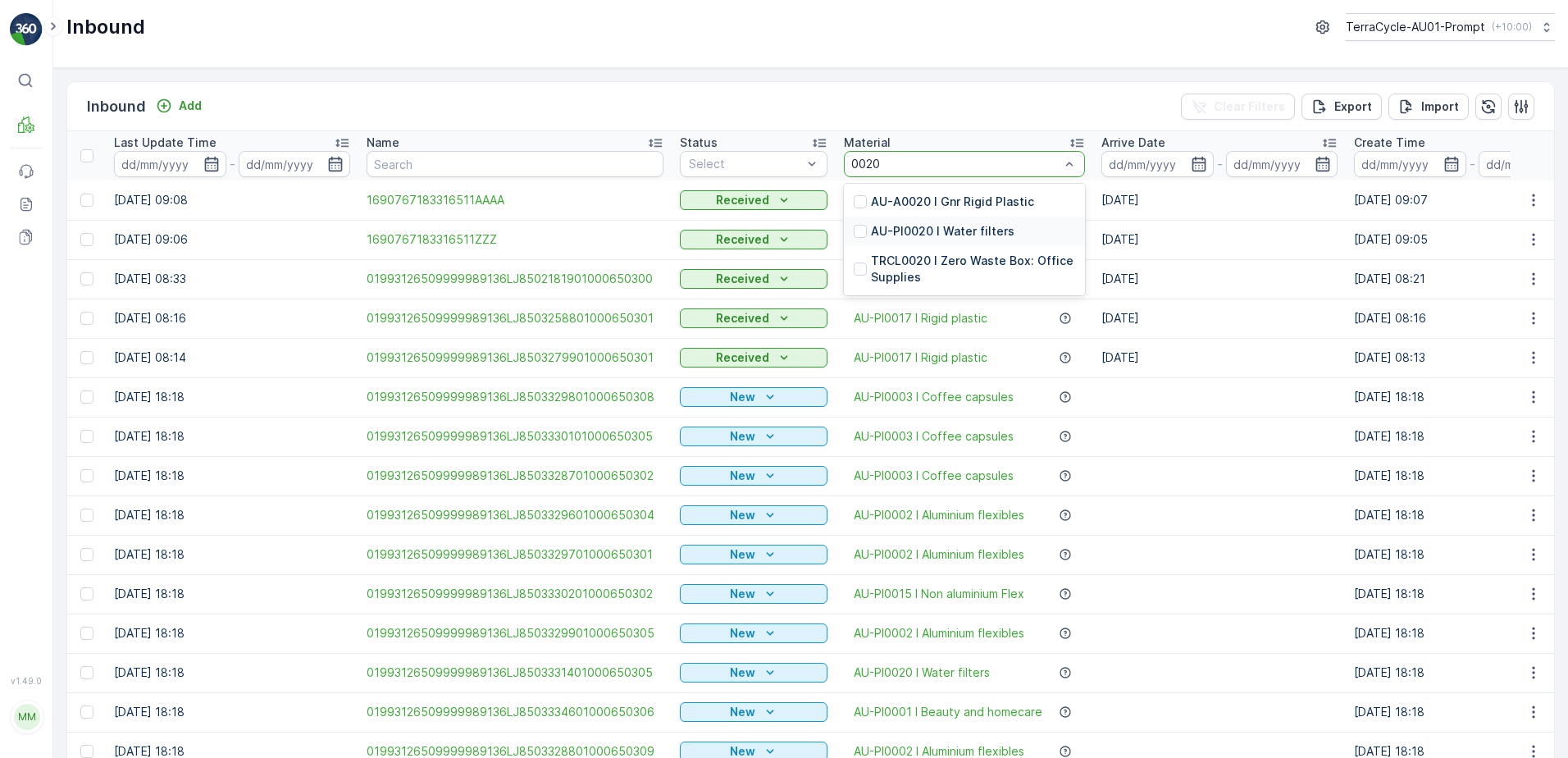
click at [975, 233] on p "AU-PI0020 I Water filters" at bounding box center [943, 231] width 143 height 17
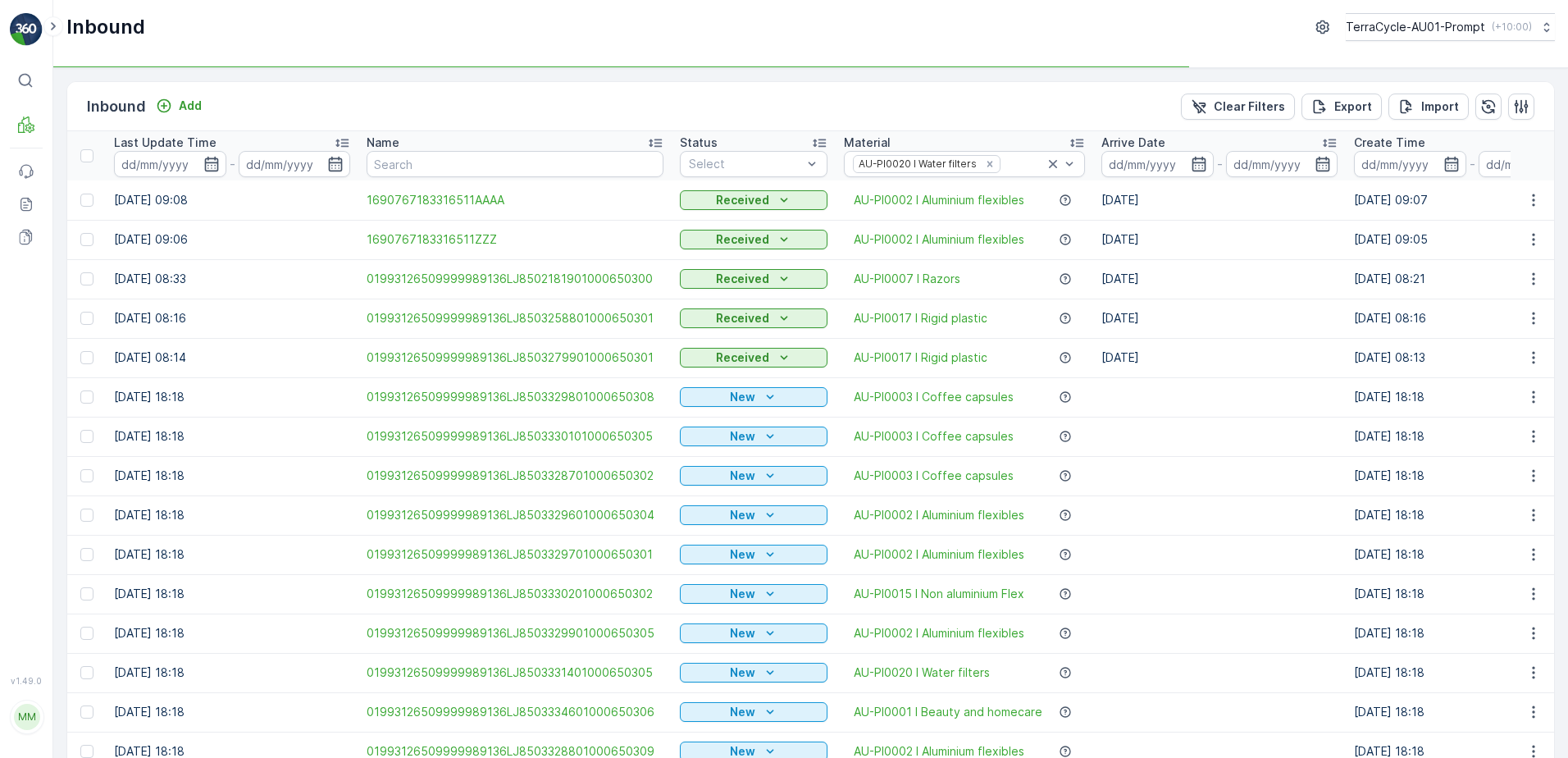
click at [732, 219] on td "Received" at bounding box center [754, 199] width 164 height 39
click at [764, 154] on div "Select" at bounding box center [753, 164] width 148 height 26
drag, startPoint x: 726, startPoint y: 223, endPoint x: 920, endPoint y: 212, distance: 194.3
click at [728, 221] on span "Scanned" at bounding box center [713, 226] width 48 height 13
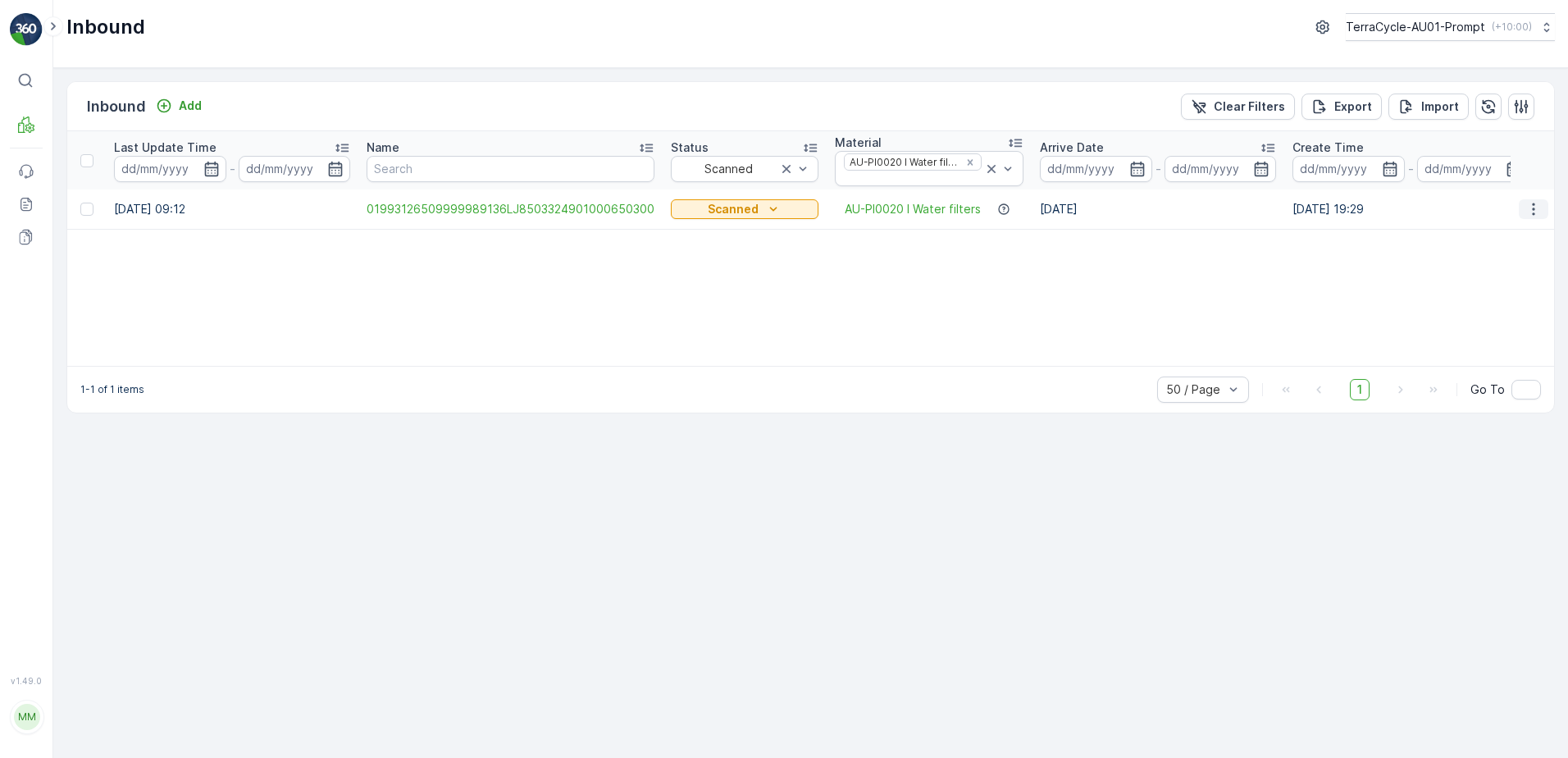
click at [1530, 203] on icon "button" at bounding box center [1533, 209] width 17 height 17
click at [1484, 323] on span "Print QR" at bounding box center [1467, 325] width 45 height 17
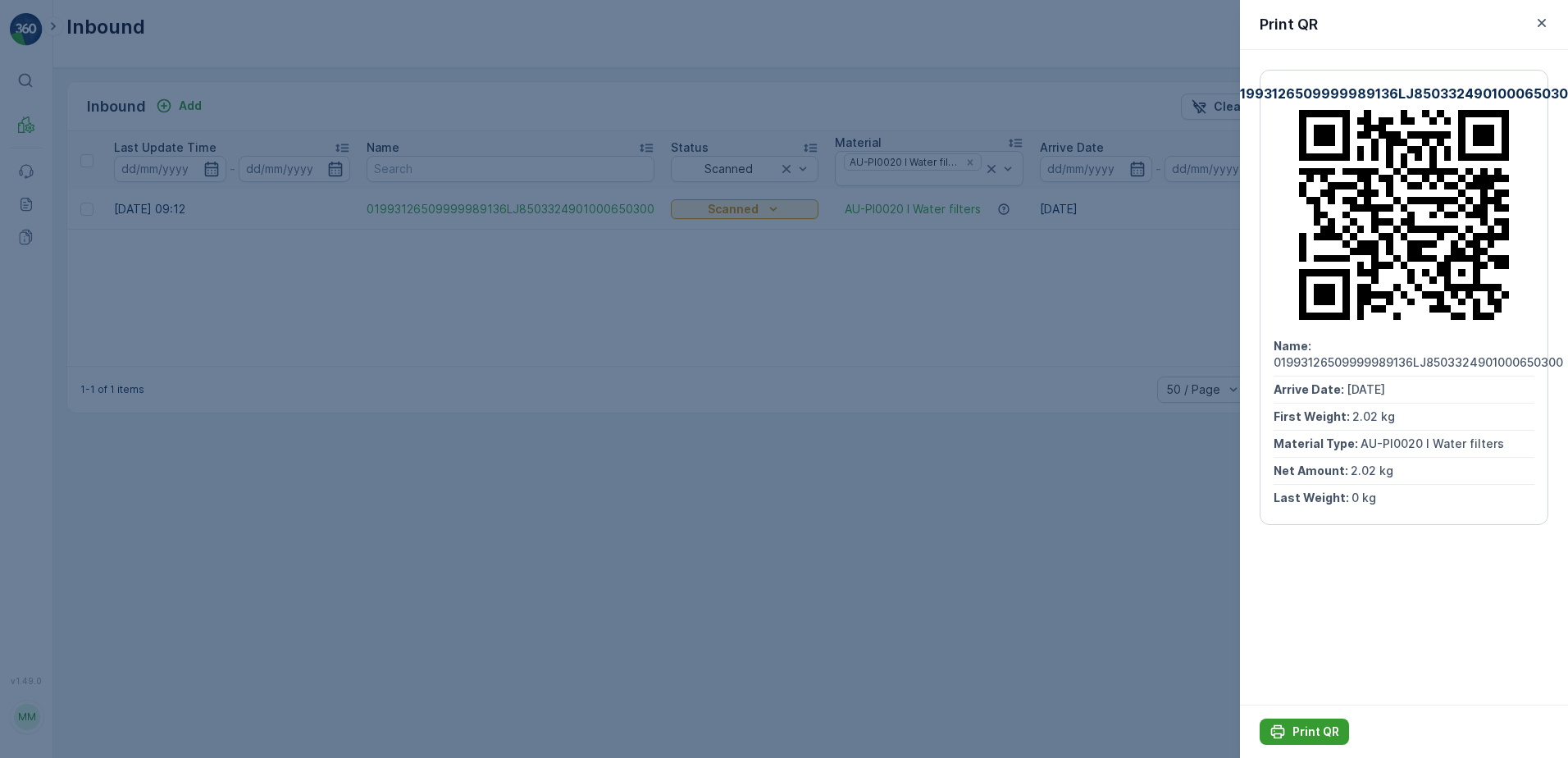
click at [1327, 726] on p "Print QR" at bounding box center [1315, 732] width 46 height 17
click at [1535, 26] on icon "button" at bounding box center [1542, 23] width 17 height 17
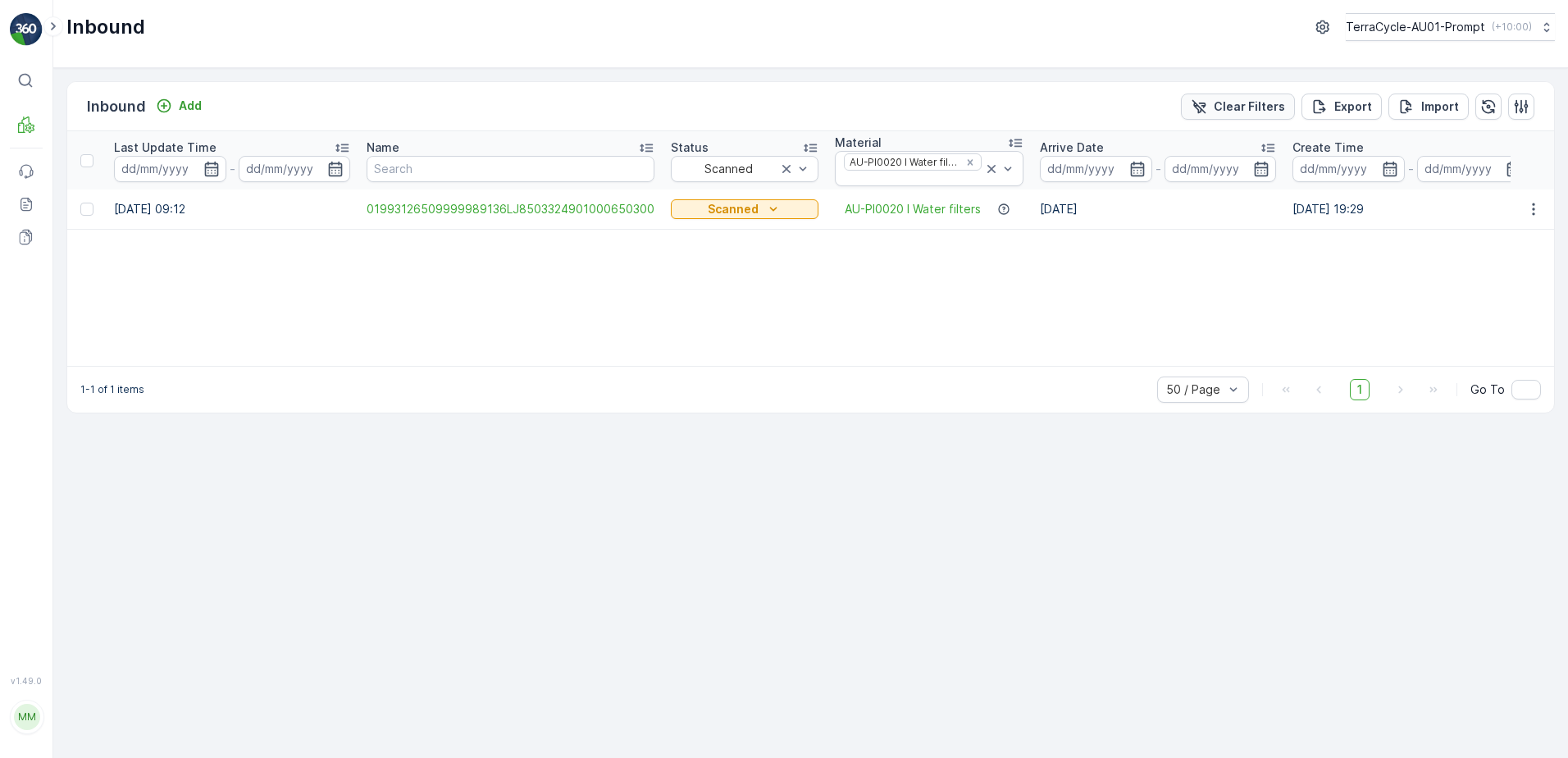
click at [1222, 97] on button "Clear Filters" at bounding box center [1238, 107] width 114 height 26
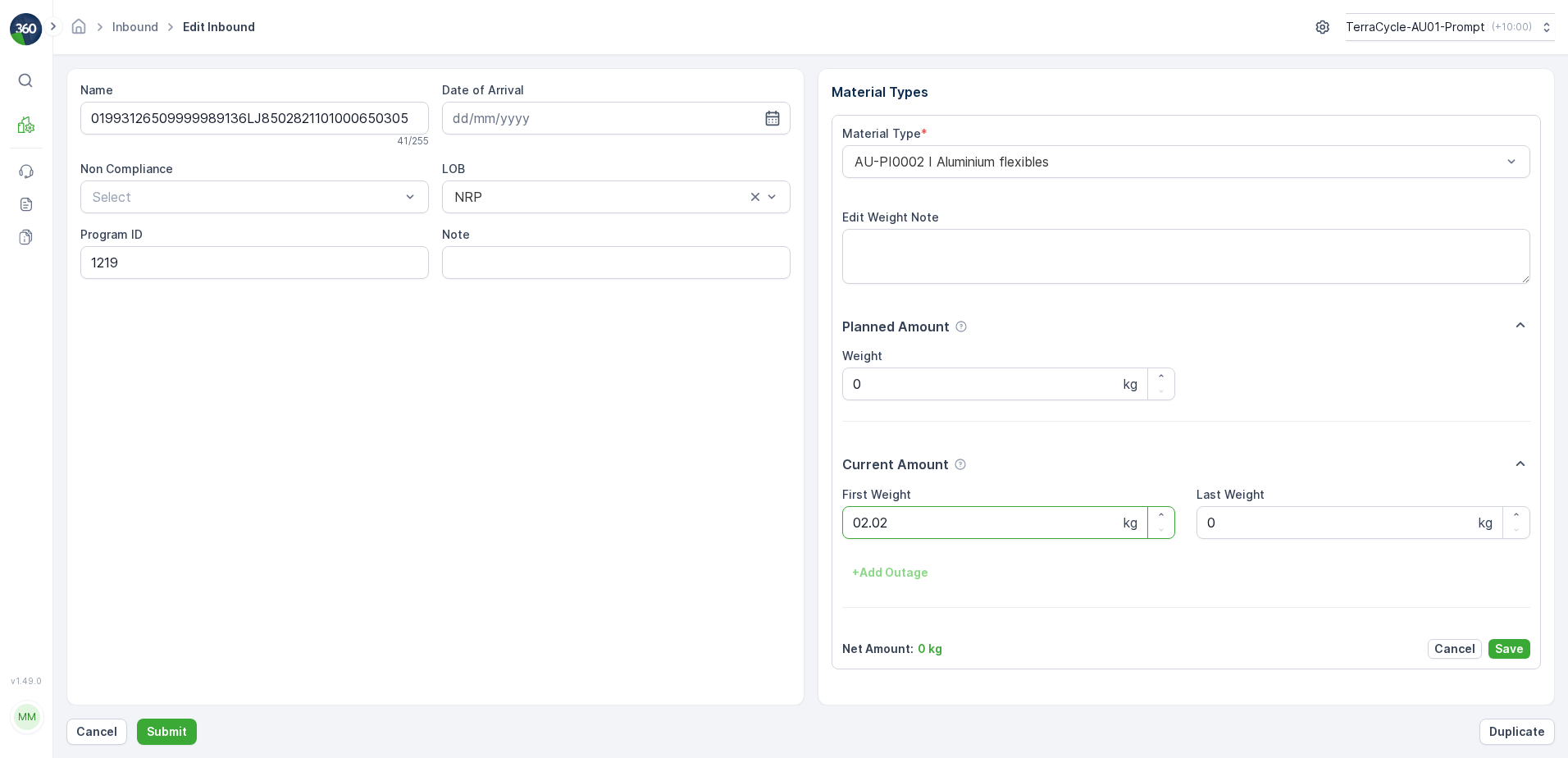
click at [137, 719] on button "Submit" at bounding box center [167, 732] width 60 height 26
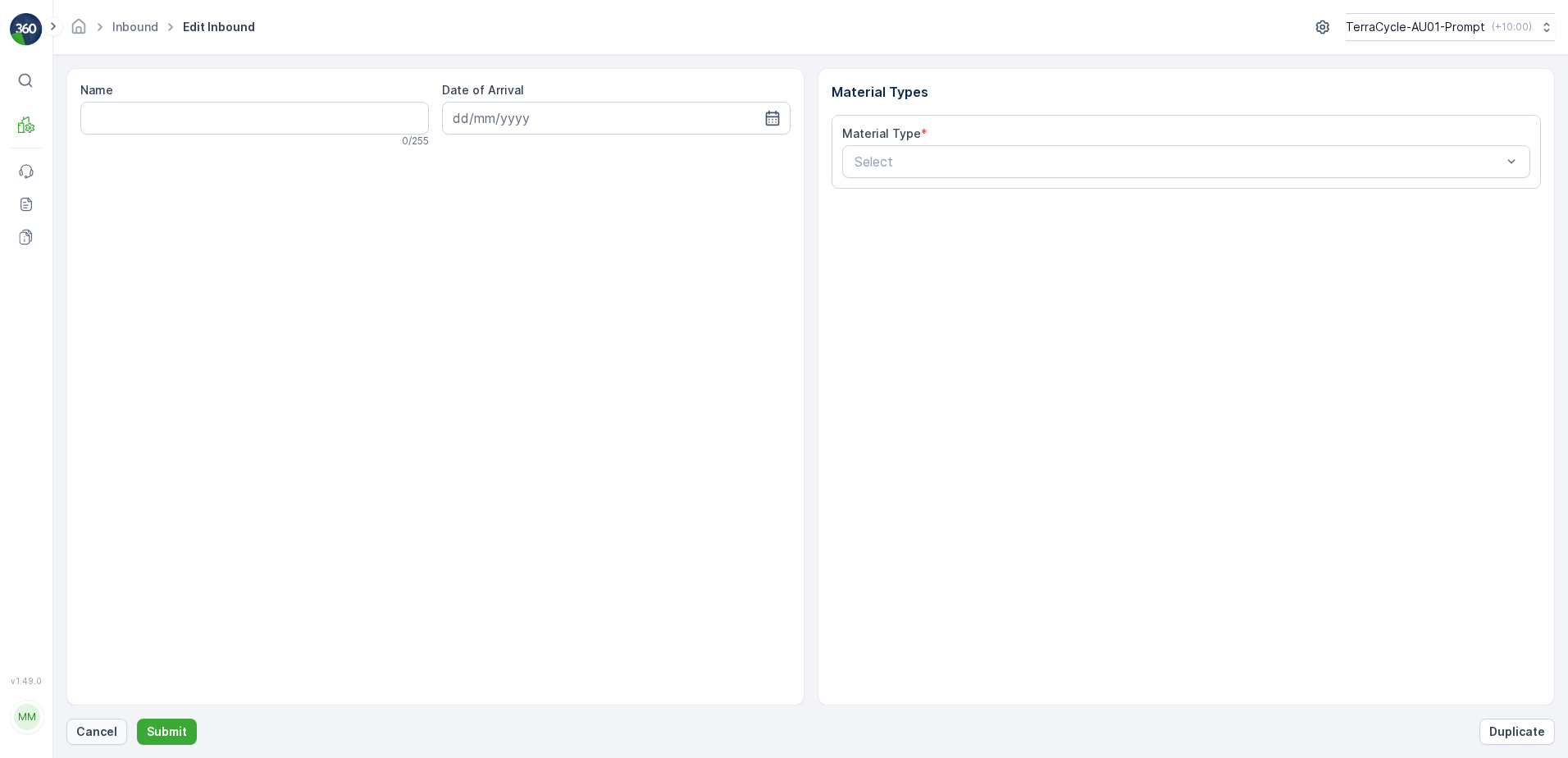
click at [94, 733] on p "Cancel" at bounding box center [96, 732] width 41 height 17
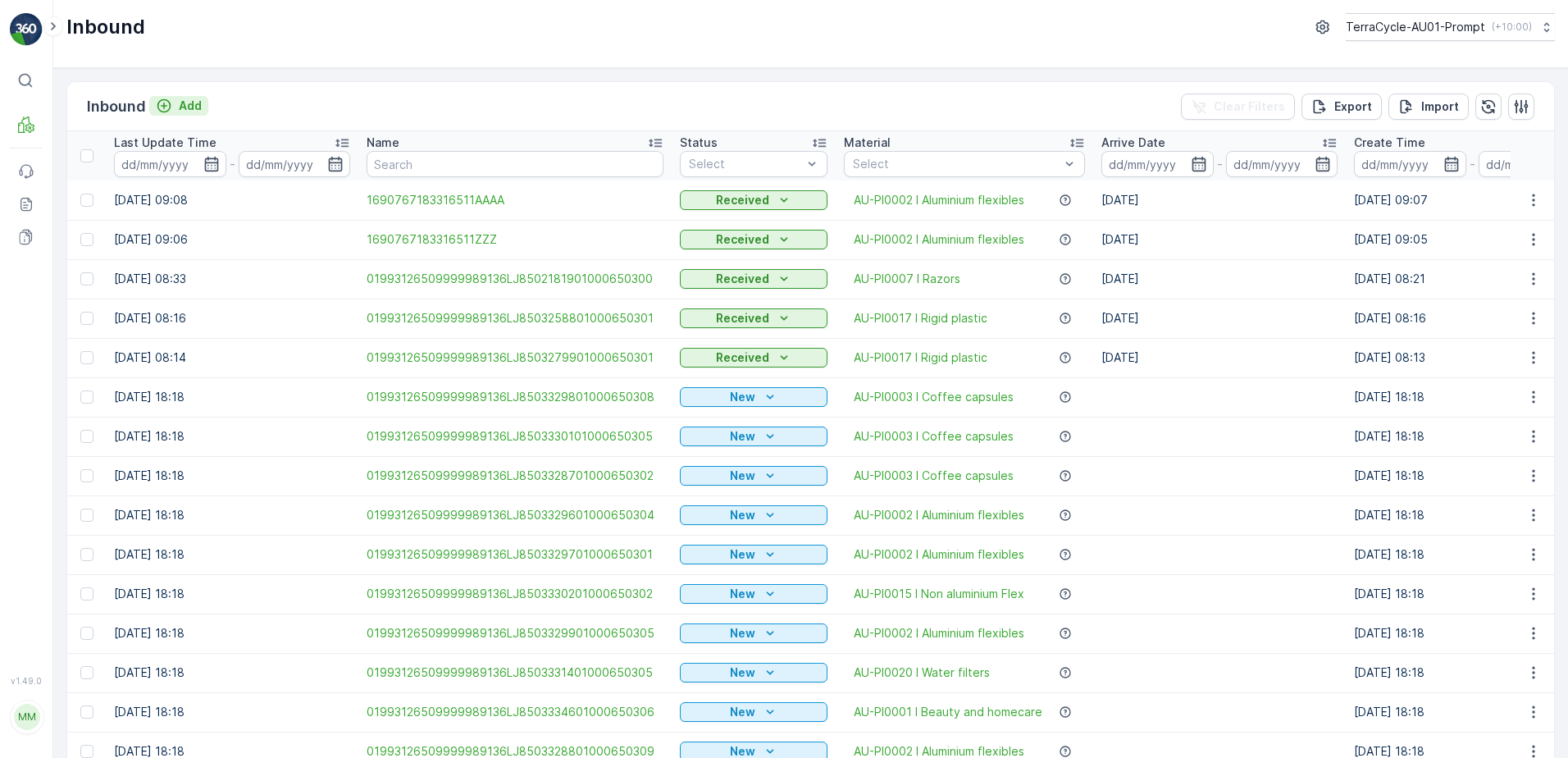
click at [193, 105] on p "Add" at bounding box center [191, 106] width 23 height 17
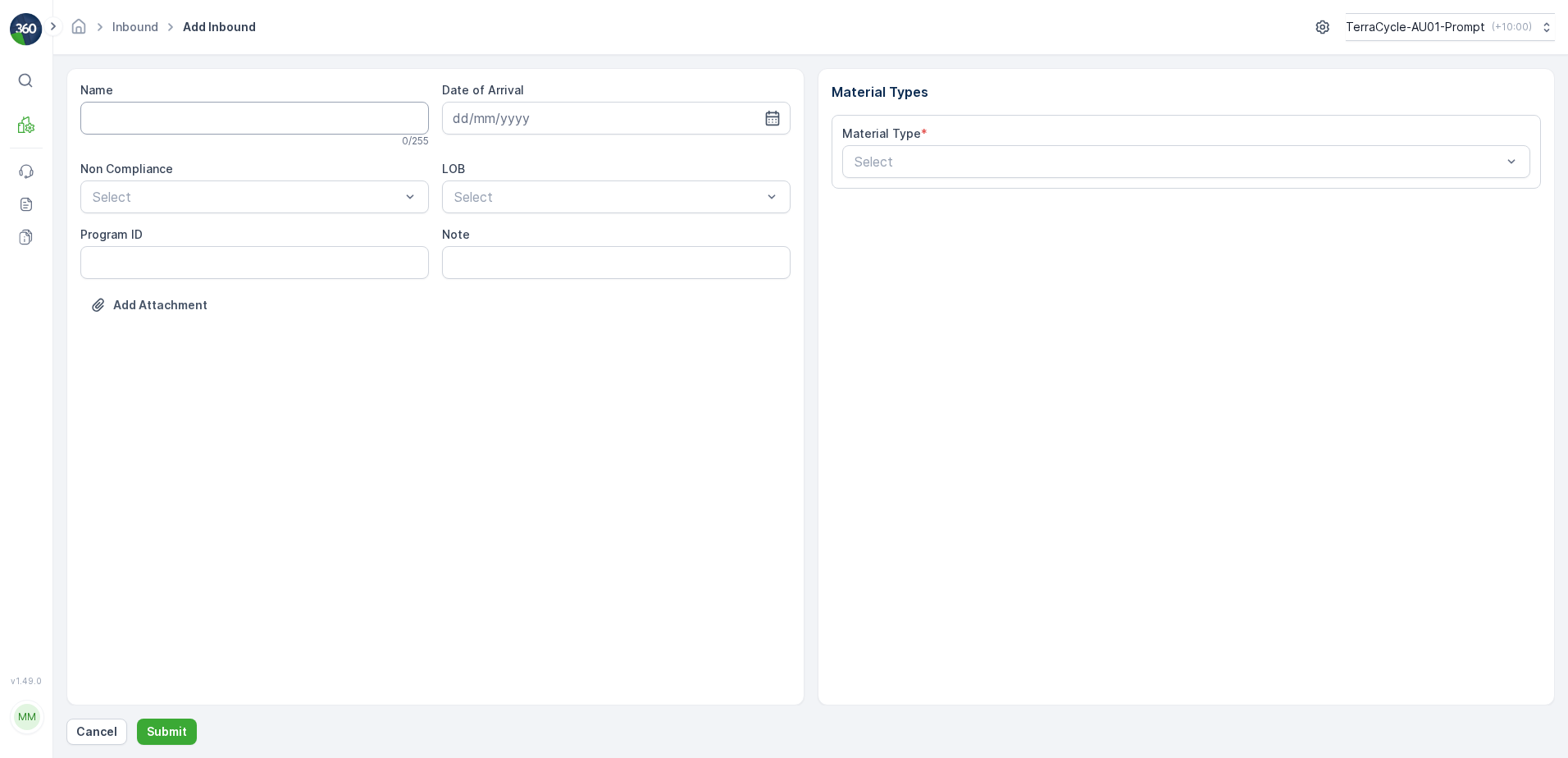
click at [195, 114] on input "Name" at bounding box center [254, 118] width 349 height 33
type input "019931265099999891ZX2001619601000650801"
click at [137, 719] on button "Submit" at bounding box center [167, 732] width 60 height 26
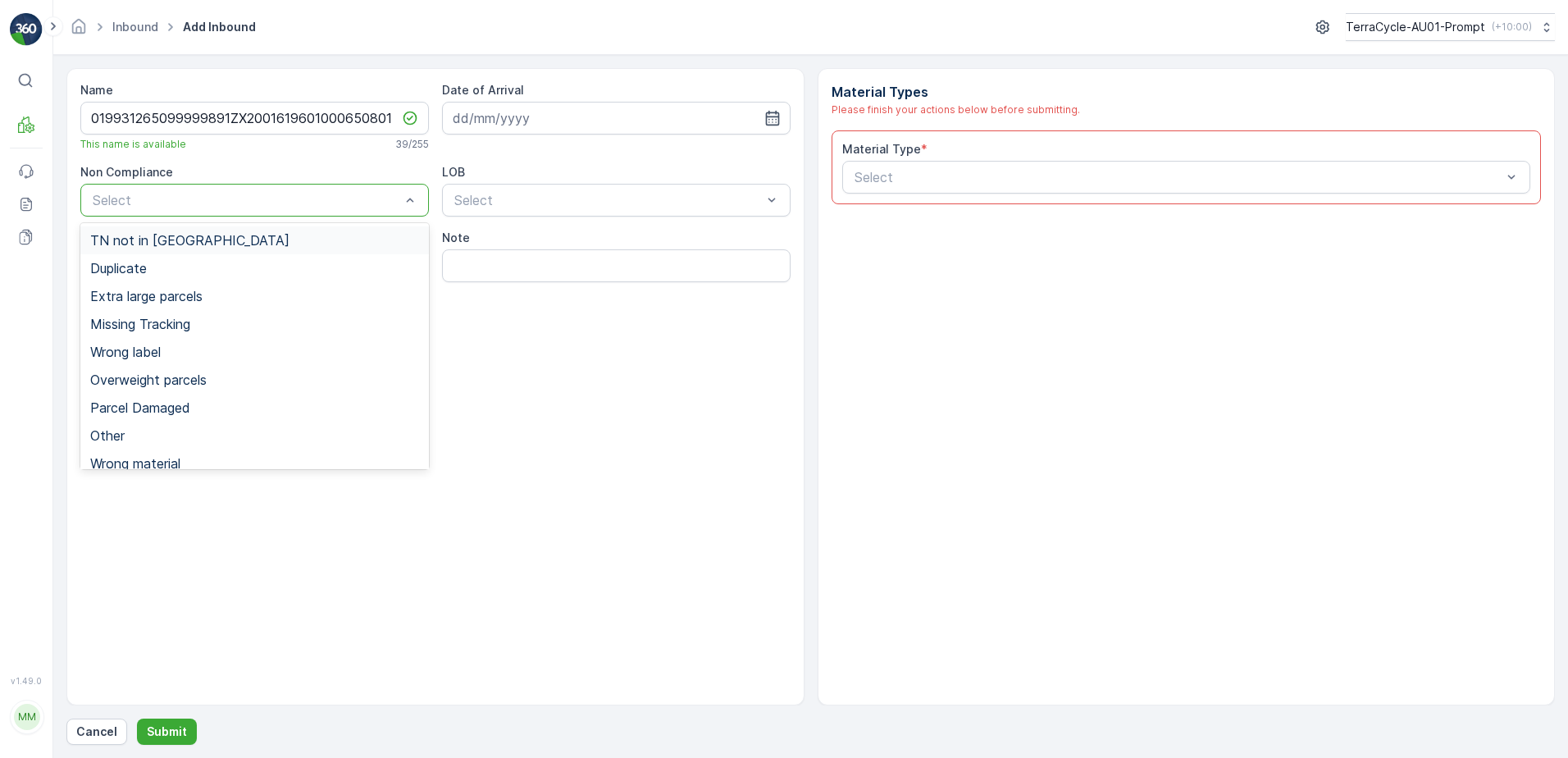
click at [263, 202] on div at bounding box center [246, 200] width 311 height 15
click at [193, 250] on div "TN not in [GEOGRAPHIC_DATA]" at bounding box center [254, 240] width 349 height 28
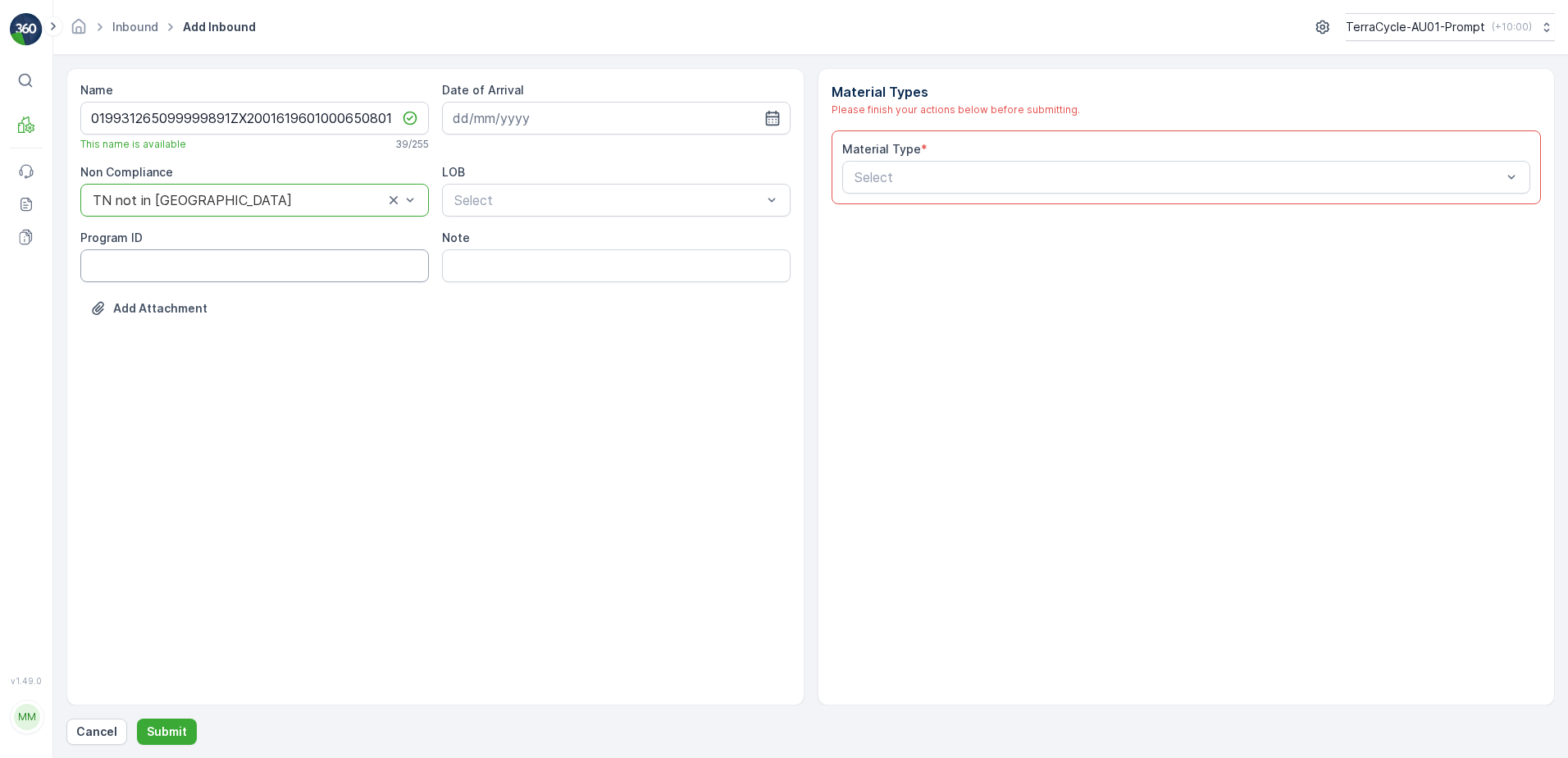
click at [146, 268] on ID "Program ID" at bounding box center [254, 266] width 349 height 33
type ID "SW2-S"
click at [663, 113] on input at bounding box center [616, 118] width 349 height 33
drag, startPoint x: 582, startPoint y: 355, endPoint x: 606, endPoint y: 262, distance: 96.0
click at [583, 354] on div "28" at bounding box center [588, 353] width 26 height 26
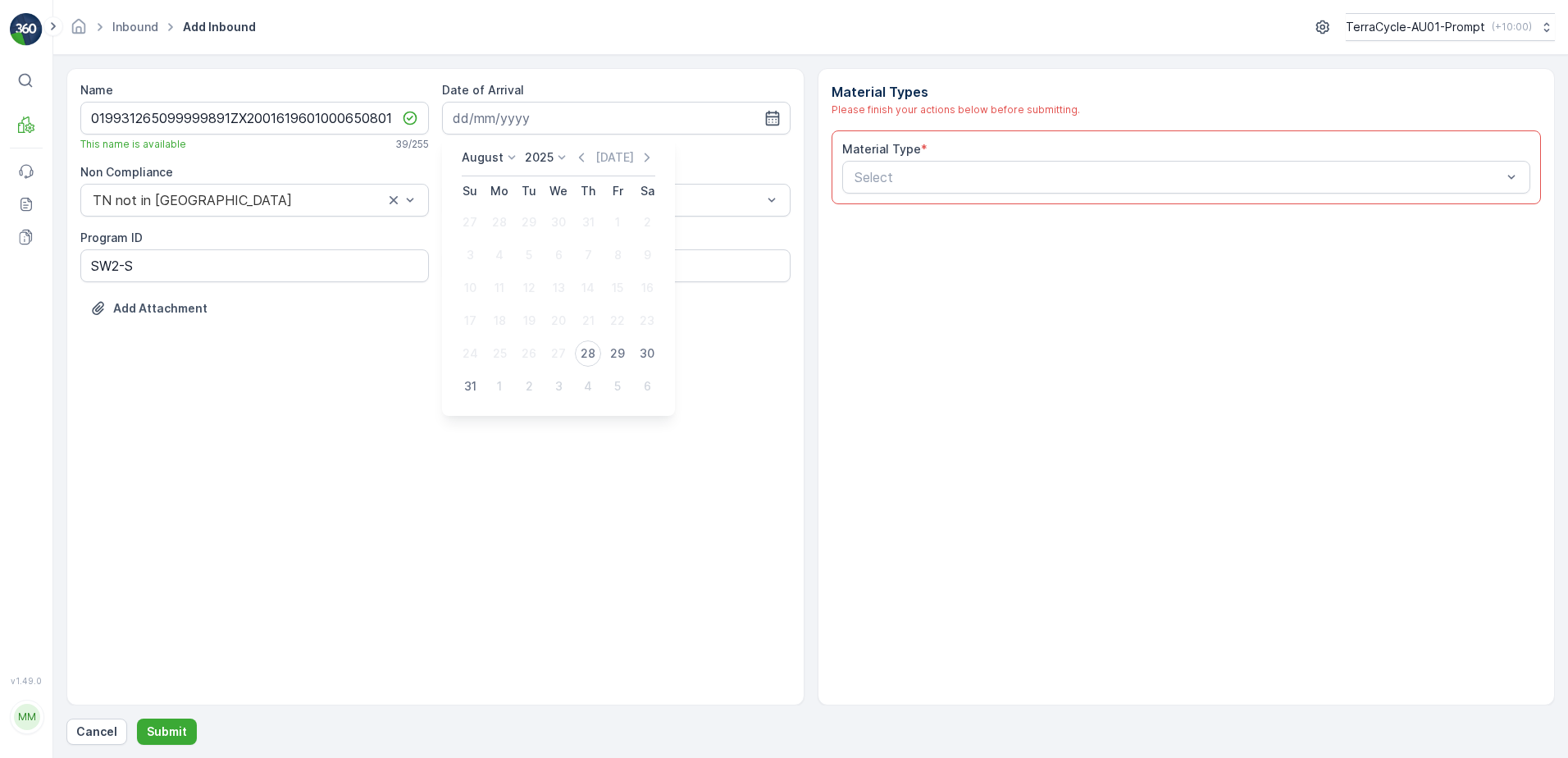
type input "[DATE]"
click at [617, 199] on div at bounding box center [608, 200] width 311 height 15
click at [593, 264] on div "ZWB" at bounding box center [616, 268] width 329 height 15
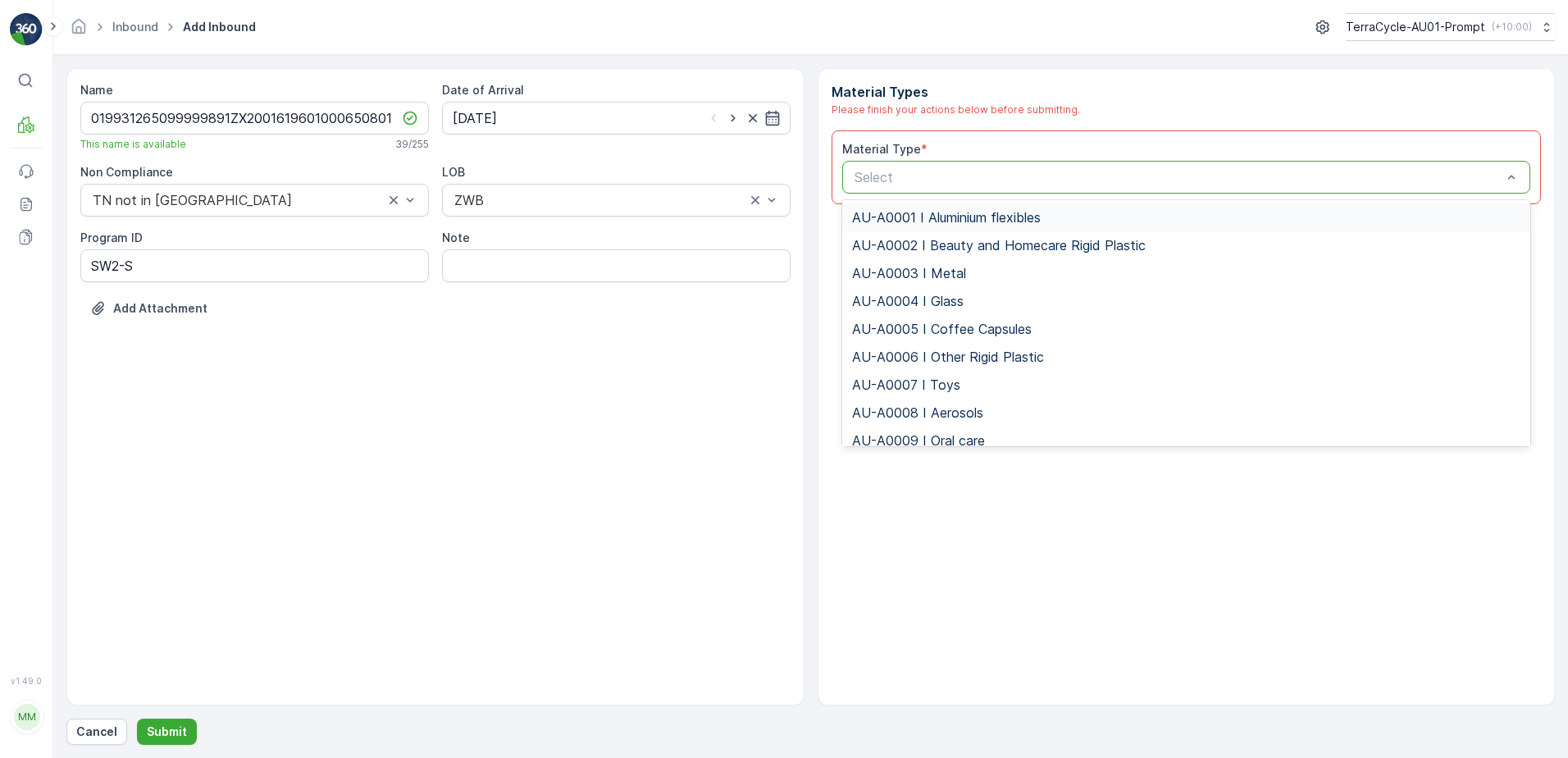
click at [879, 176] on div at bounding box center [1178, 177] width 651 height 15
type input "0001"
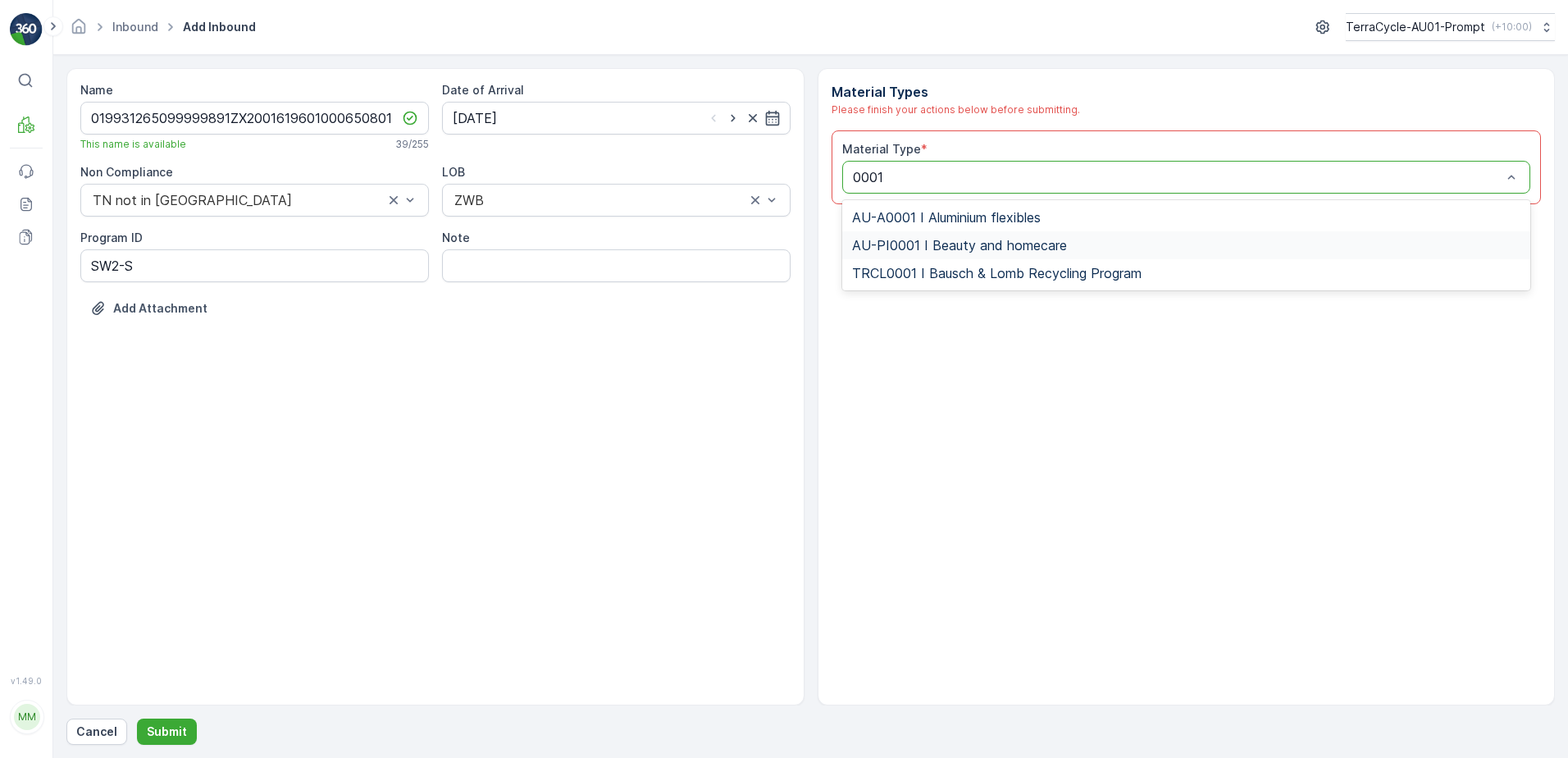
drag, startPoint x: 913, startPoint y: 244, endPoint x: 888, endPoint y: 347, distance: 106.0
click at [914, 245] on span "AU-PI0001 I Beauty and homecare" at bounding box center [960, 245] width 215 height 15
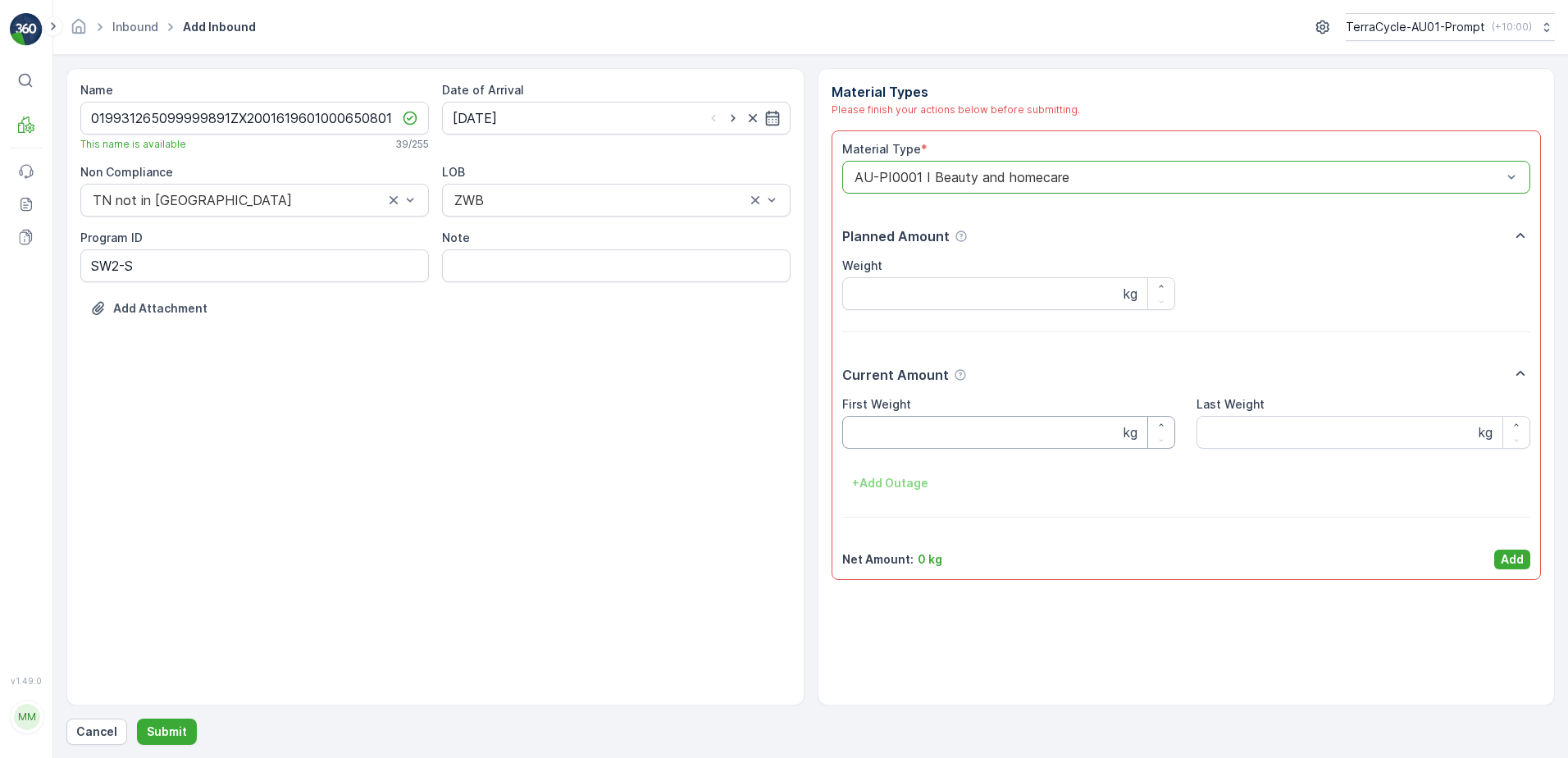
click at [886, 444] on Weight "First Weight" at bounding box center [1009, 433] width 334 height 33
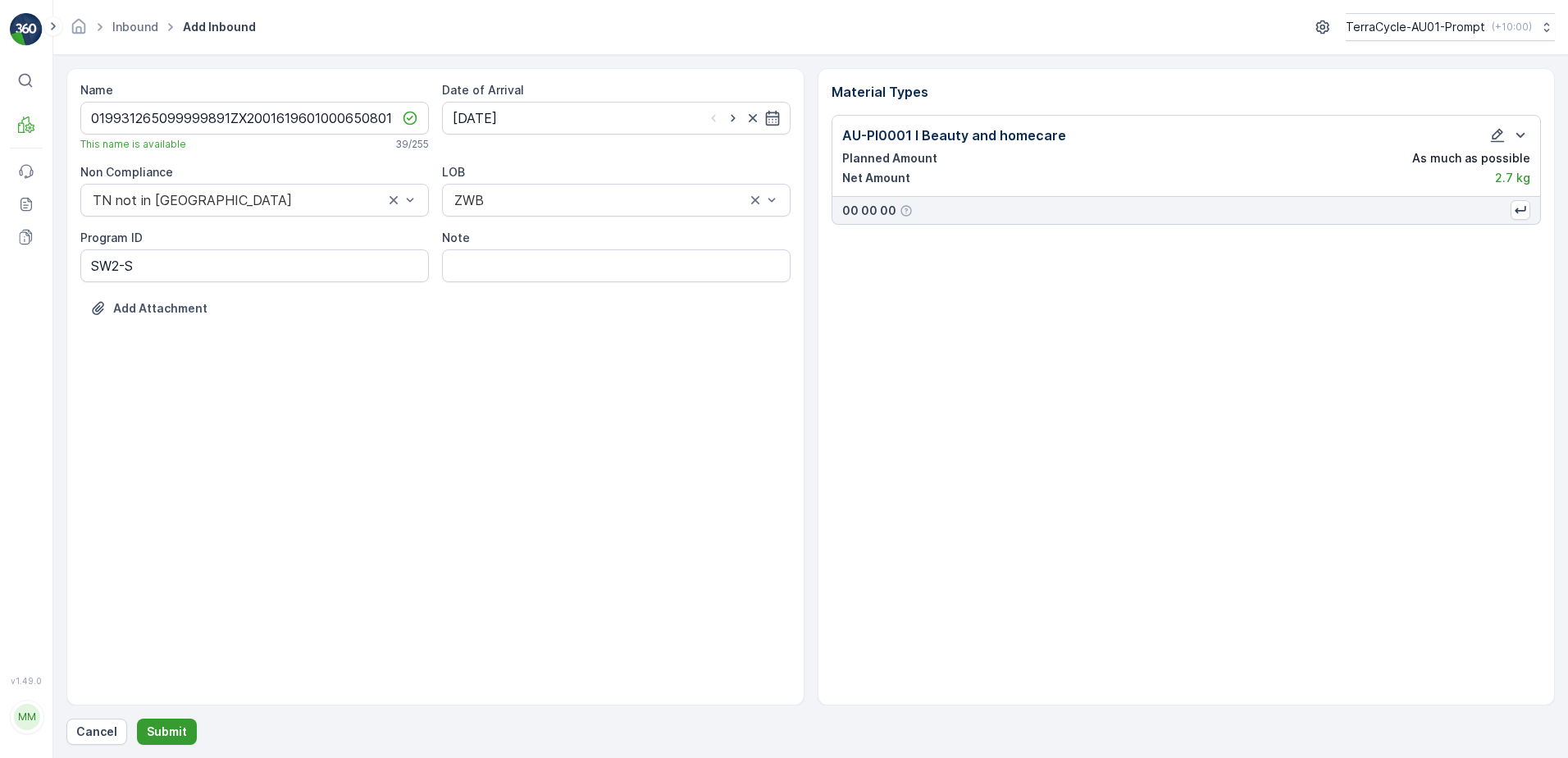
click at [163, 722] on button "Submit" at bounding box center [167, 732] width 60 height 26
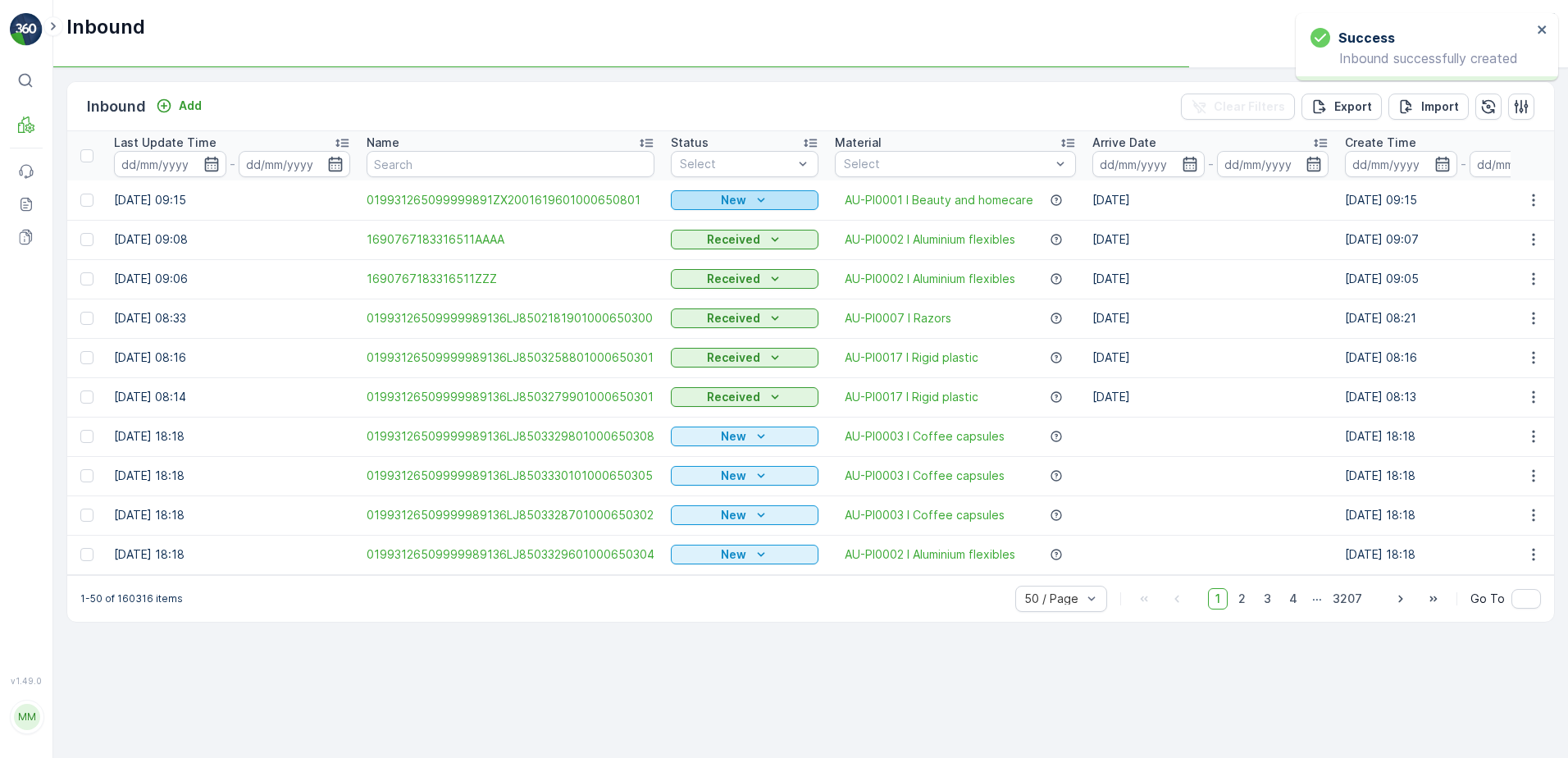
click at [779, 195] on div "New" at bounding box center [745, 200] width 135 height 17
drag, startPoint x: 708, startPoint y: 247, endPoint x: 737, endPoint y: 238, distance: 30.4
click at [710, 247] on span "Scanned" at bounding box center [701, 247] width 48 height 17
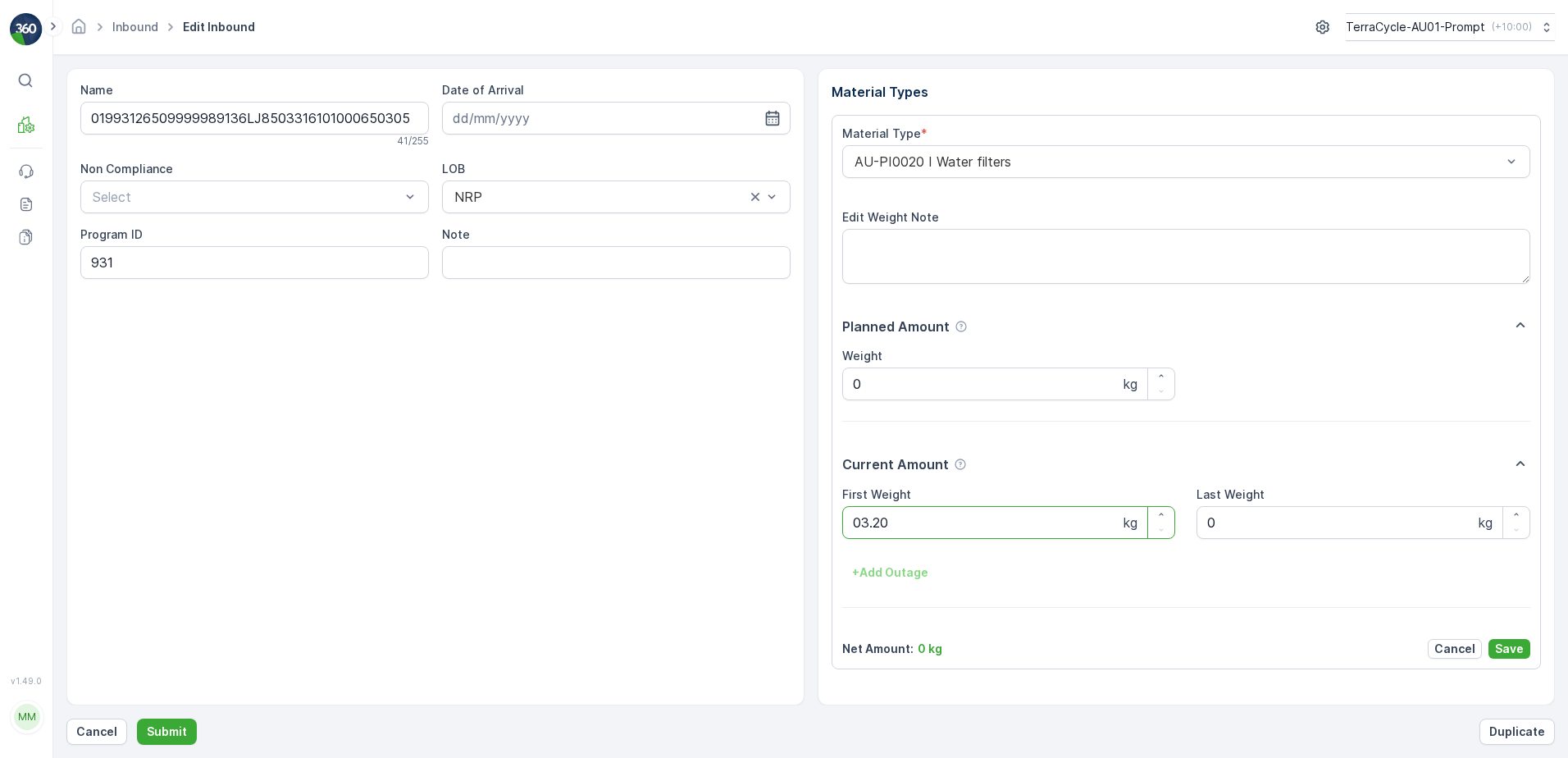
click at [137, 719] on button "Submit" at bounding box center [167, 732] width 60 height 26
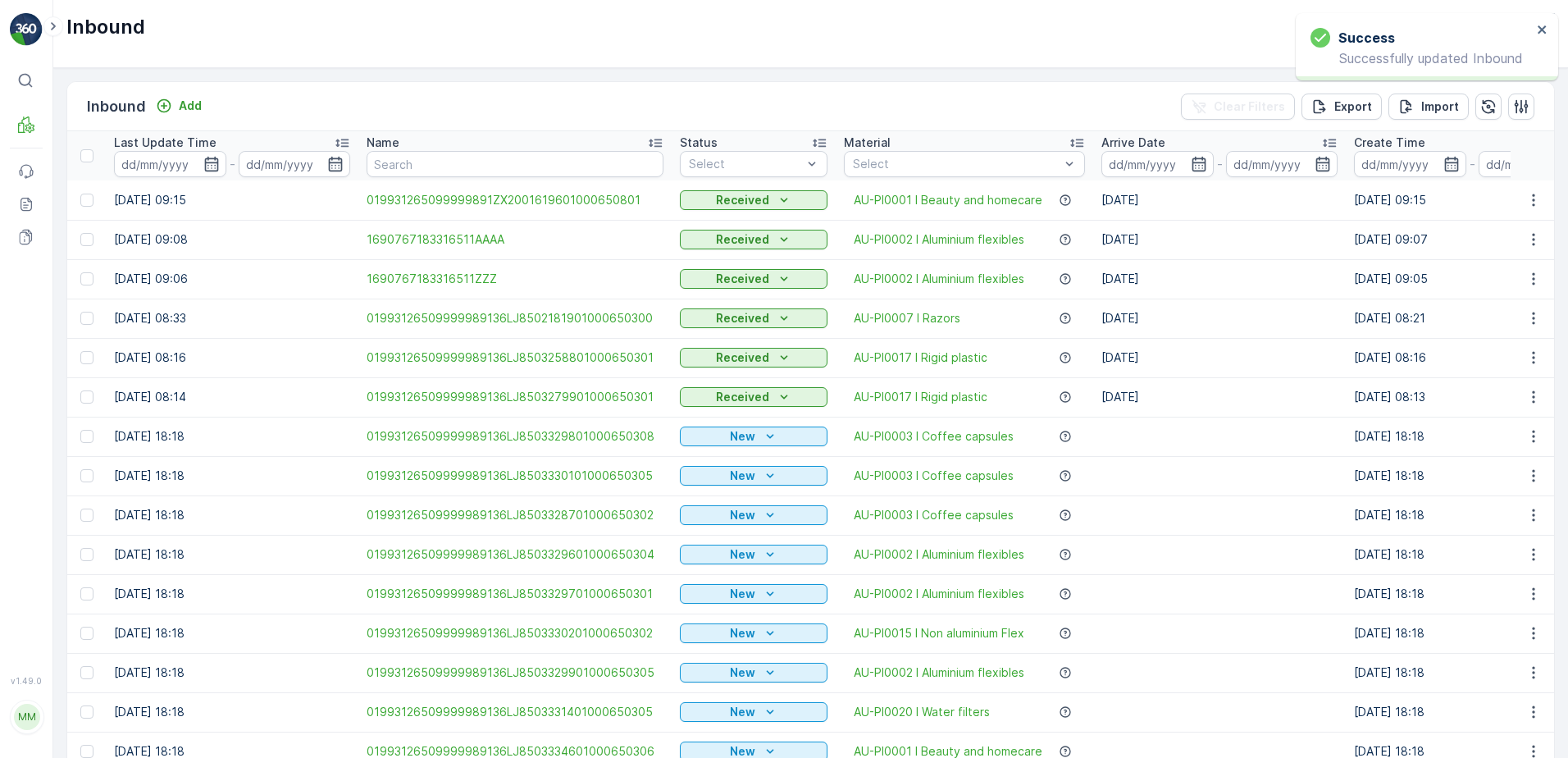
click at [940, 163] on div at bounding box center [956, 163] width 210 height 13
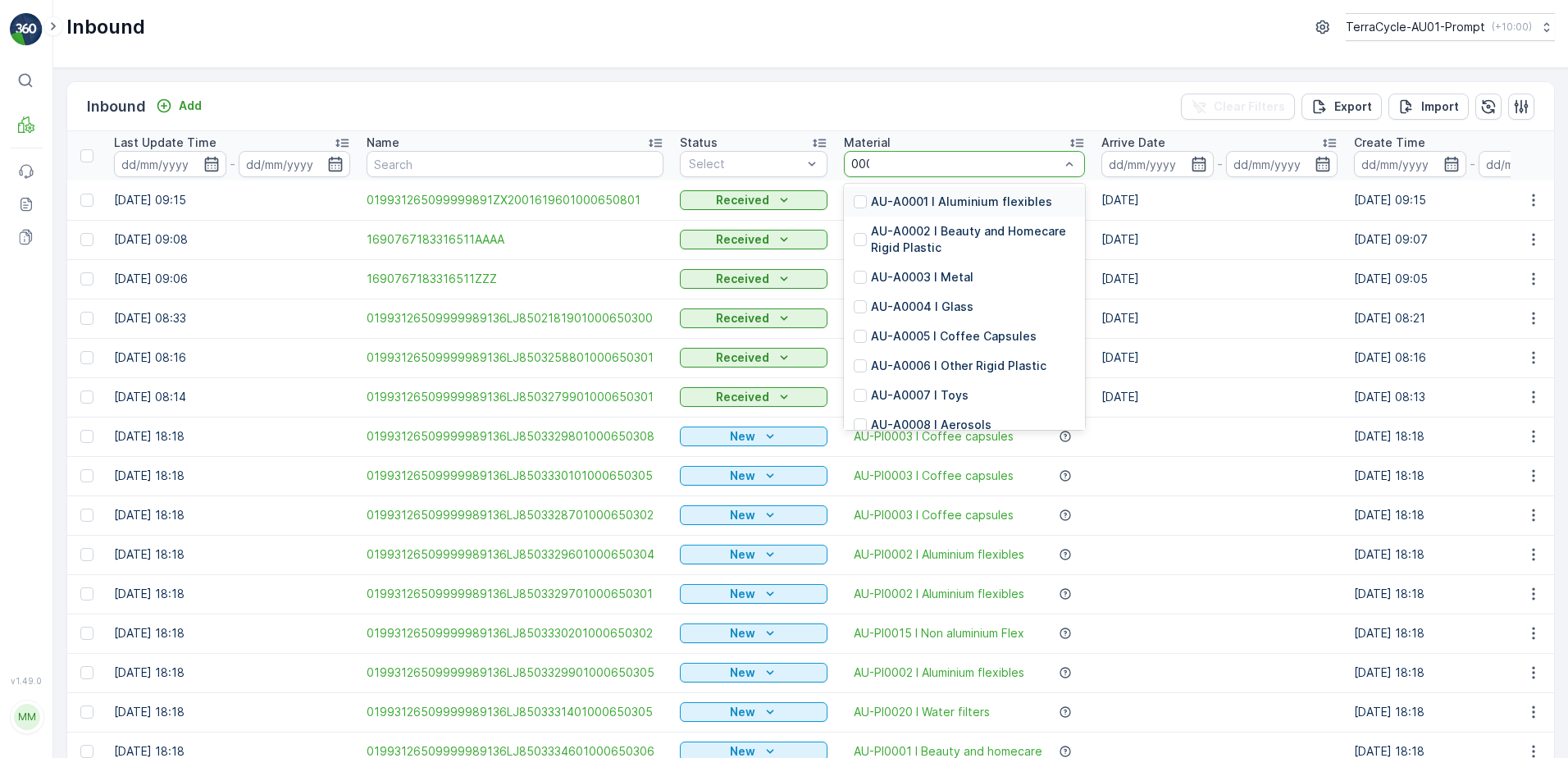
type input "0001"
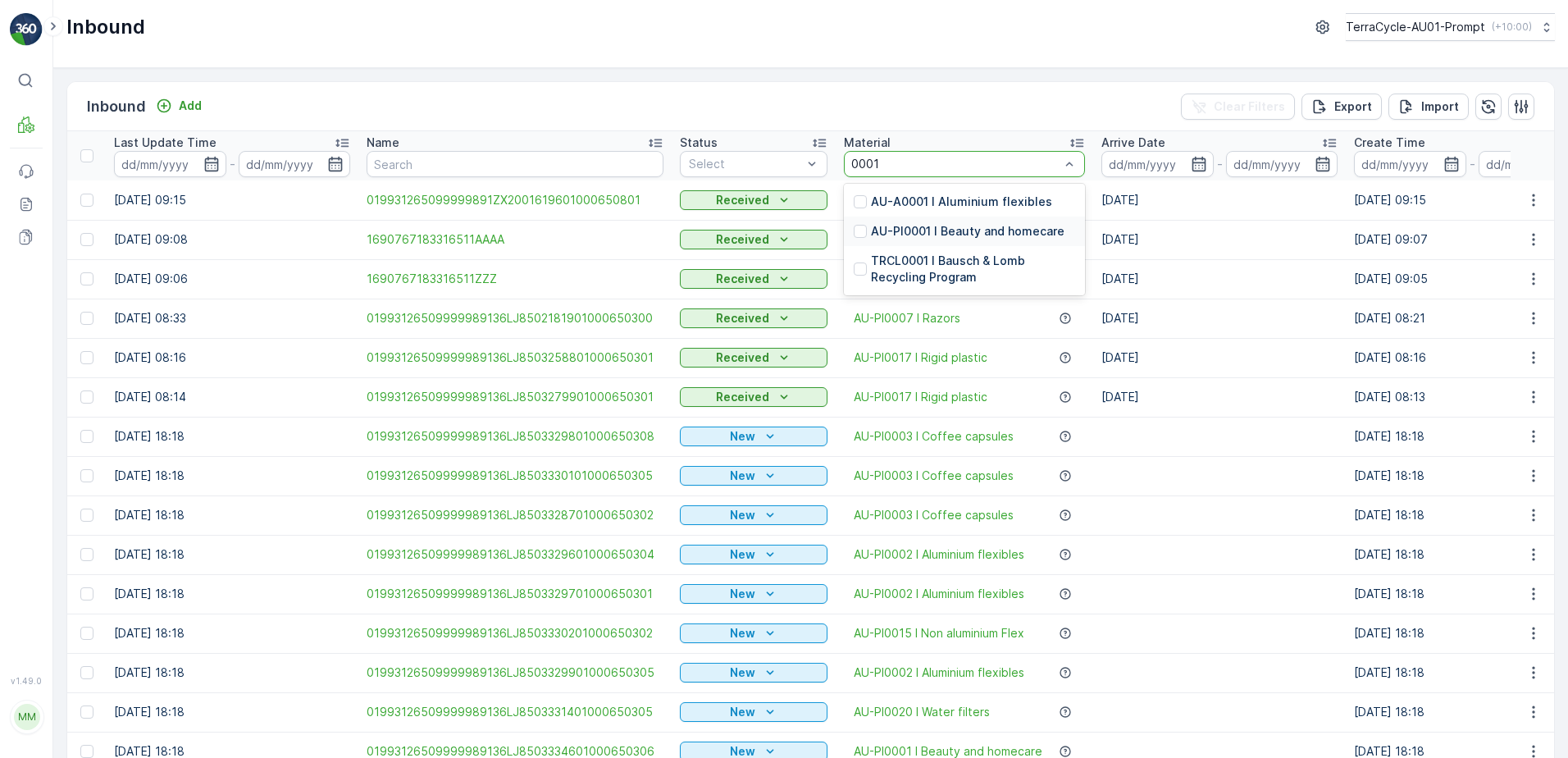
drag, startPoint x: 990, startPoint y: 232, endPoint x: 880, endPoint y: 206, distance: 113.0
click at [990, 230] on p "AU-PI0001 I Beauty and homecare" at bounding box center [968, 231] width 193 height 17
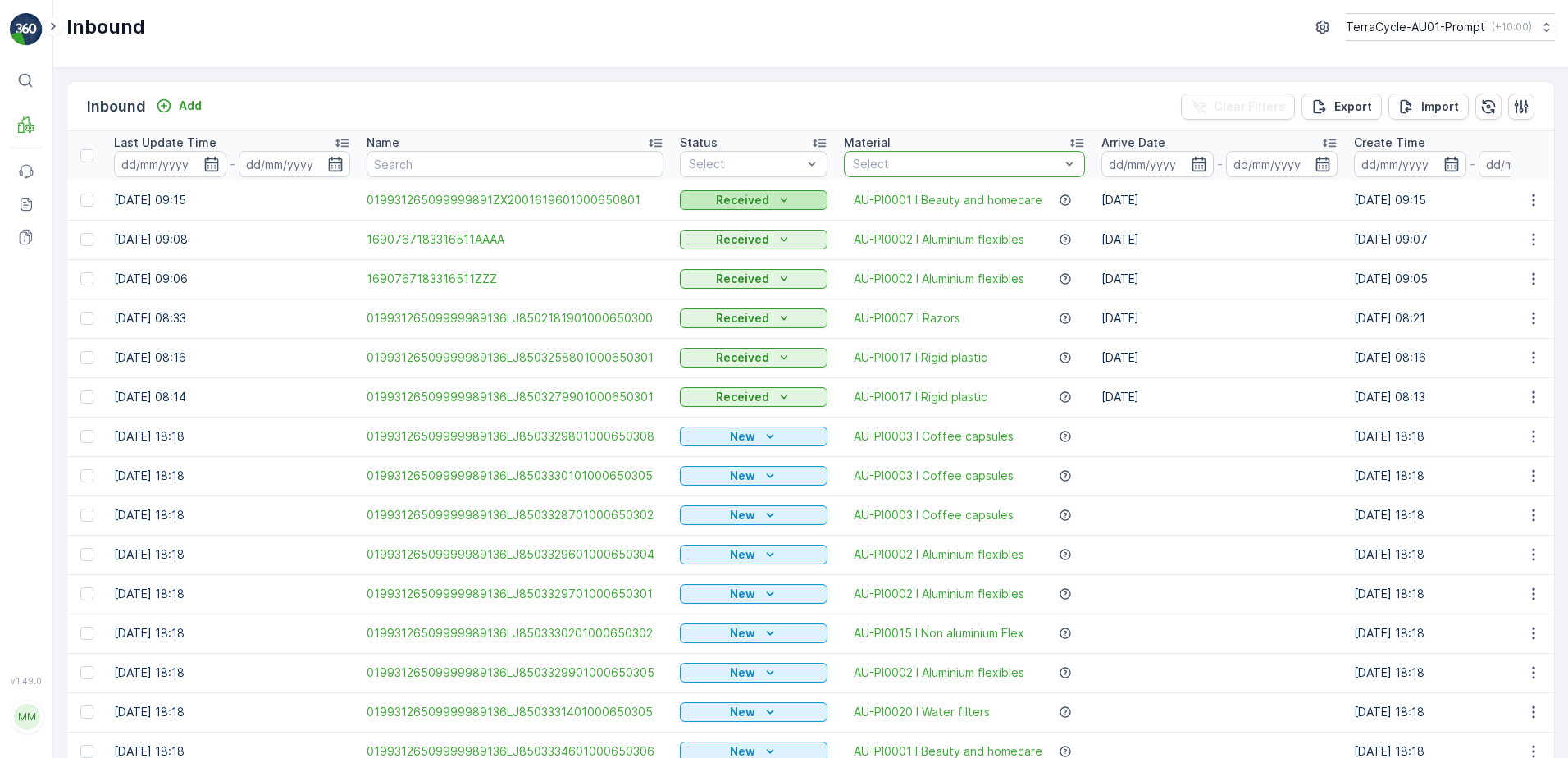
drag, startPoint x: 753, startPoint y: 157, endPoint x: 743, endPoint y: 216, distance: 59.8
click at [753, 157] on div at bounding box center [745, 163] width 116 height 13
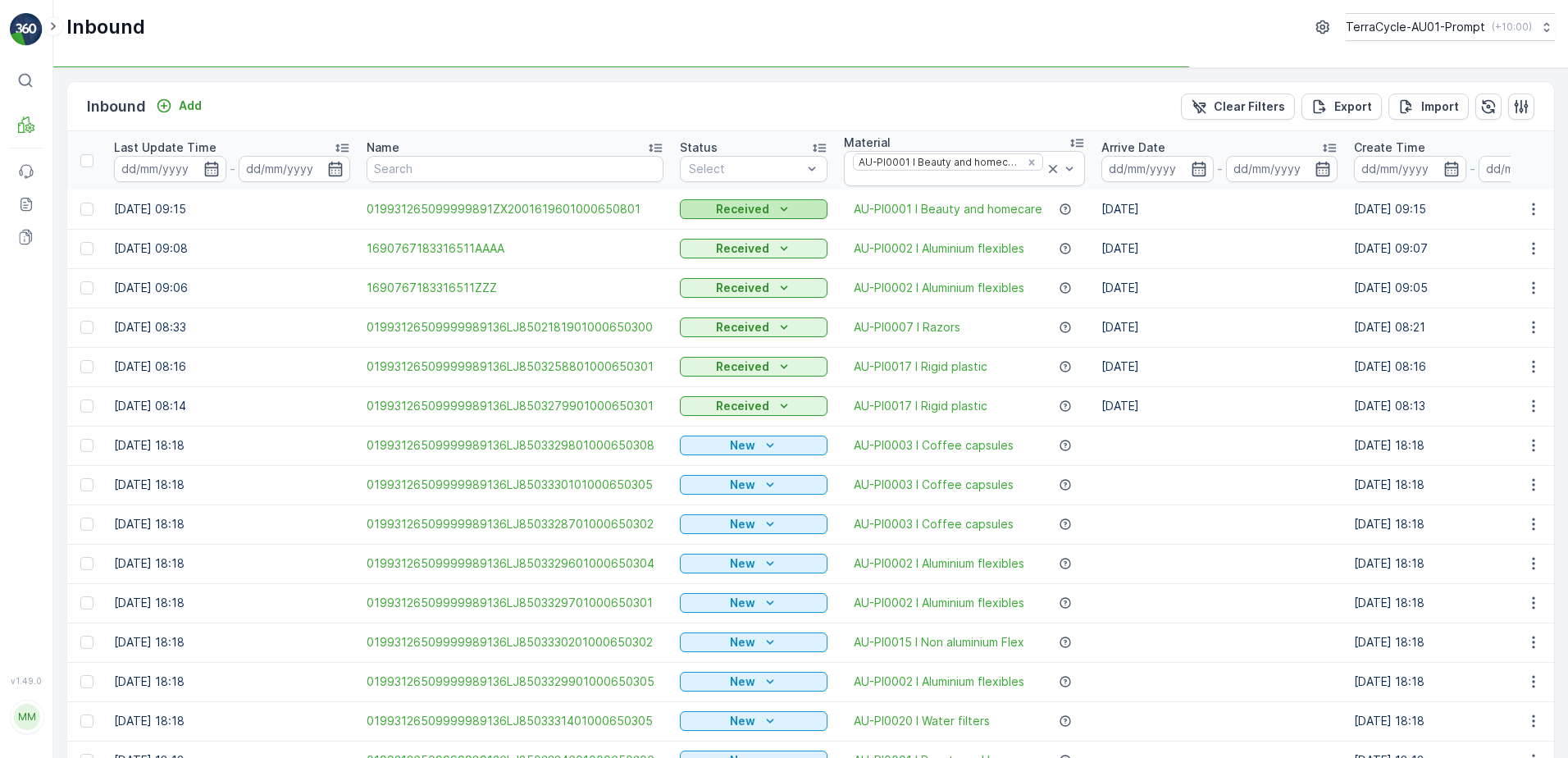
click at [743, 216] on p "Received" at bounding box center [742, 209] width 53 height 17
click at [753, 164] on div at bounding box center [745, 169] width 116 height 13
drag, startPoint x: 732, startPoint y: 227, endPoint x: 1013, endPoint y: 198, distance: 282.5
click at [736, 226] on div "Scanned" at bounding box center [753, 230] width 128 height 13
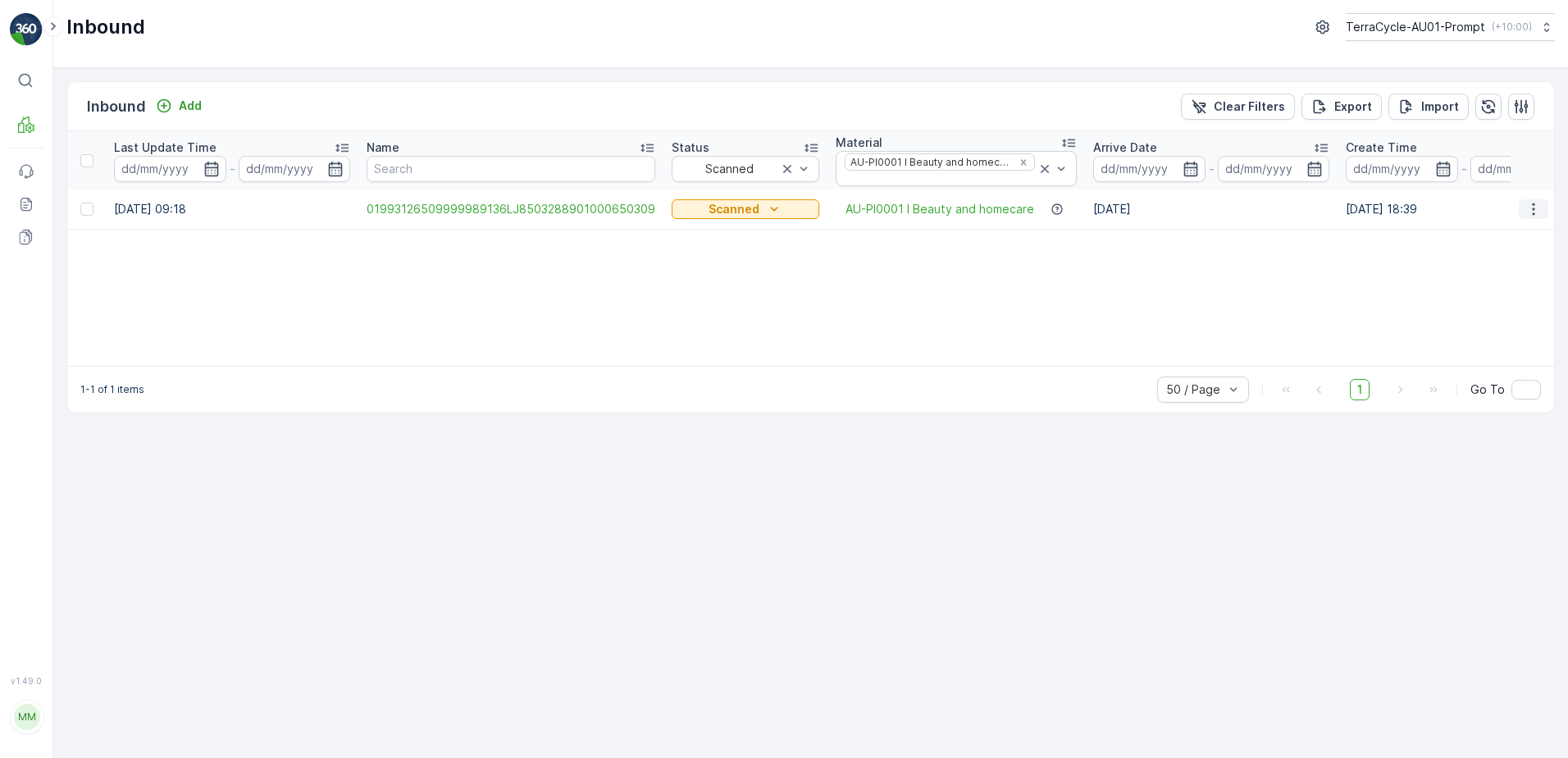
click at [1532, 208] on icon "button" at bounding box center [1533, 209] width 17 height 17
click at [1480, 326] on span "Print QR" at bounding box center [1467, 325] width 45 height 17
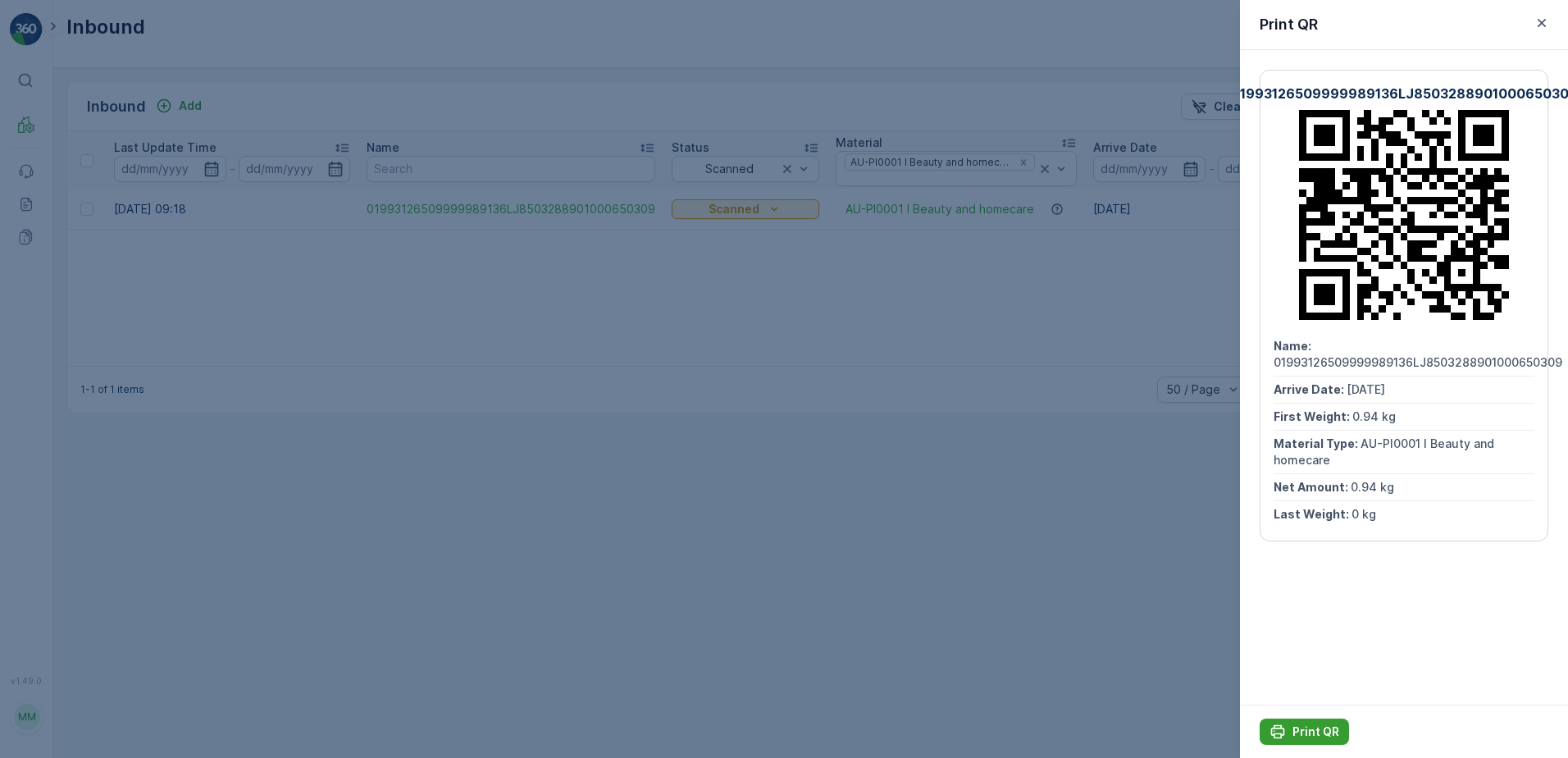
click at [1322, 731] on p "Print QR" at bounding box center [1315, 732] width 46 height 17
click at [1544, 27] on icon "button" at bounding box center [1542, 23] width 17 height 17
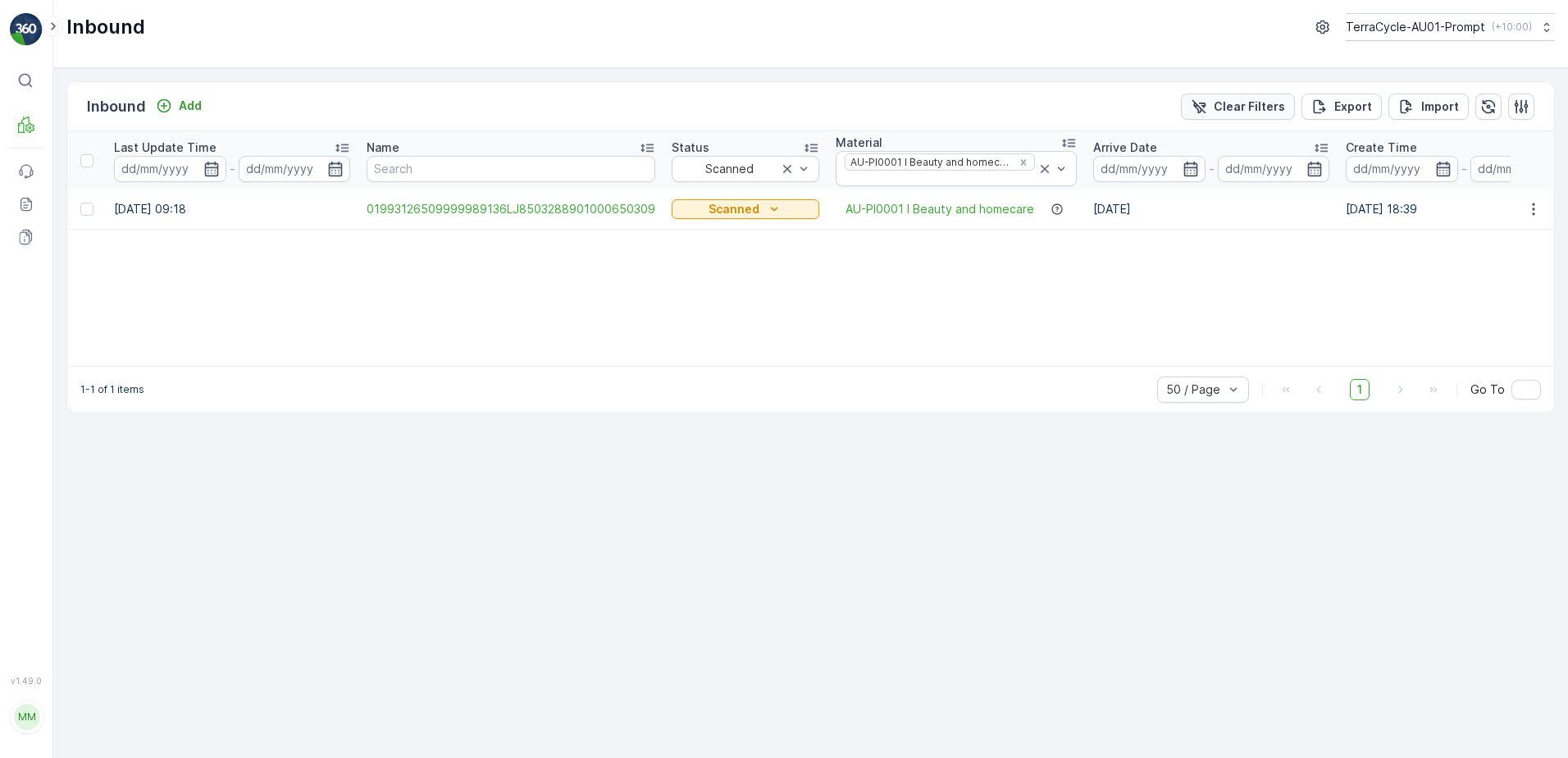
click at [1230, 104] on p "Clear Filters" at bounding box center [1250, 107] width 72 height 17
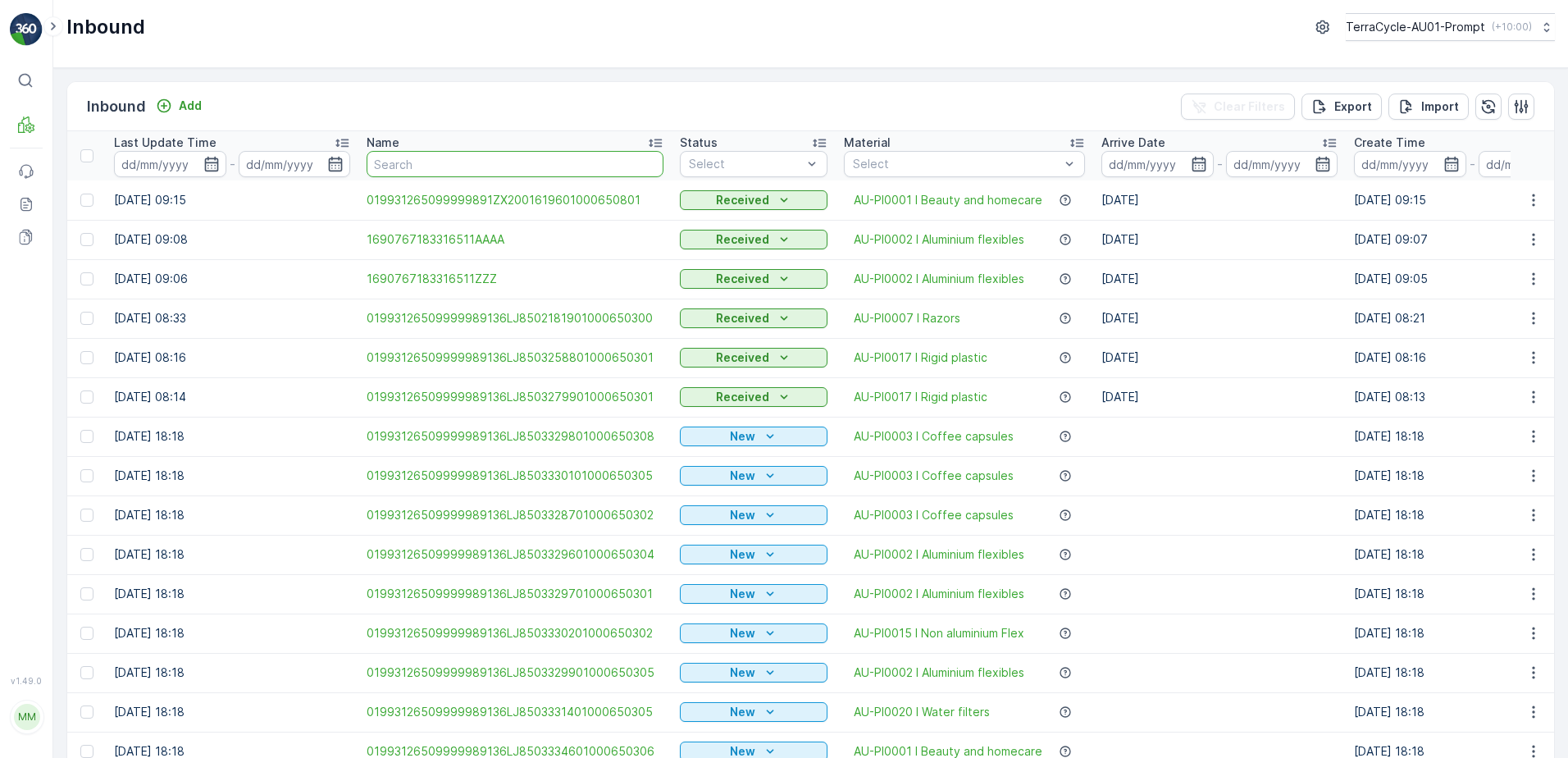
click at [389, 169] on input "text" at bounding box center [515, 164] width 297 height 26
type input "16988"
click at [420, 164] on input "16988" at bounding box center [515, 164] width 297 height 26
type input "16988773"
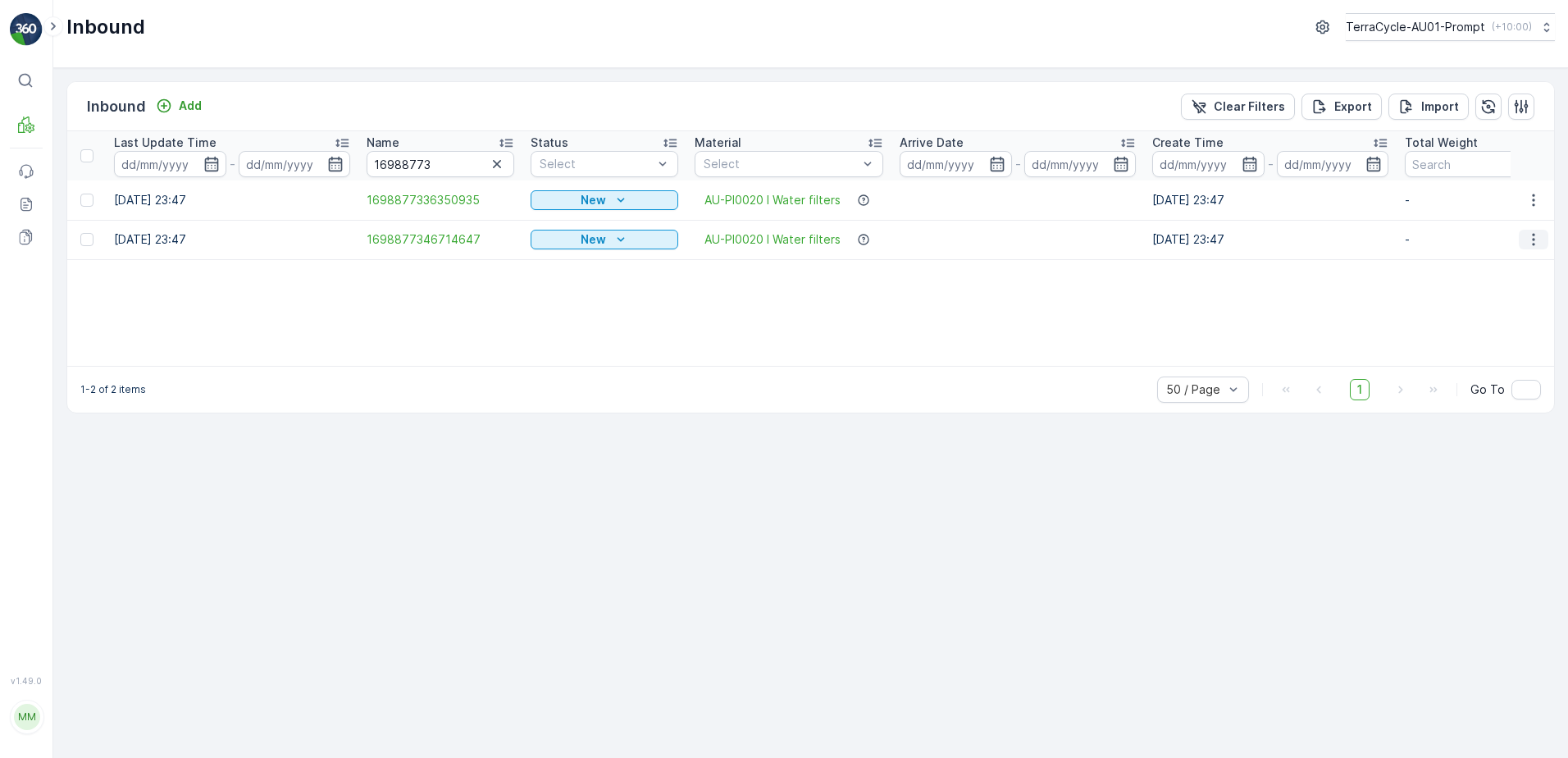
click at [1537, 235] on icon "button" at bounding box center [1533, 240] width 17 height 17
click at [1495, 355] on div "Print QR" at bounding box center [1503, 356] width 130 height 23
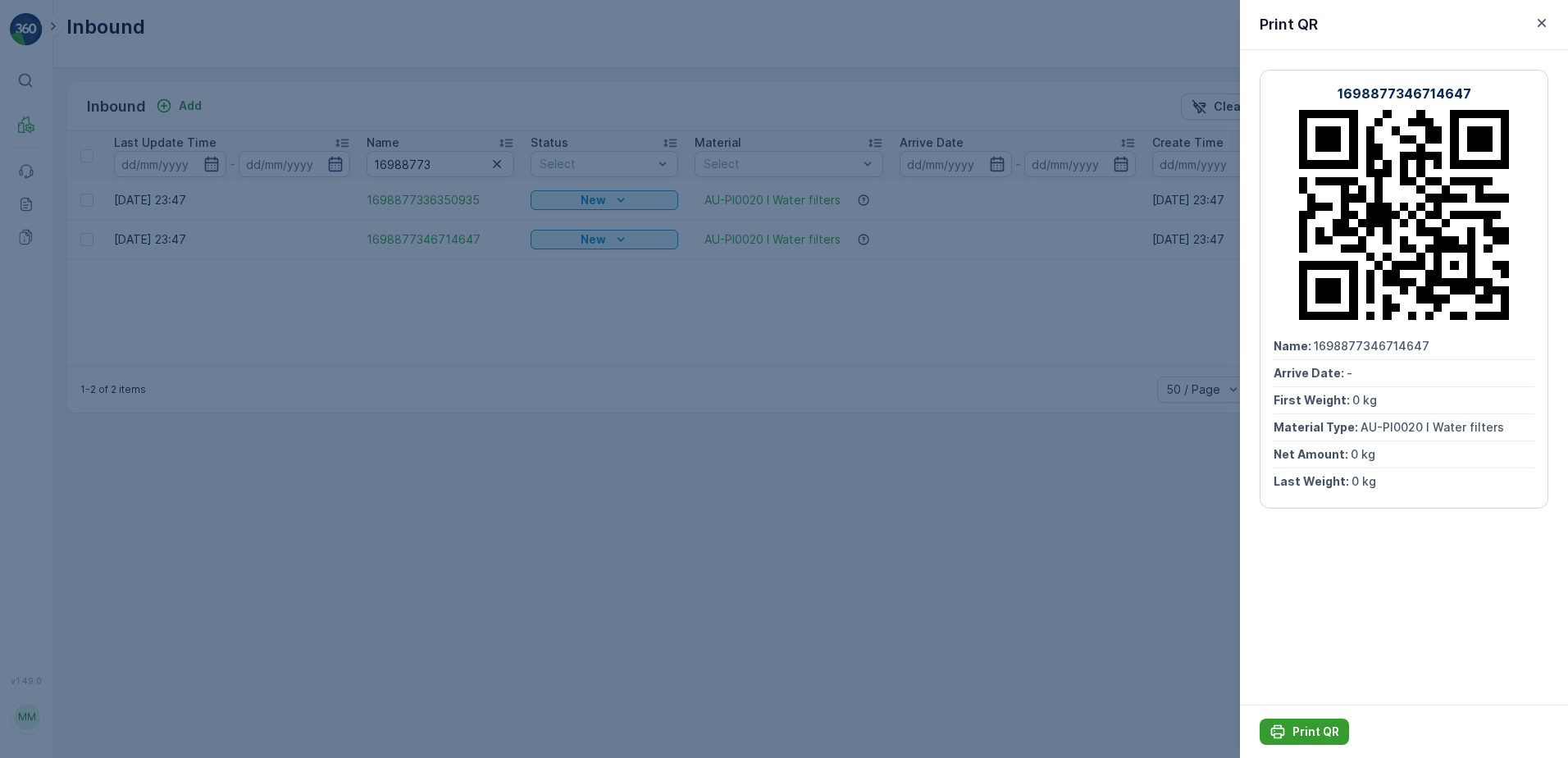
click at [1320, 726] on p "Print QR" at bounding box center [1315, 732] width 46 height 17
click at [1546, 18] on icon "button" at bounding box center [1542, 23] width 17 height 17
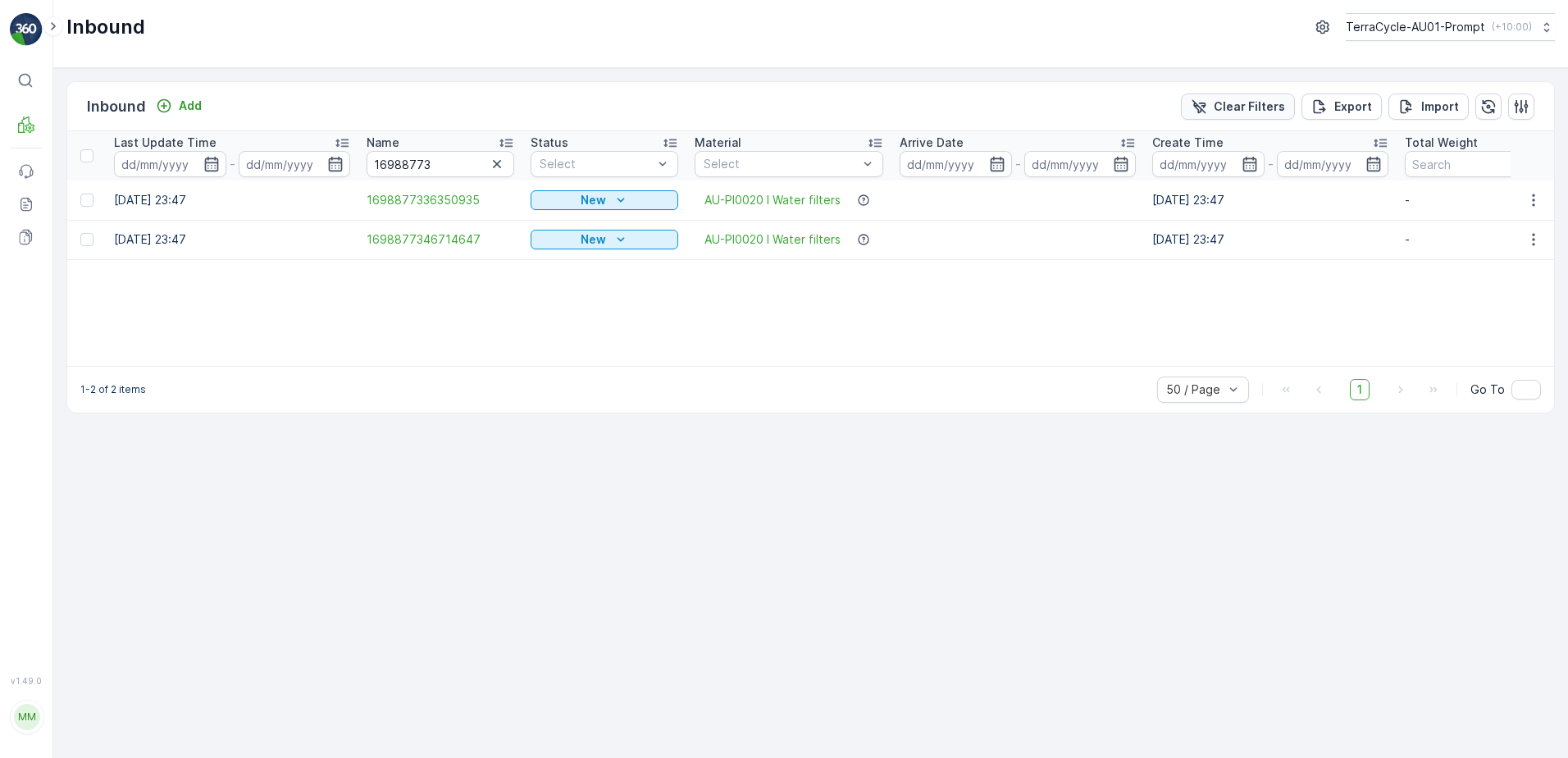
click at [1238, 106] on p "Clear Filters" at bounding box center [1250, 107] width 72 height 17
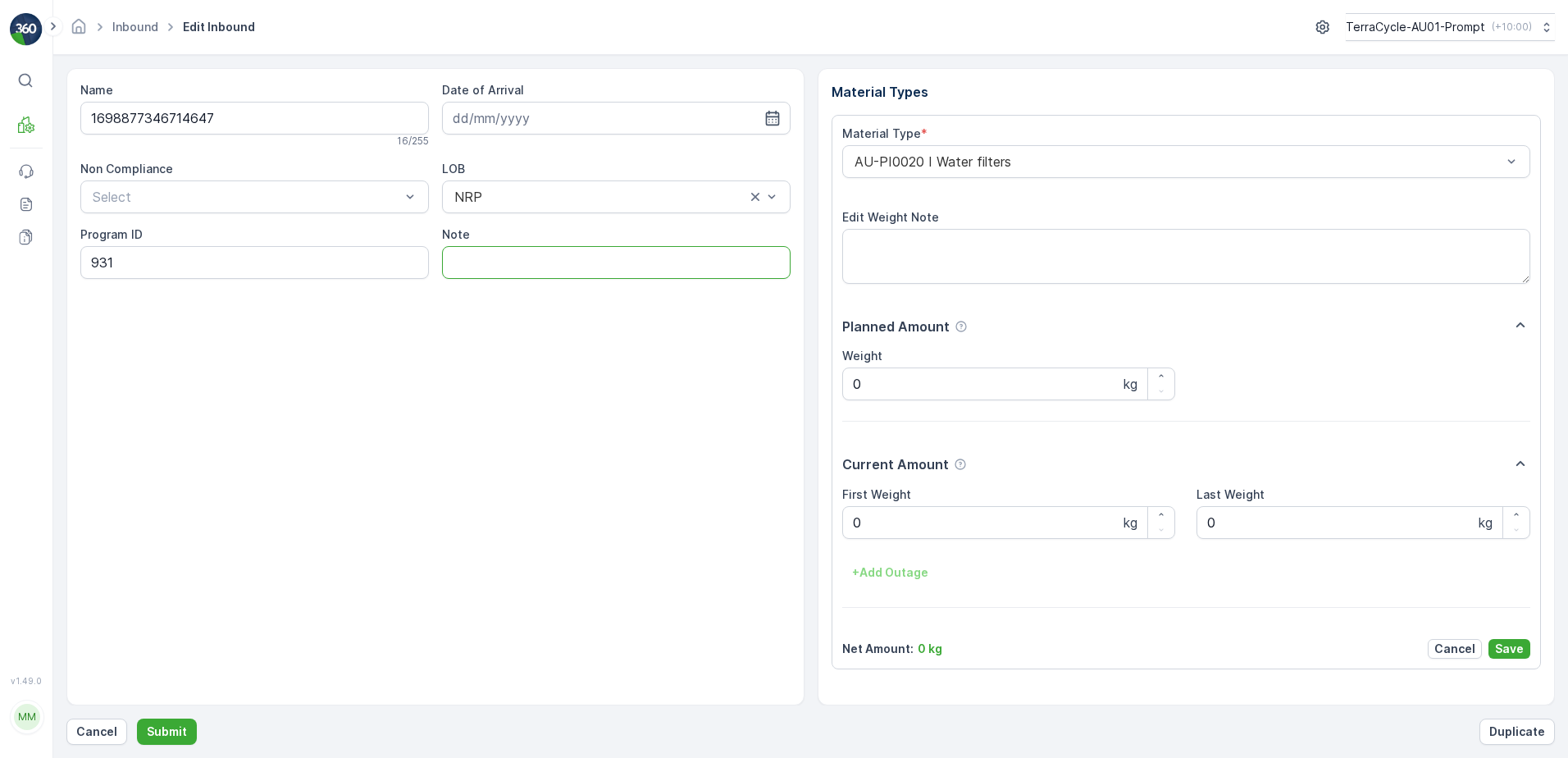
click at [484, 266] on input "Note" at bounding box center [616, 263] width 349 height 33
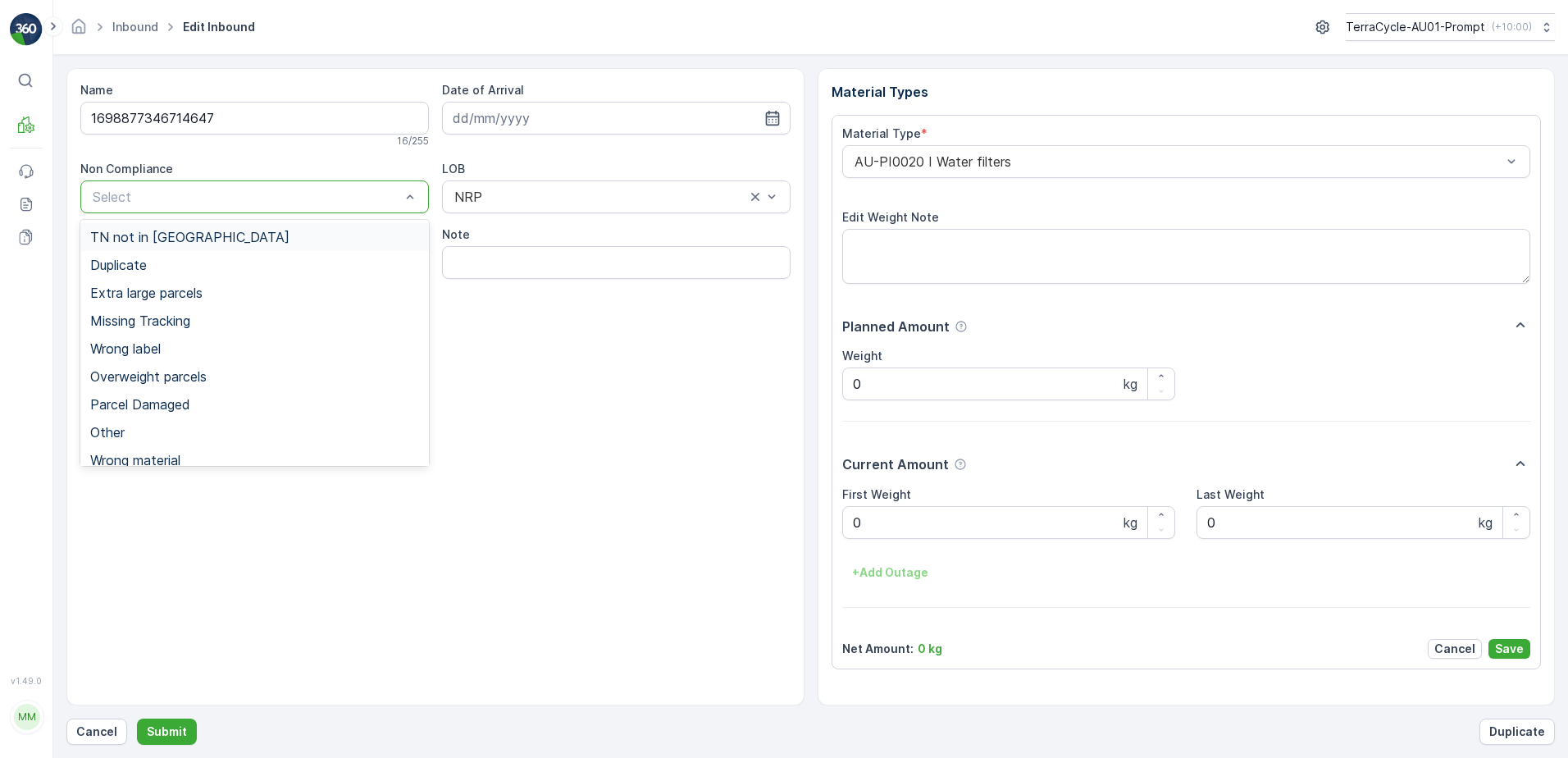
click at [310, 194] on div at bounding box center [246, 197] width 311 height 15
click at [149, 451] on div "Wrong material" at bounding box center [254, 460] width 349 height 28
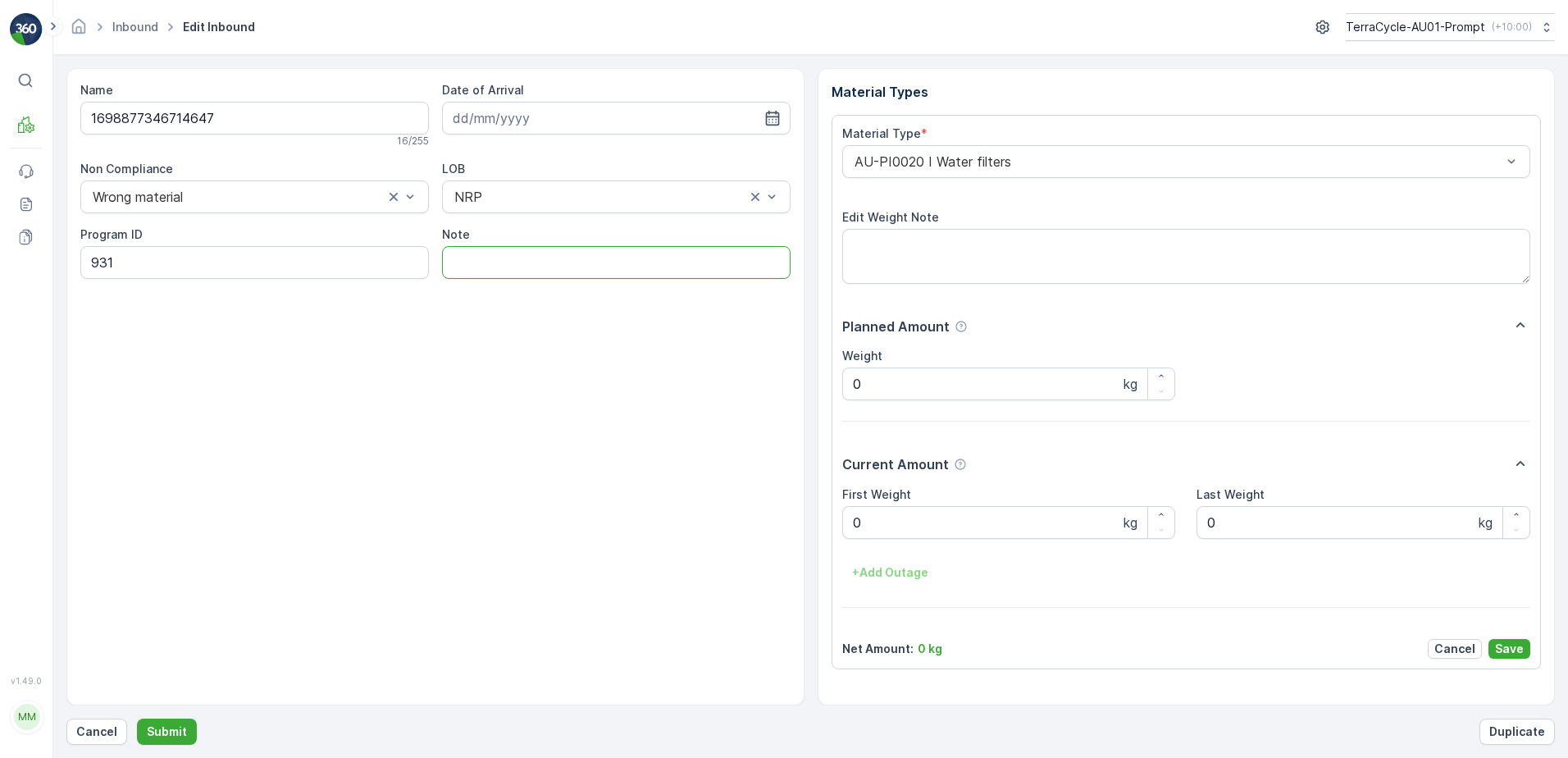
click at [490, 262] on input "Note" at bounding box center [616, 263] width 349 height 33
type input "IS LOR COFFEE CAPS"
click at [881, 532] on Weight "0" at bounding box center [1009, 523] width 334 height 33
click at [137, 719] on button "Submit" at bounding box center [167, 732] width 60 height 26
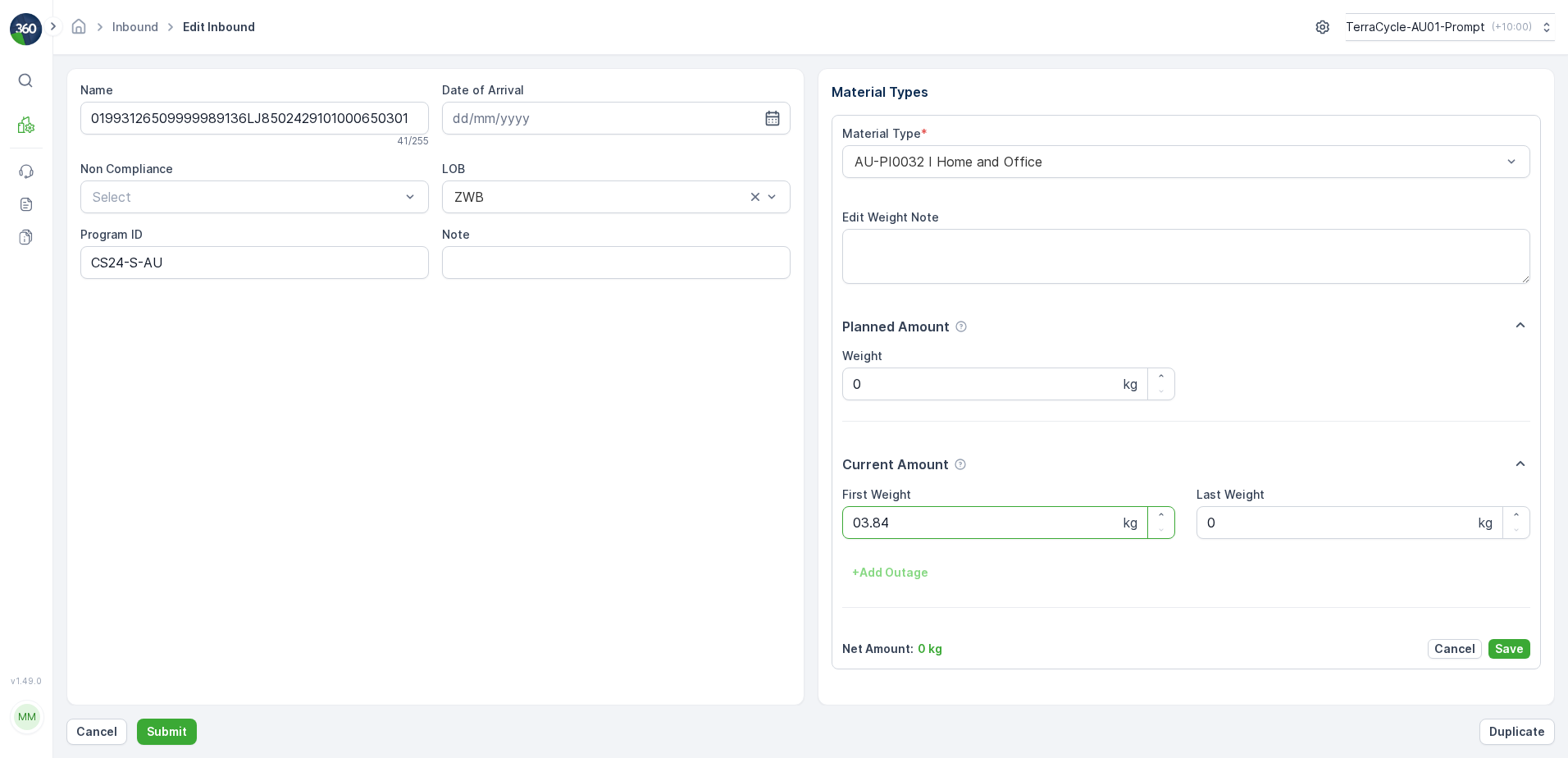
click at [137, 719] on button "Submit" at bounding box center [167, 732] width 60 height 26
click at [233, 202] on div at bounding box center [246, 197] width 311 height 15
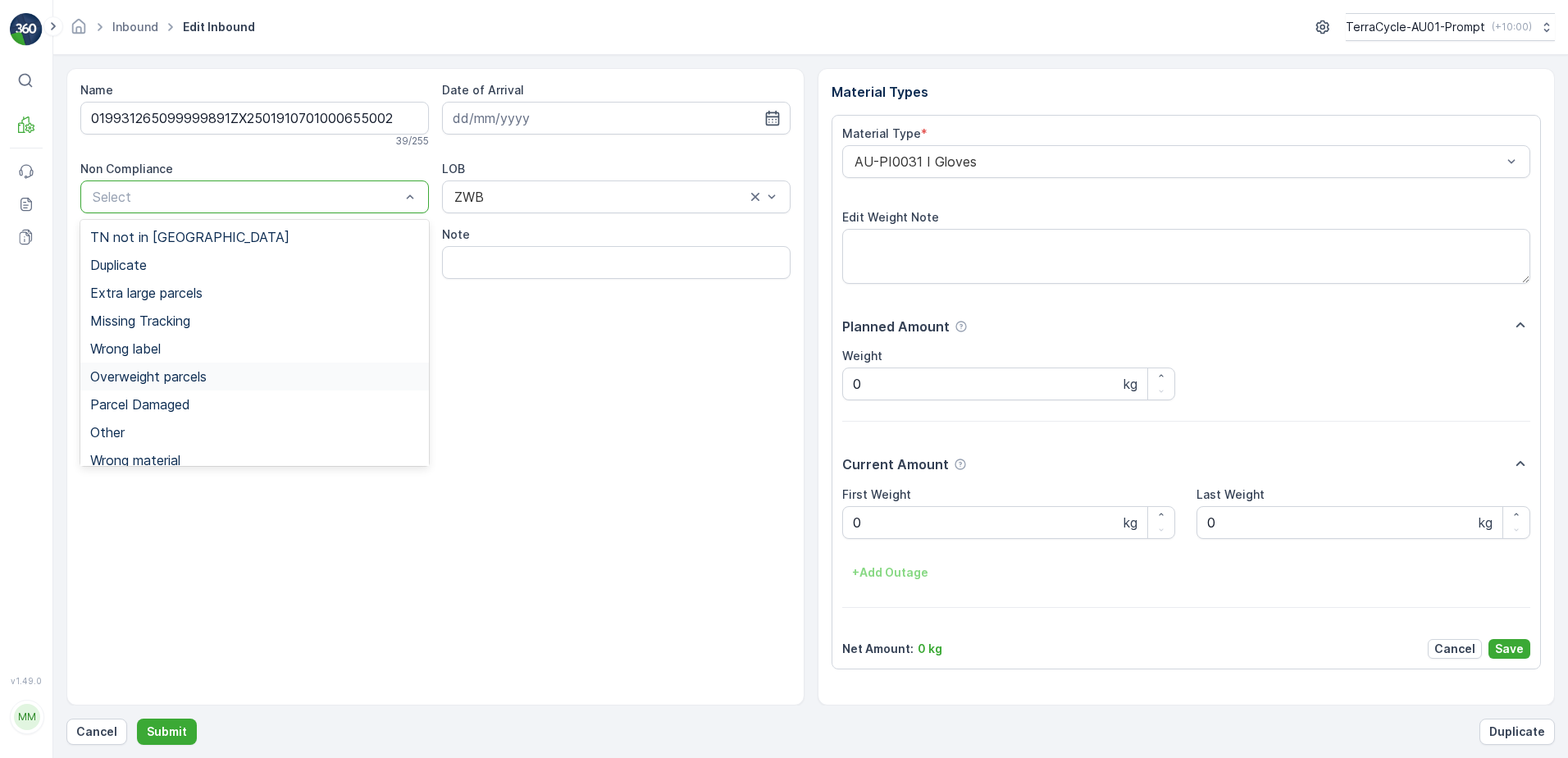
click at [181, 383] on span "Overweight parcels" at bounding box center [148, 376] width 116 height 15
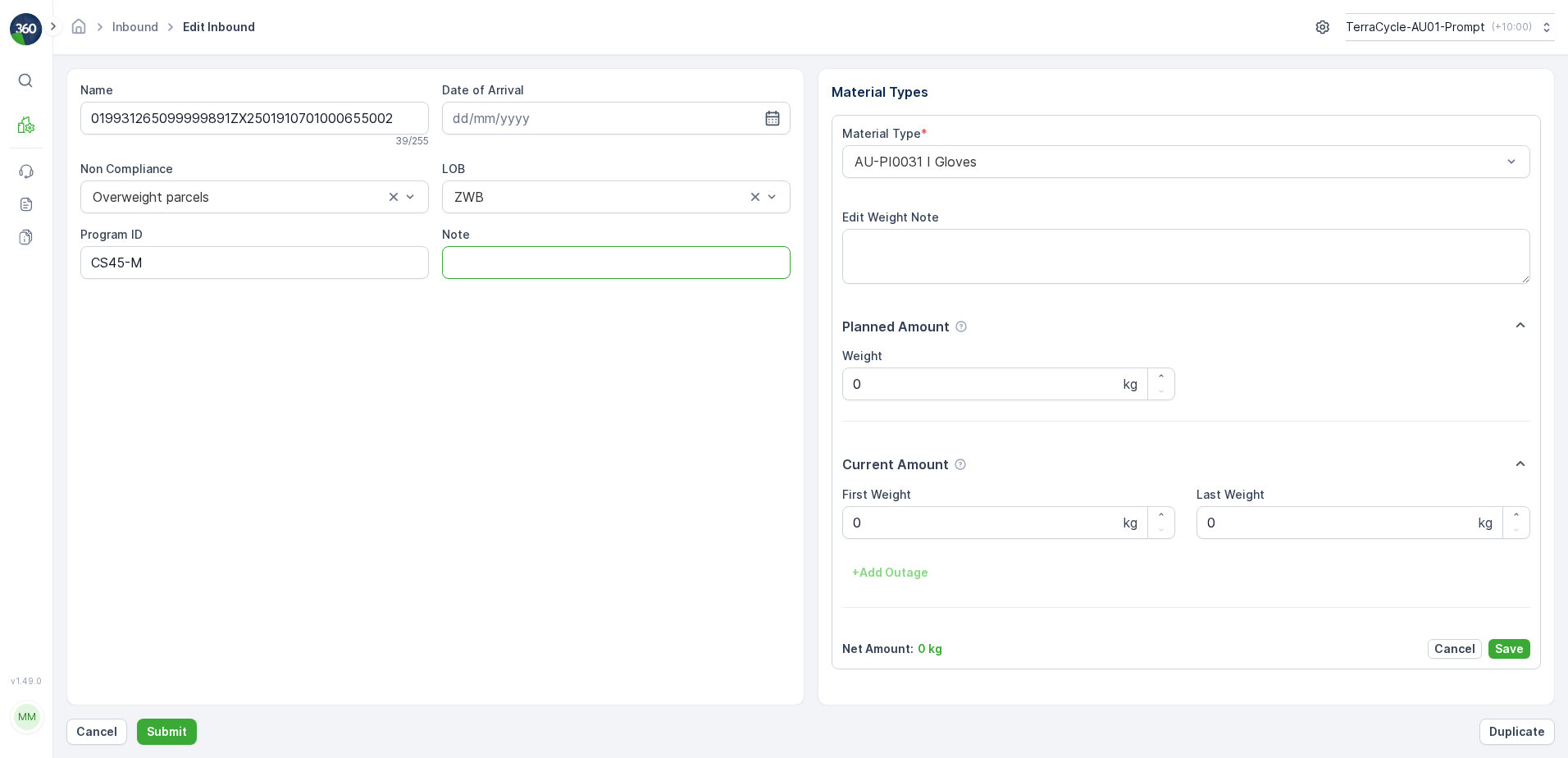
click at [480, 273] on input "Note" at bounding box center [616, 263] width 349 height 33
type input "BOX TOO HEAVY !!"
click at [876, 527] on Weight "0" at bounding box center [1009, 523] width 334 height 33
type Weight "21.0"
click at [1506, 649] on p "Save" at bounding box center [1509, 649] width 29 height 17
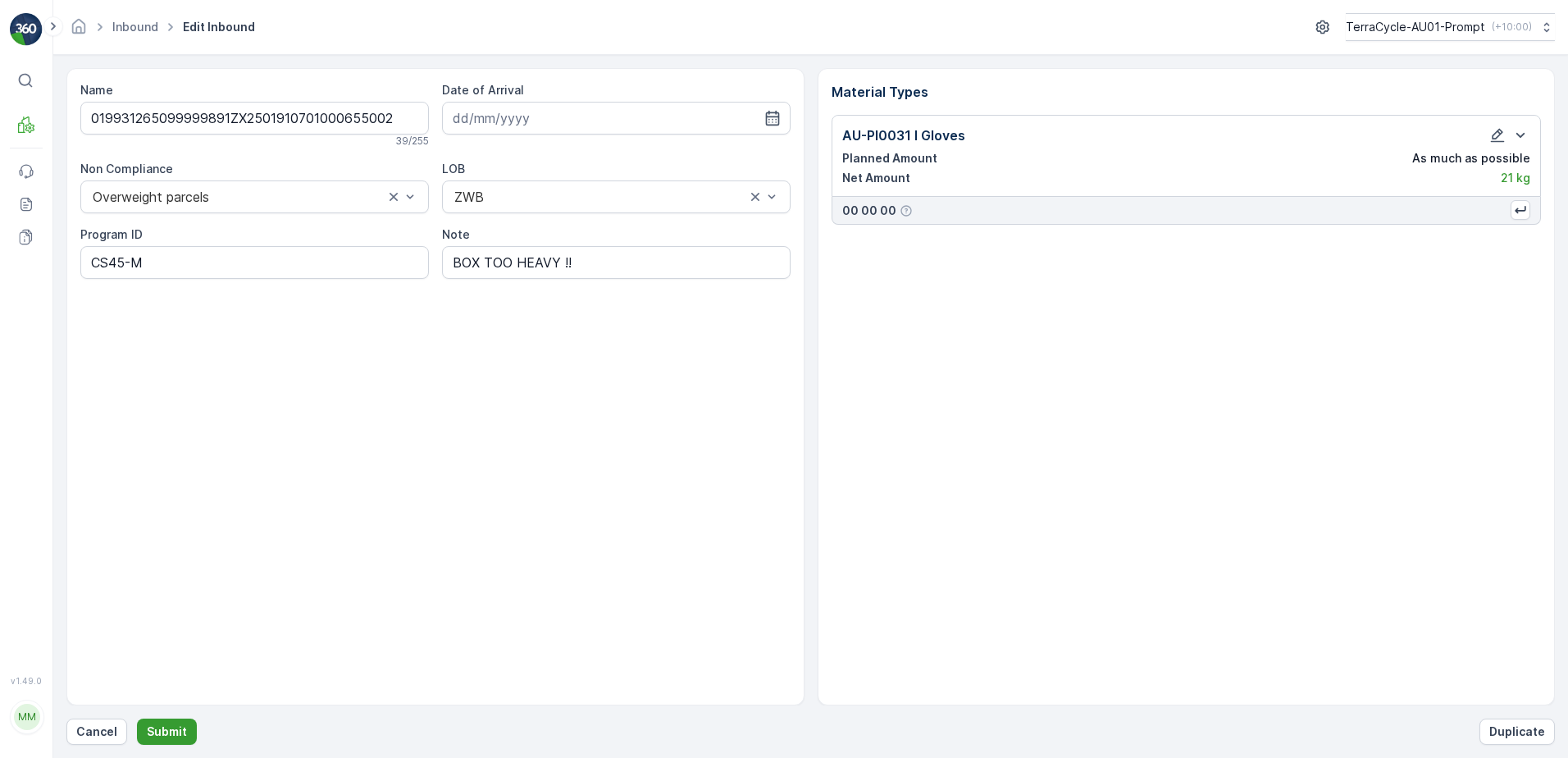
click at [175, 737] on p "Submit" at bounding box center [167, 732] width 40 height 17
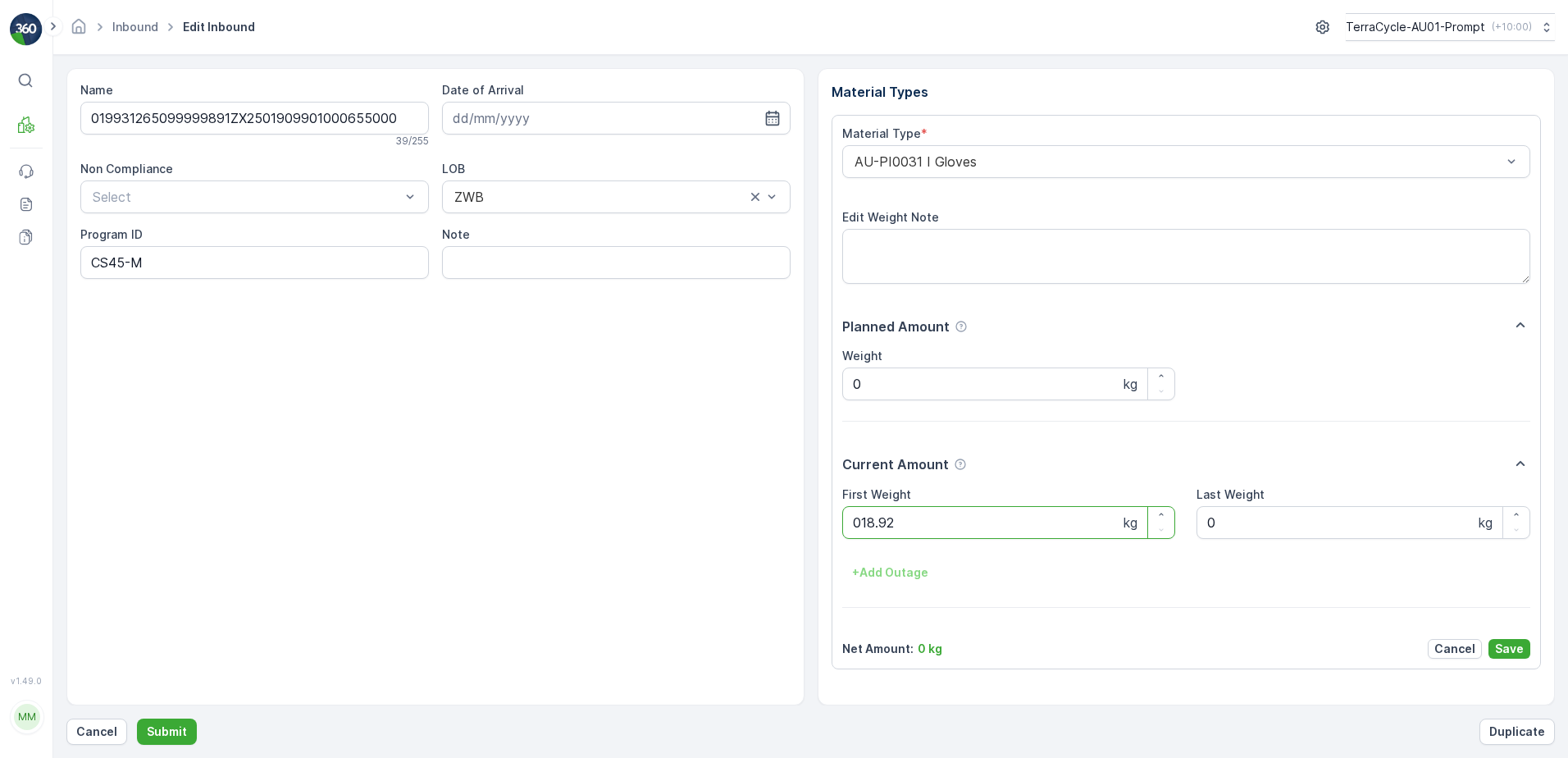
click at [137, 719] on button "Submit" at bounding box center [167, 732] width 60 height 26
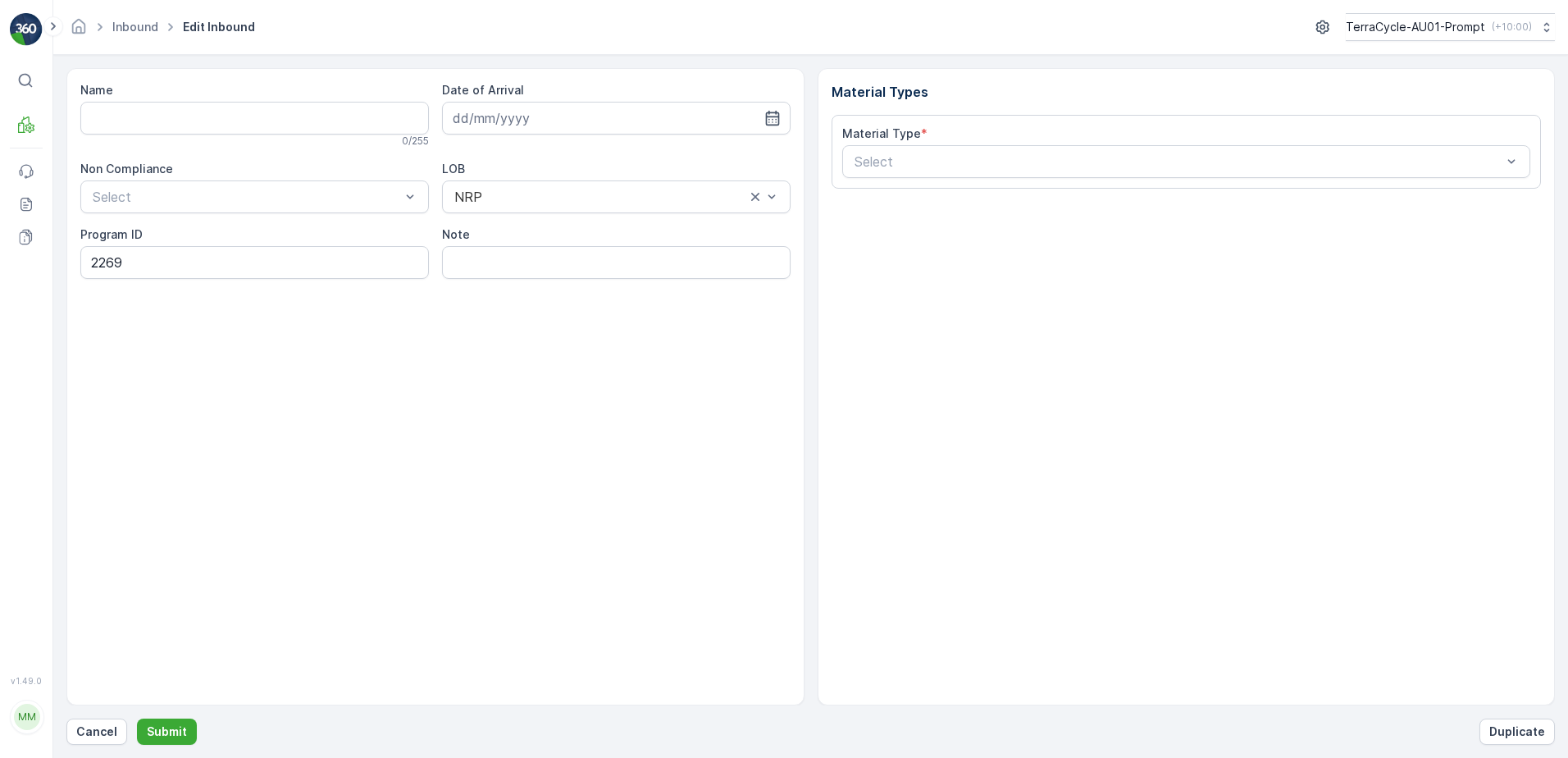
type input "01993126509999989136LJ8503312901000650305"
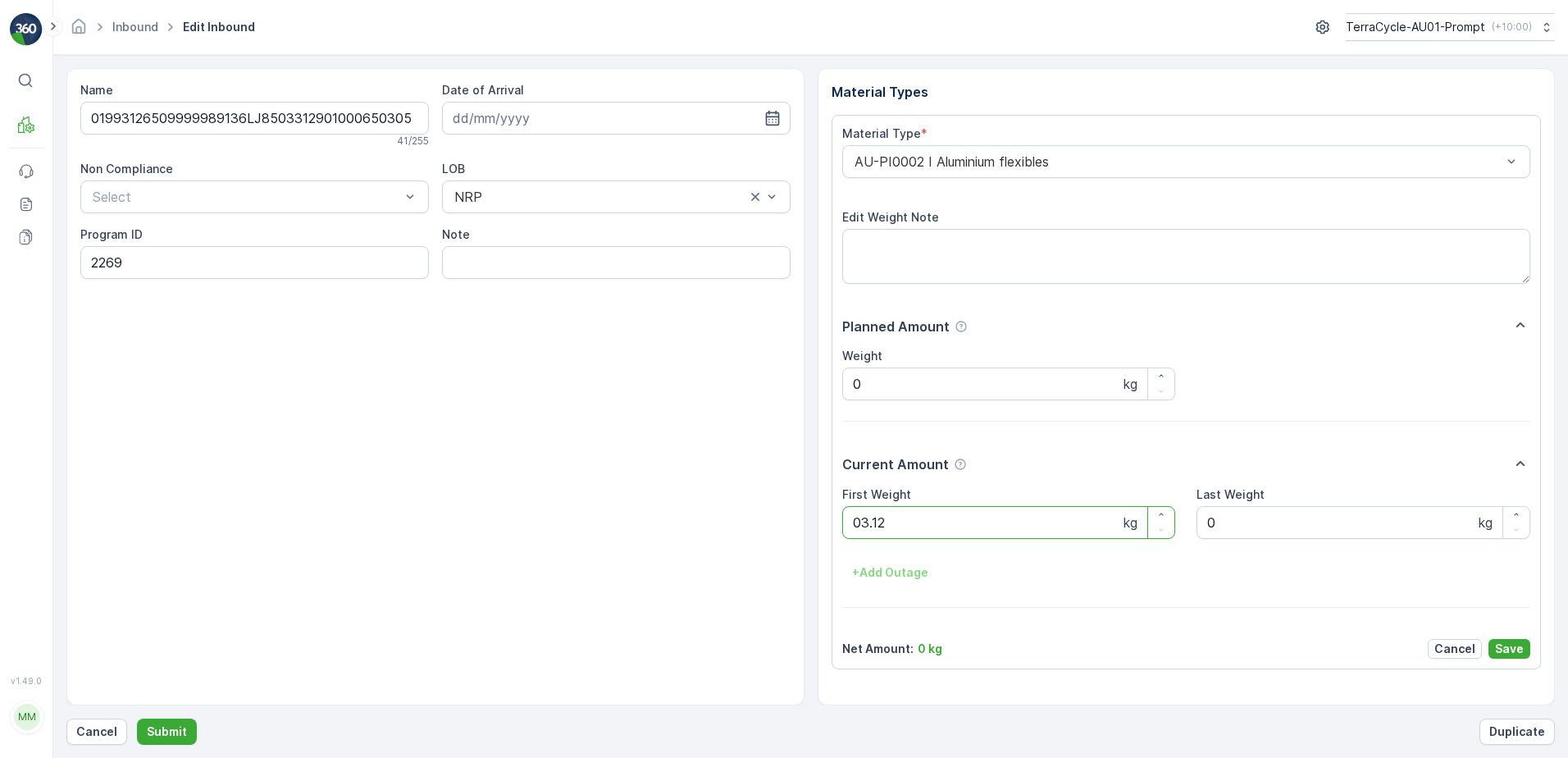
click at [137, 719] on button "Submit" at bounding box center [167, 732] width 60 height 26
click at [91, 729] on p "Cancel" at bounding box center [96, 732] width 41 height 17
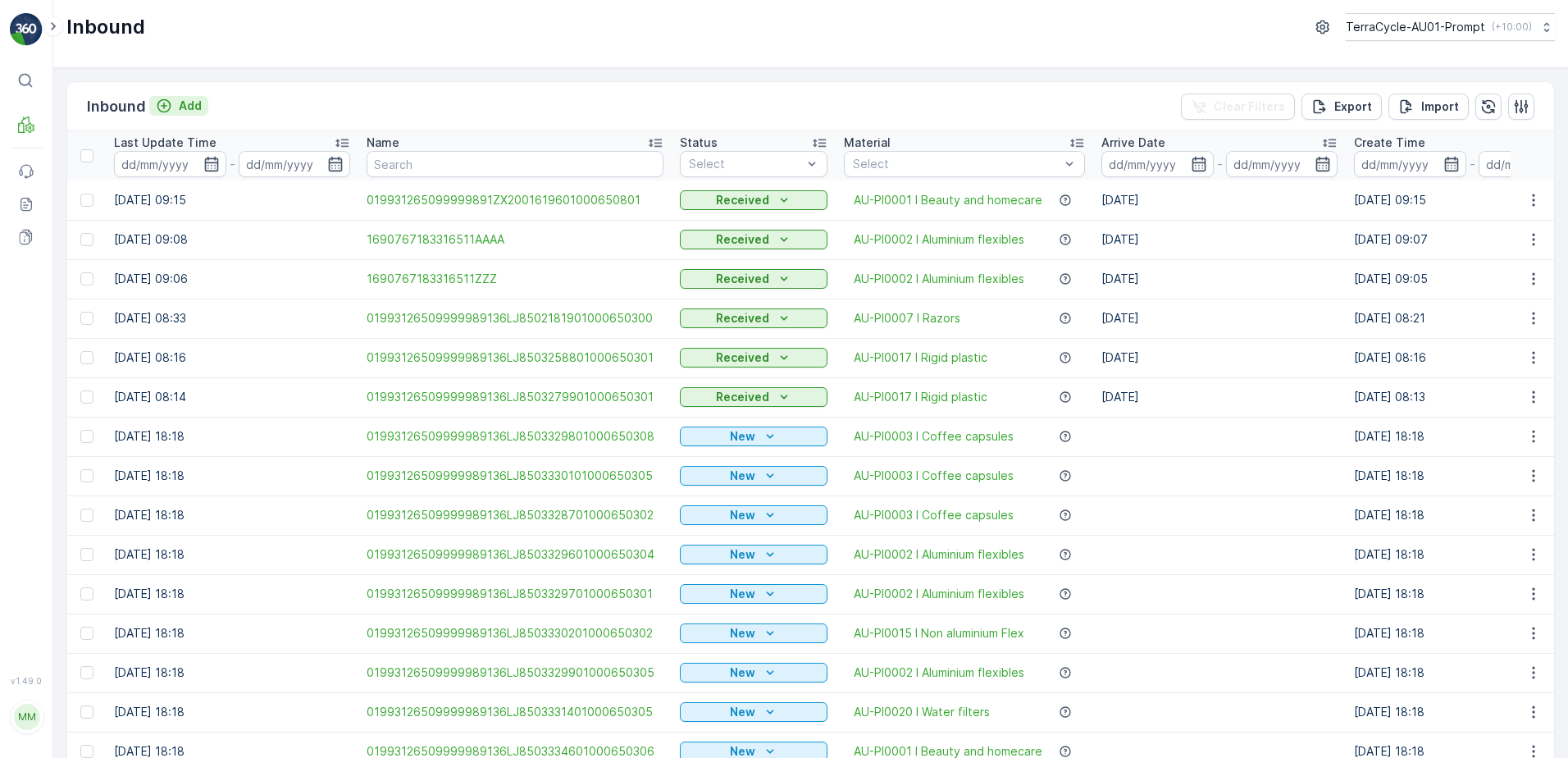
click at [197, 103] on p "Add" at bounding box center [191, 106] width 23 height 17
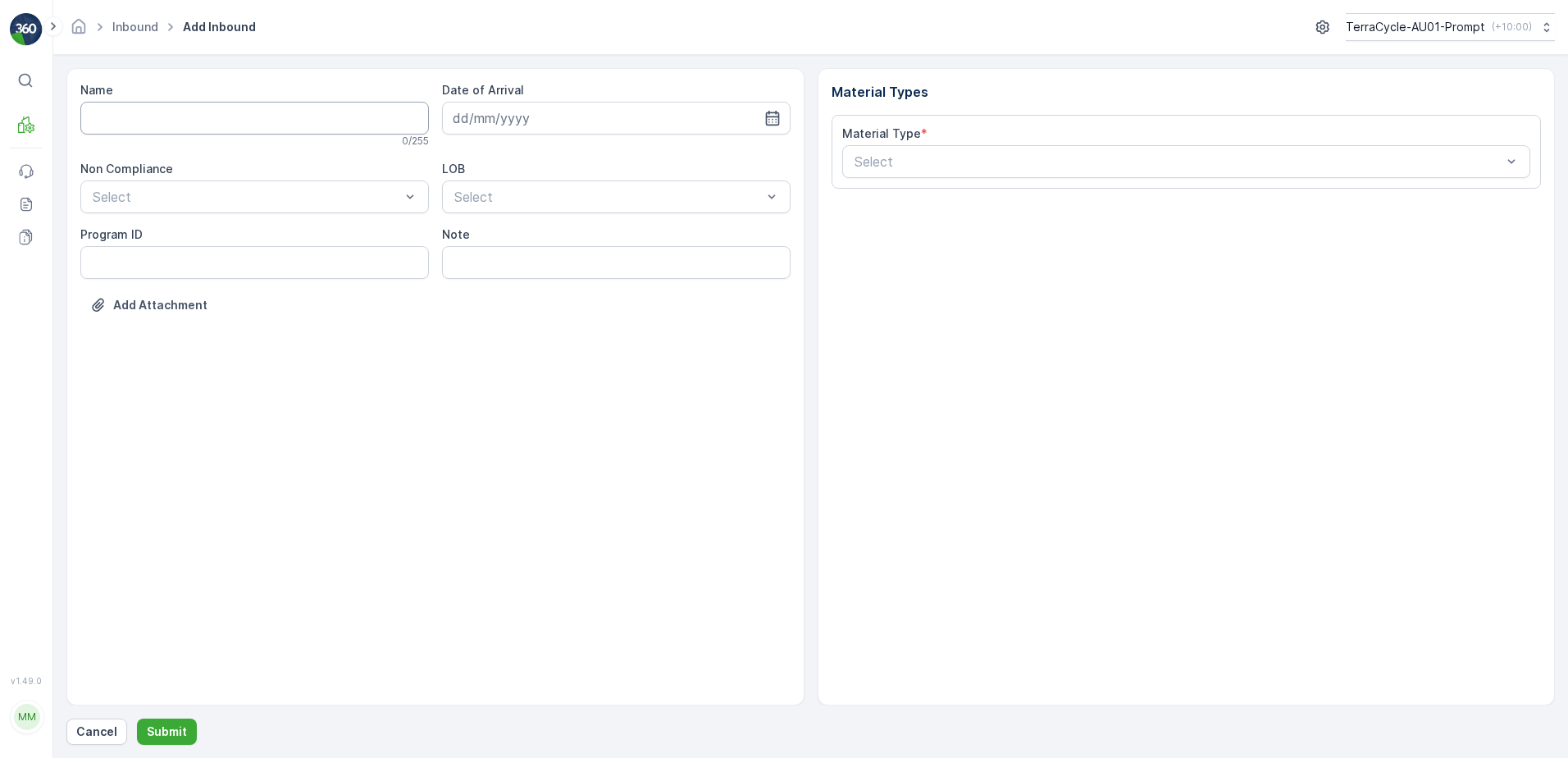
click at [206, 112] on input "Name" at bounding box center [254, 118] width 349 height 33
click at [137, 719] on button "Submit" at bounding box center [167, 732] width 60 height 26
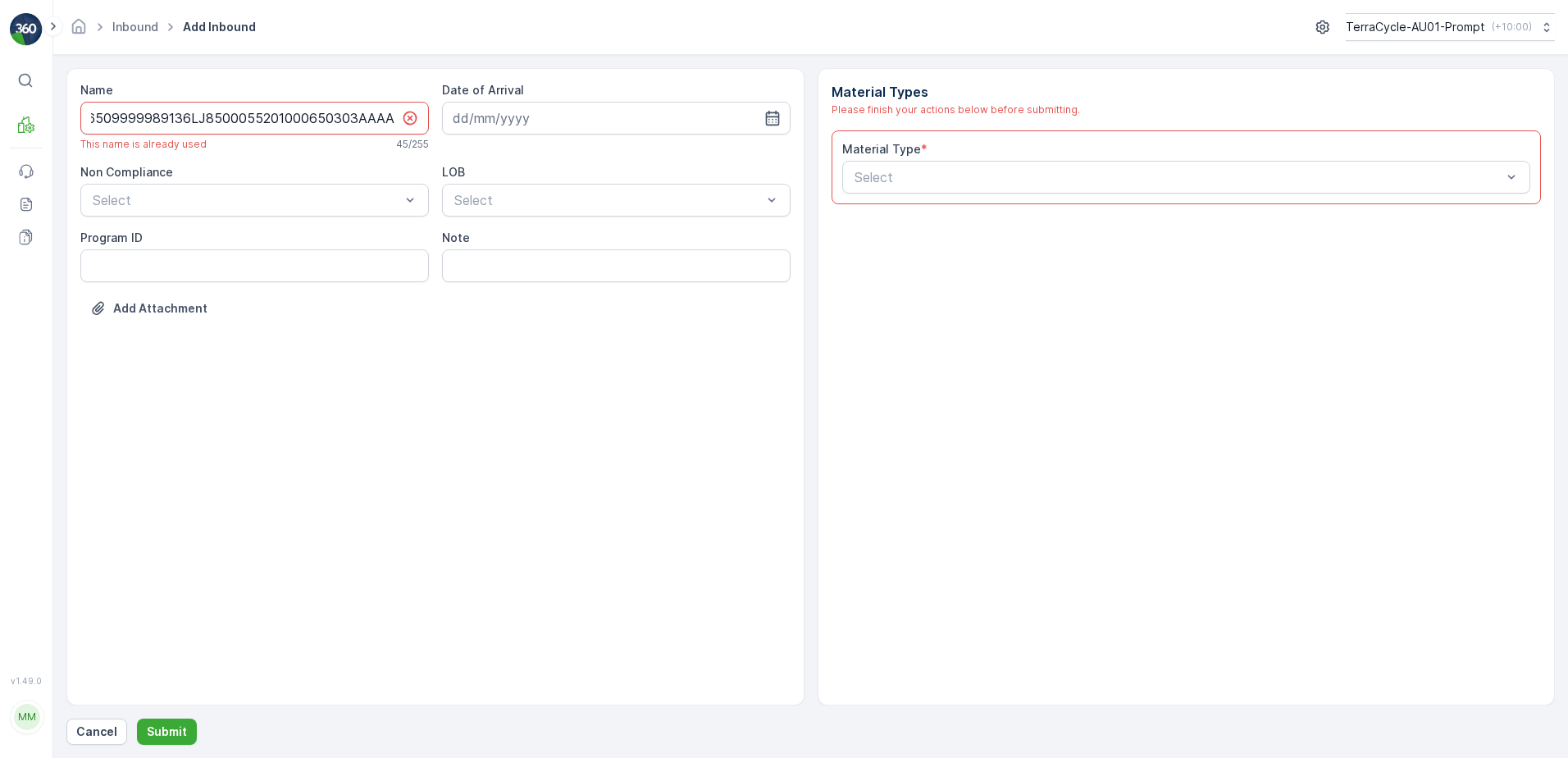
scroll to position [0, 57]
type input "01993126509999989136LJ8500055201000650303AAAA"
click at [251, 202] on div at bounding box center [246, 200] width 311 height 15
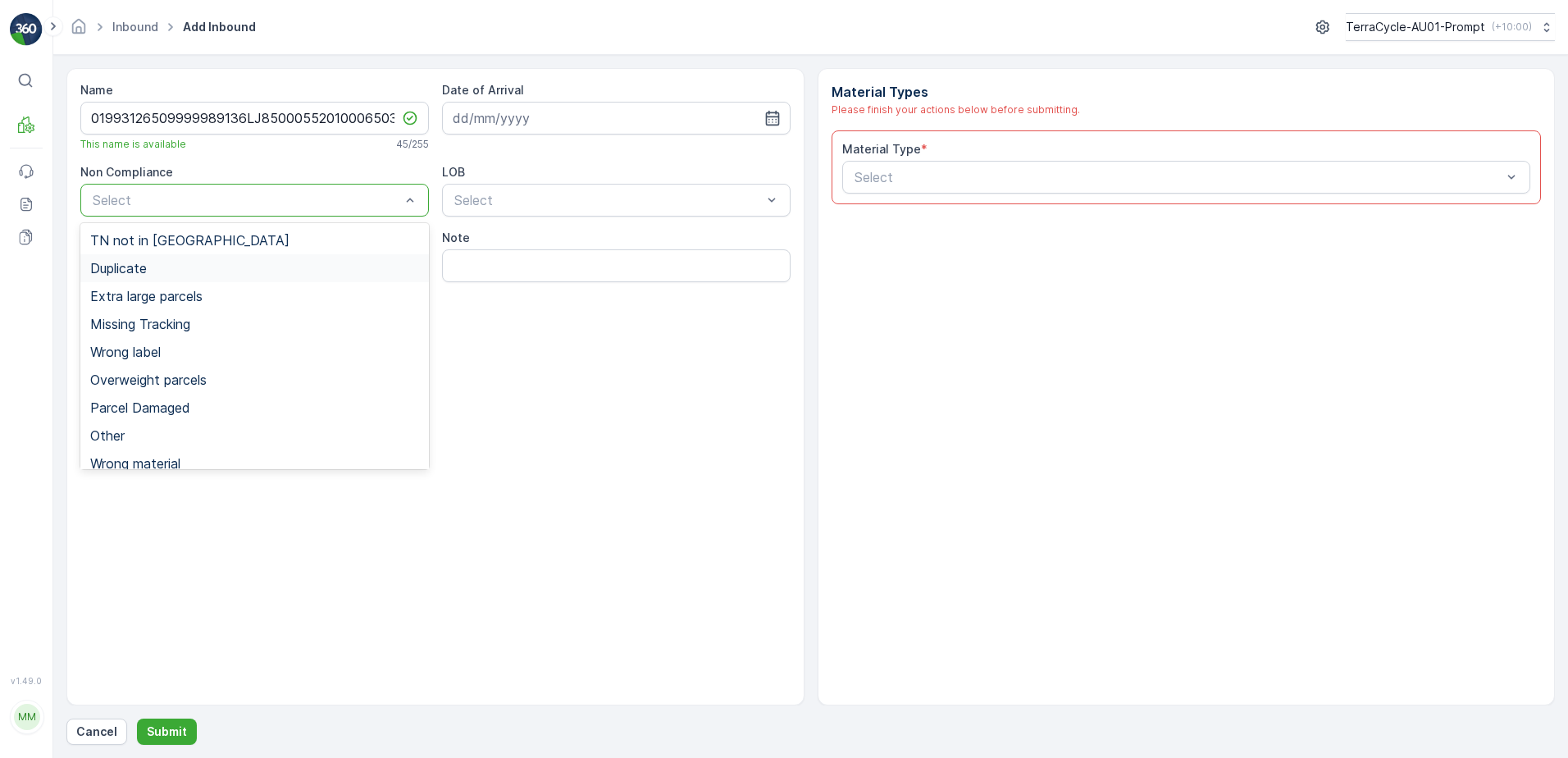
click at [163, 262] on div "Duplicate" at bounding box center [254, 268] width 329 height 15
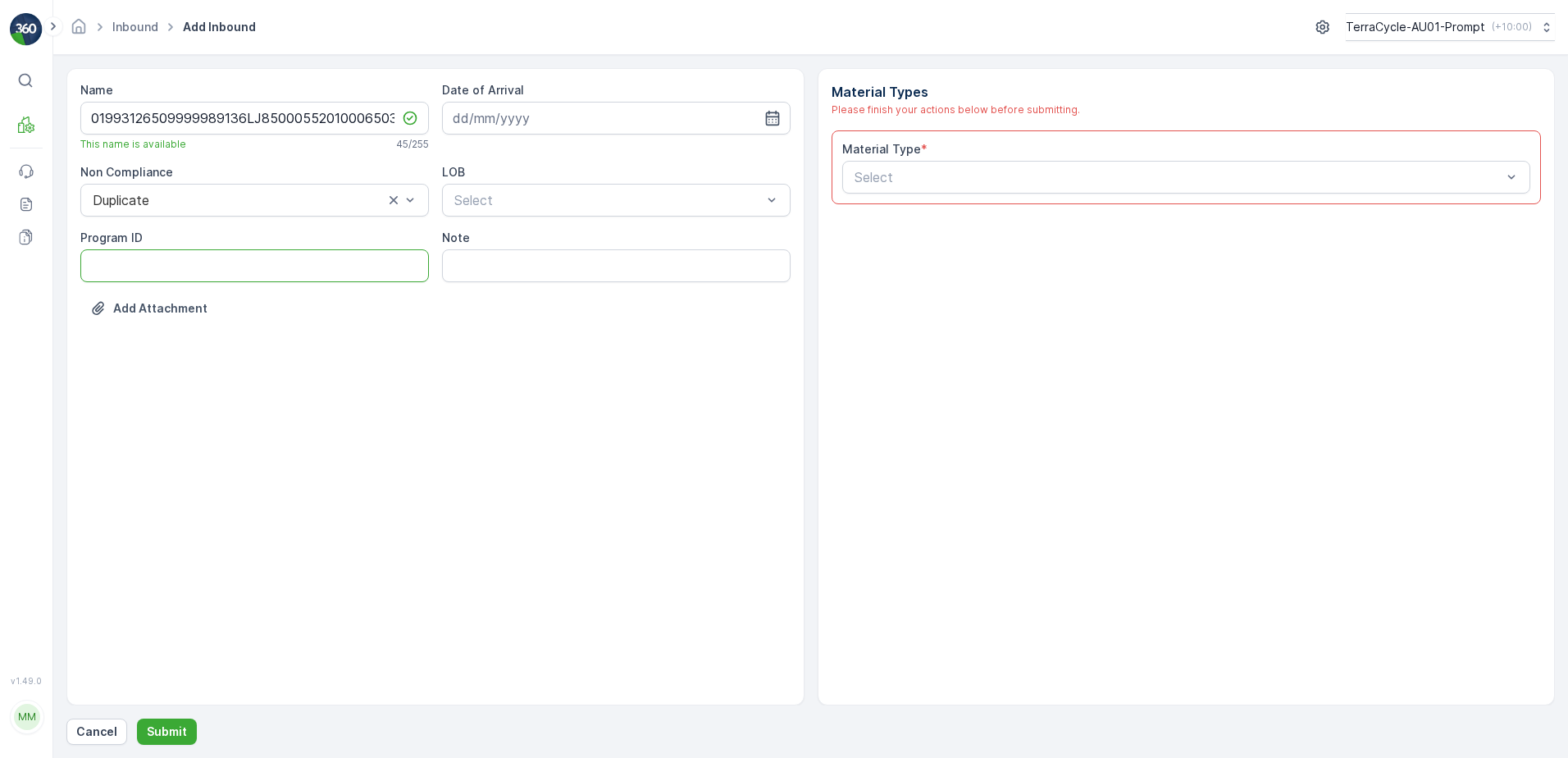
click at [124, 264] on ID "Program ID" at bounding box center [254, 266] width 349 height 33
type ID "1356"
click at [581, 128] on input at bounding box center [616, 118] width 349 height 33
click at [597, 356] on div "28" at bounding box center [588, 353] width 26 height 26
type input "[DATE]"
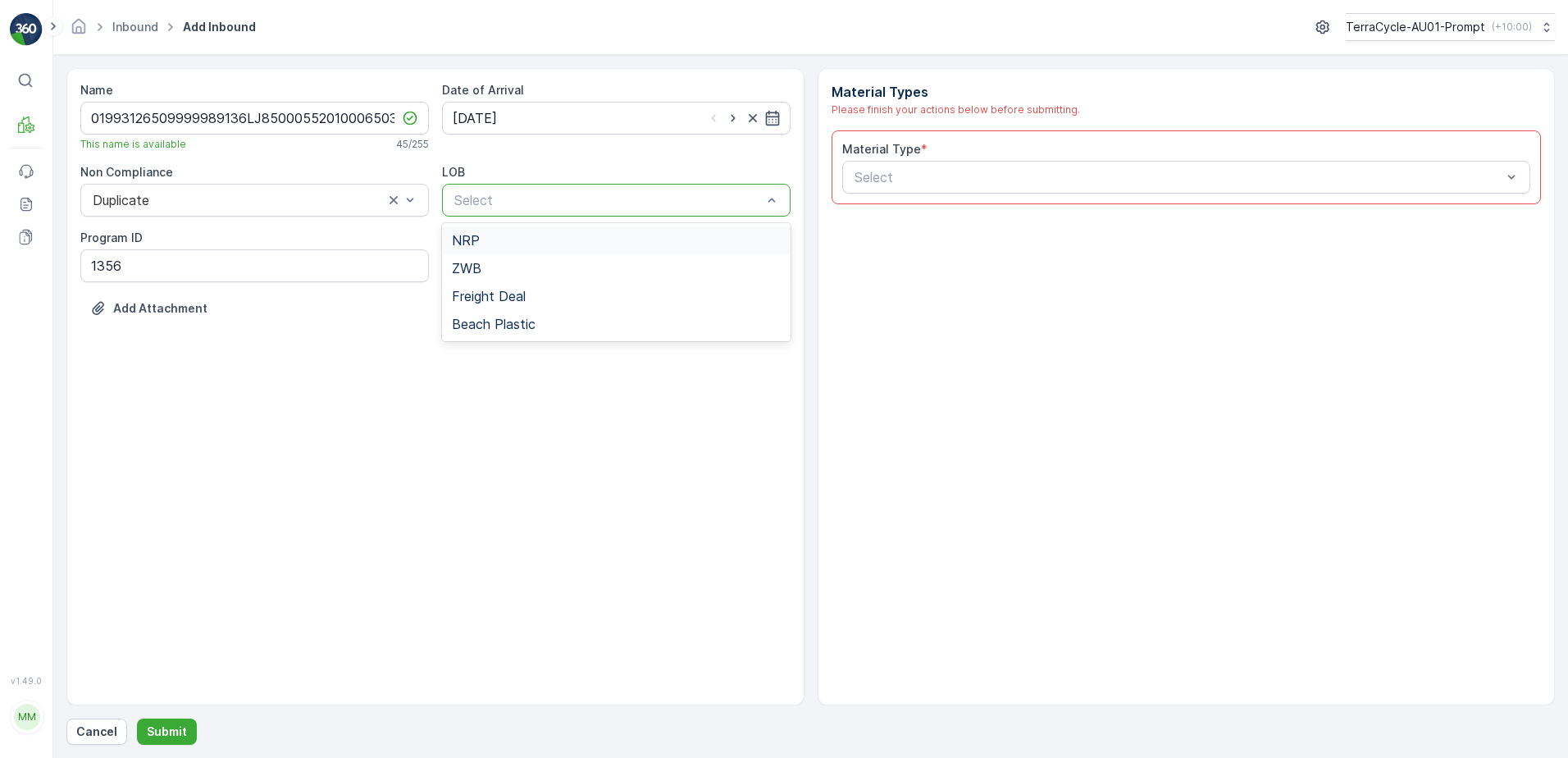
click at [687, 189] on div "Select" at bounding box center [616, 200] width 349 height 33
click at [579, 247] on div "NRP" at bounding box center [616, 240] width 329 height 15
click at [892, 171] on div at bounding box center [1178, 177] width 651 height 15
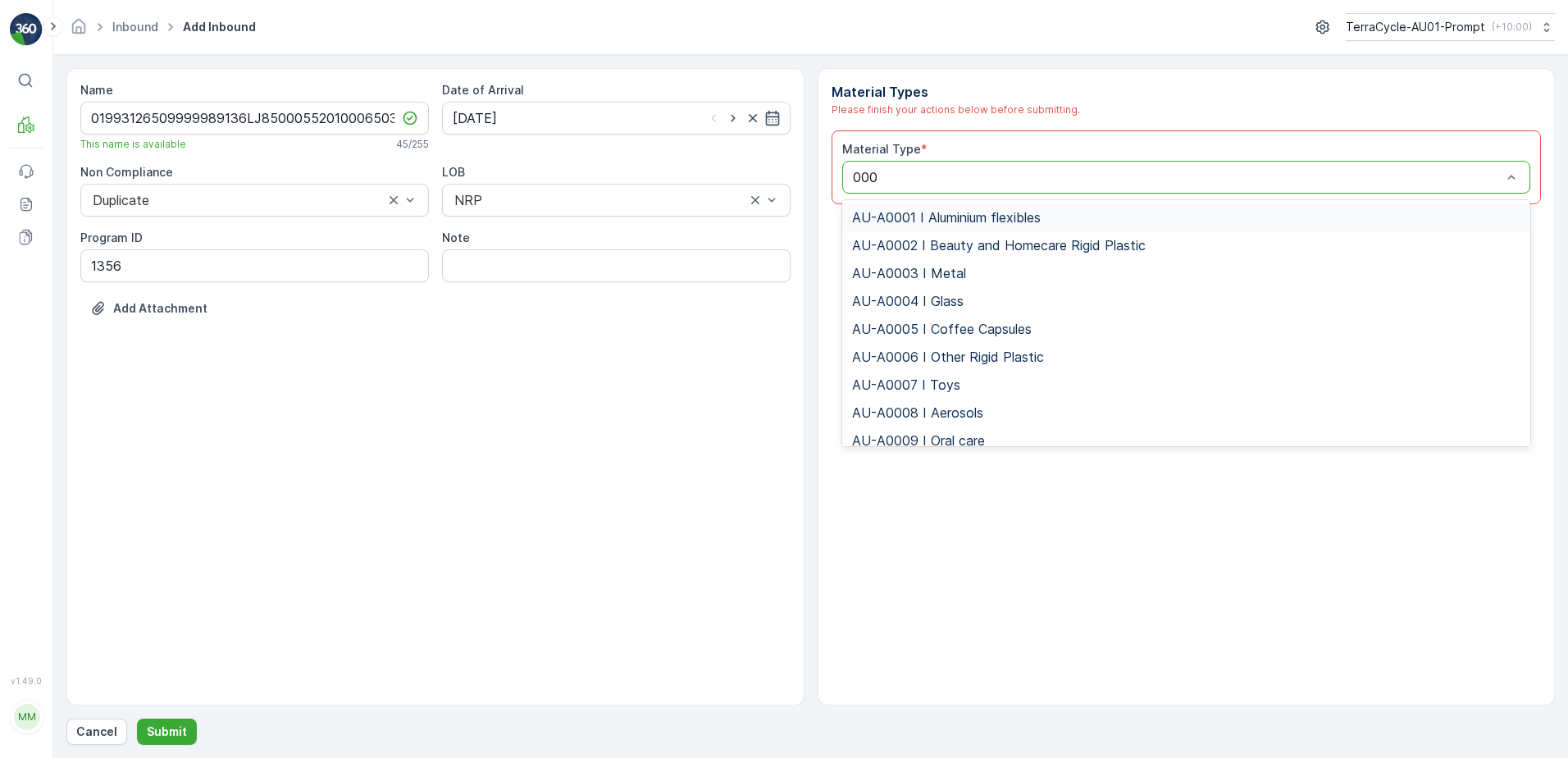
type input "0008"
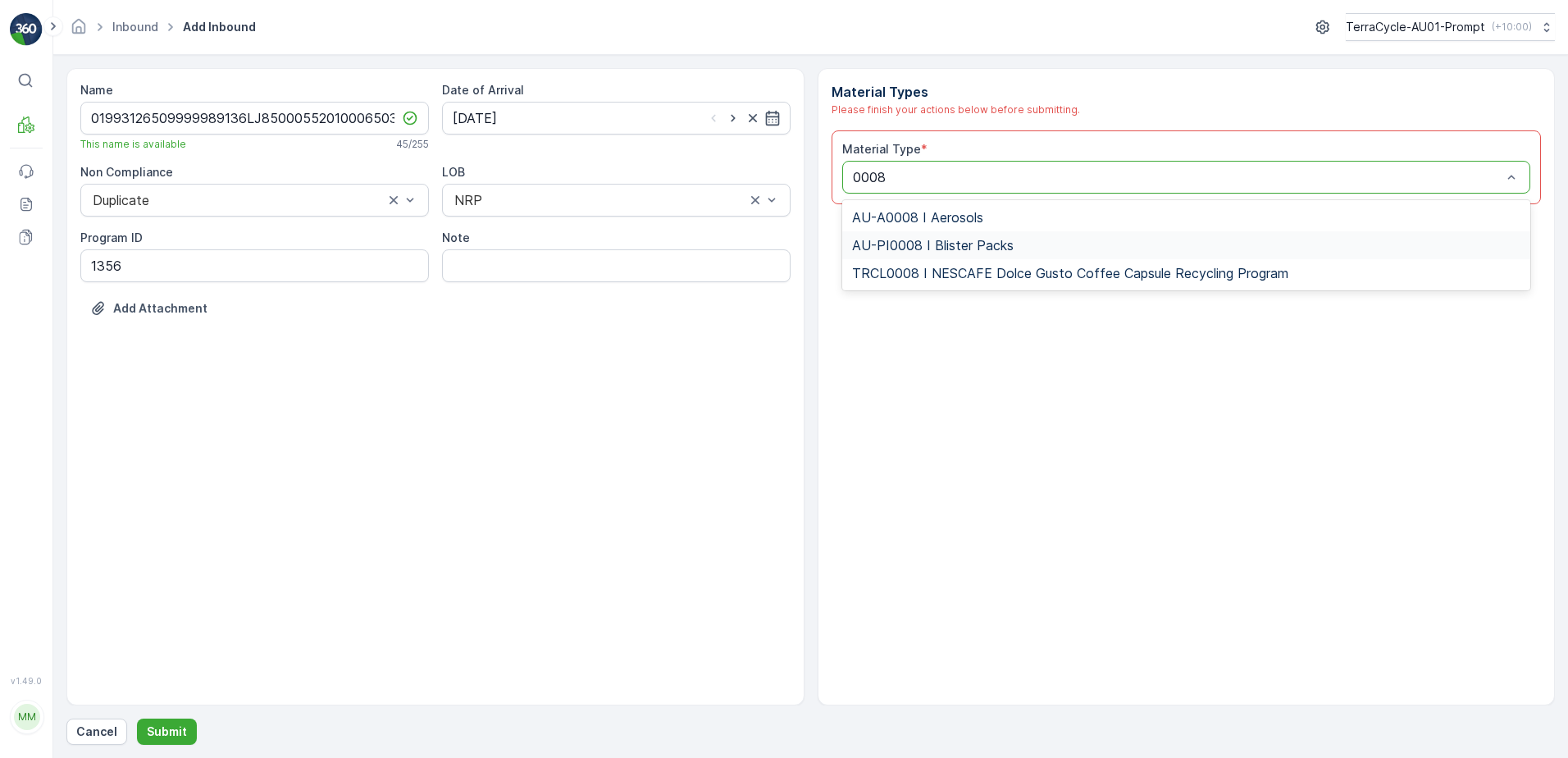
click at [1013, 245] on div "AU-PI0008 I Blister Packs" at bounding box center [1187, 245] width 670 height 15
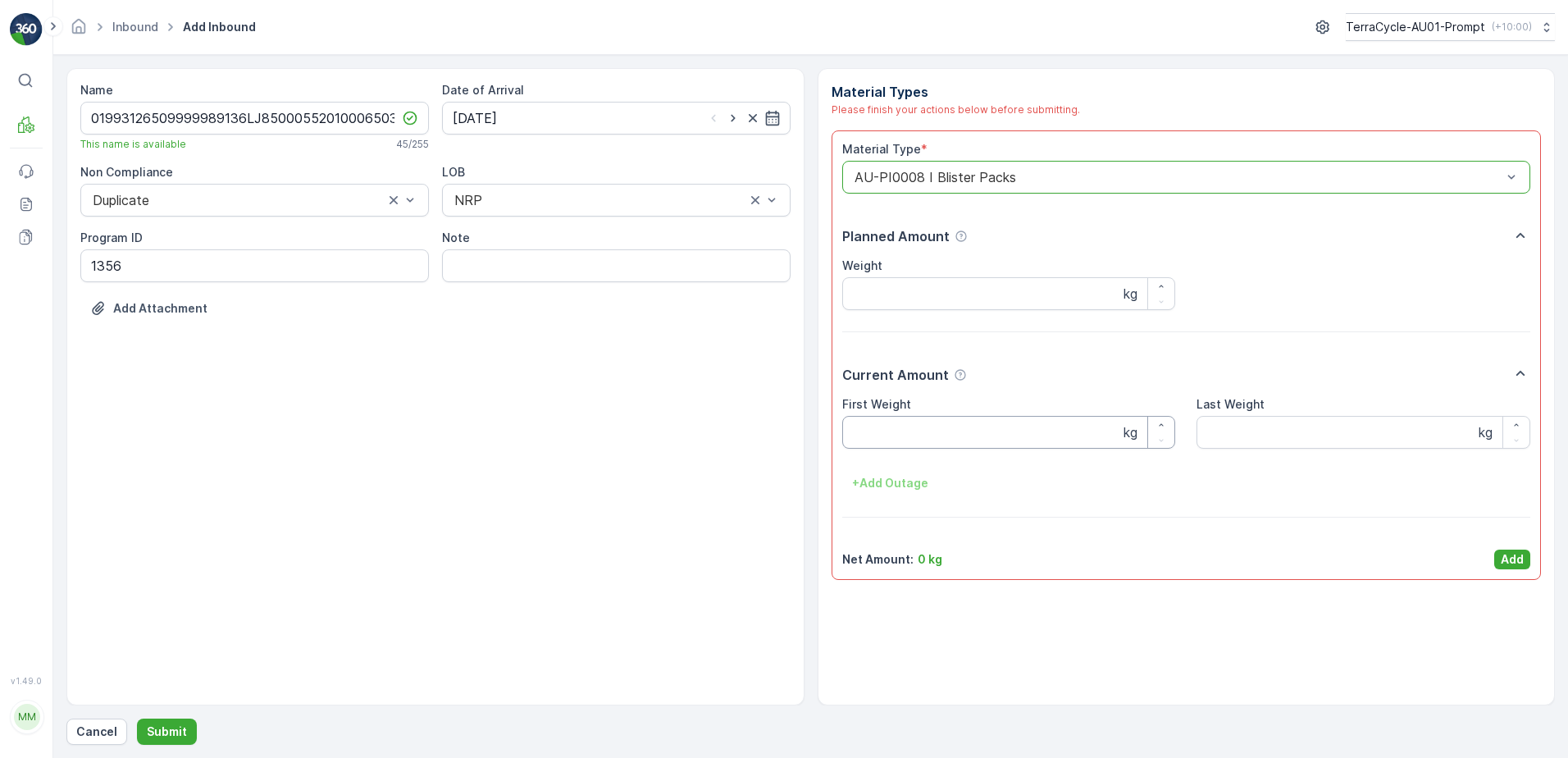
click at [907, 423] on Weight "First Weight" at bounding box center [1009, 433] width 334 height 33
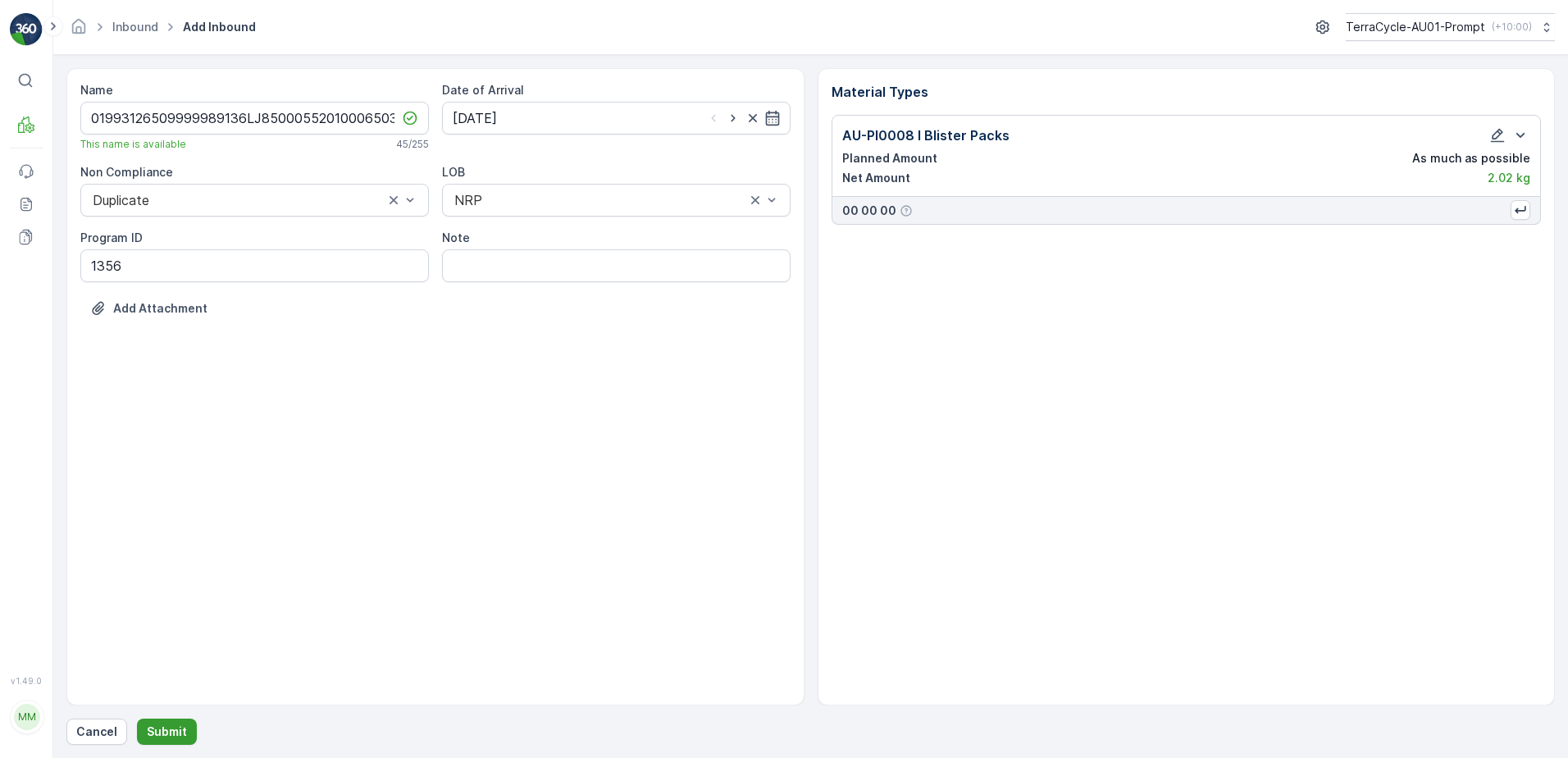
click at [168, 724] on p "Submit" at bounding box center [167, 732] width 40 height 17
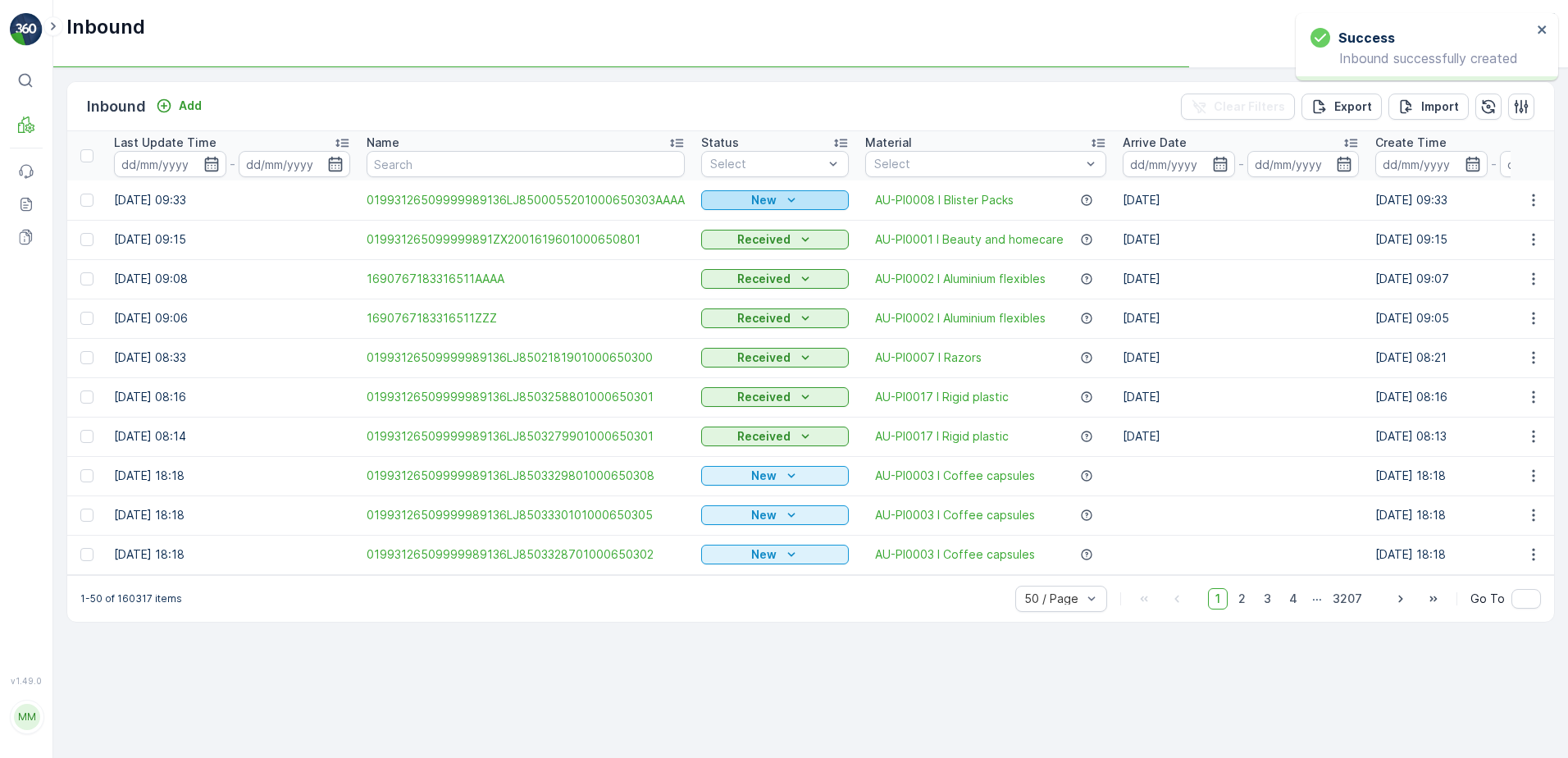
click at [784, 194] on icon "New" at bounding box center [791, 200] width 17 height 17
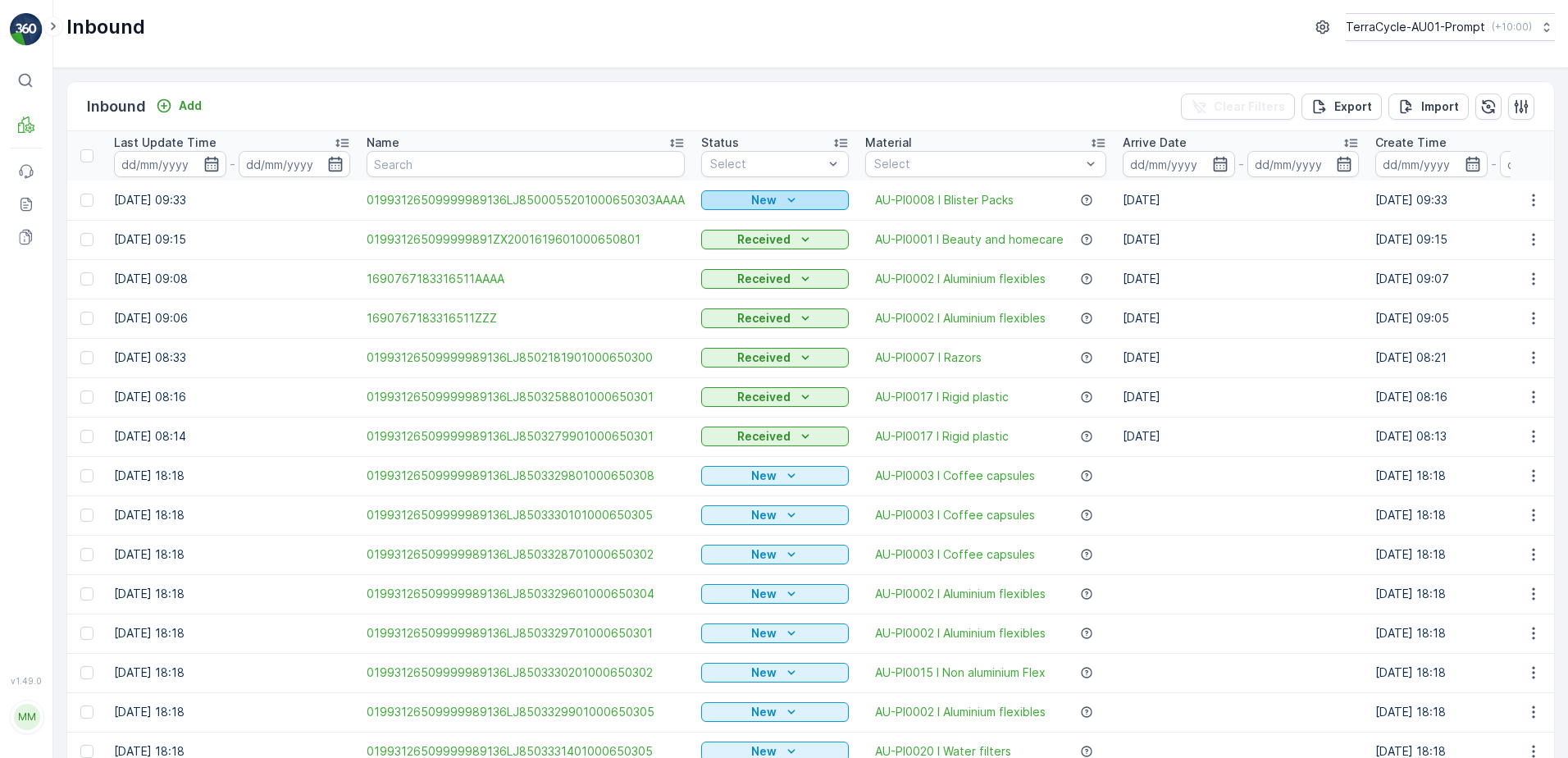
click at [776, 206] on div "New" at bounding box center [775, 200] width 135 height 17
drag, startPoint x: 744, startPoint y: 249, endPoint x: 967, endPoint y: 196, distance: 229.2
click at [748, 247] on span "Scanned" at bounding box center [732, 247] width 48 height 17
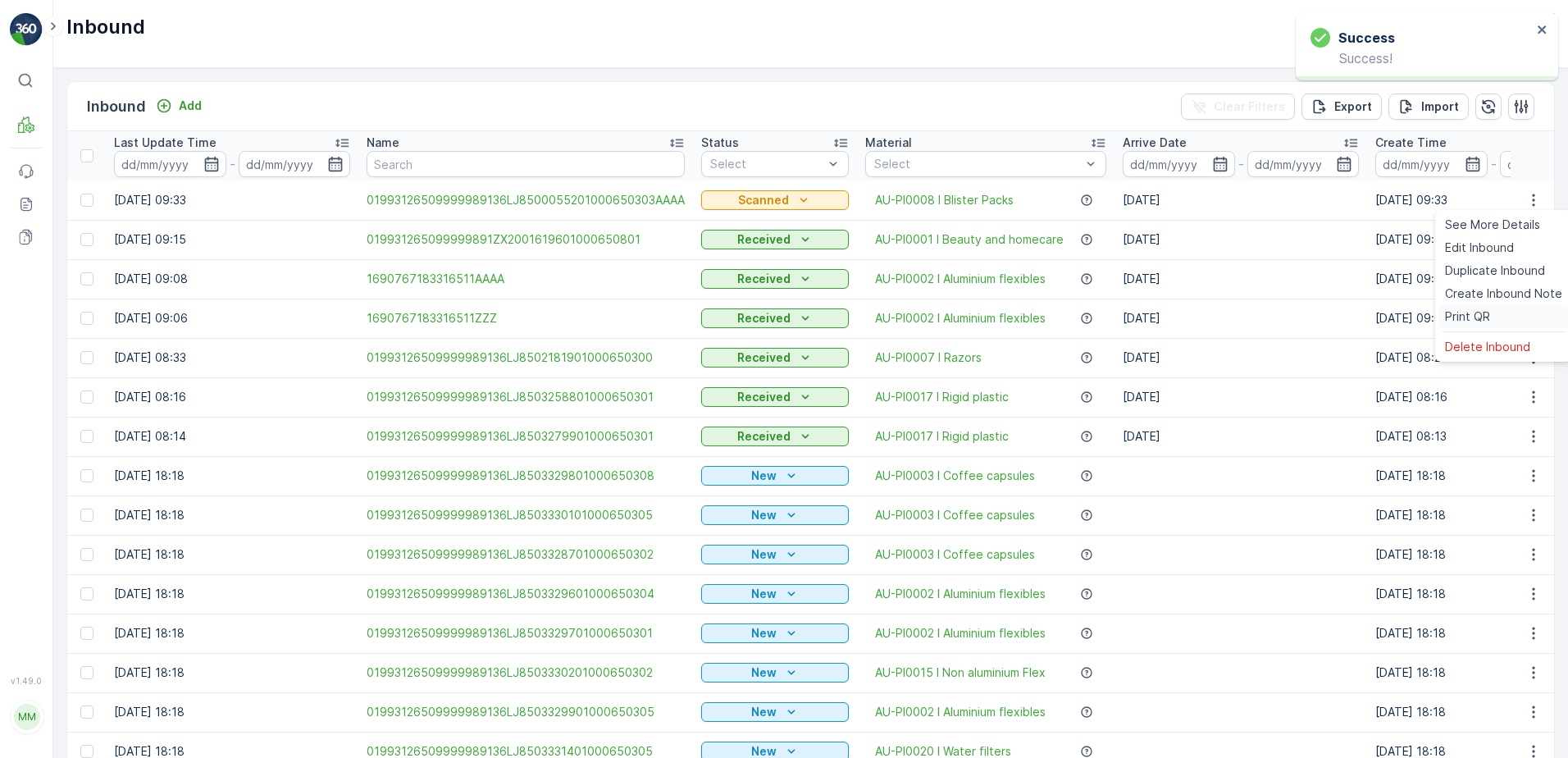
click at [1484, 321] on span "Print QR" at bounding box center [1467, 316] width 45 height 17
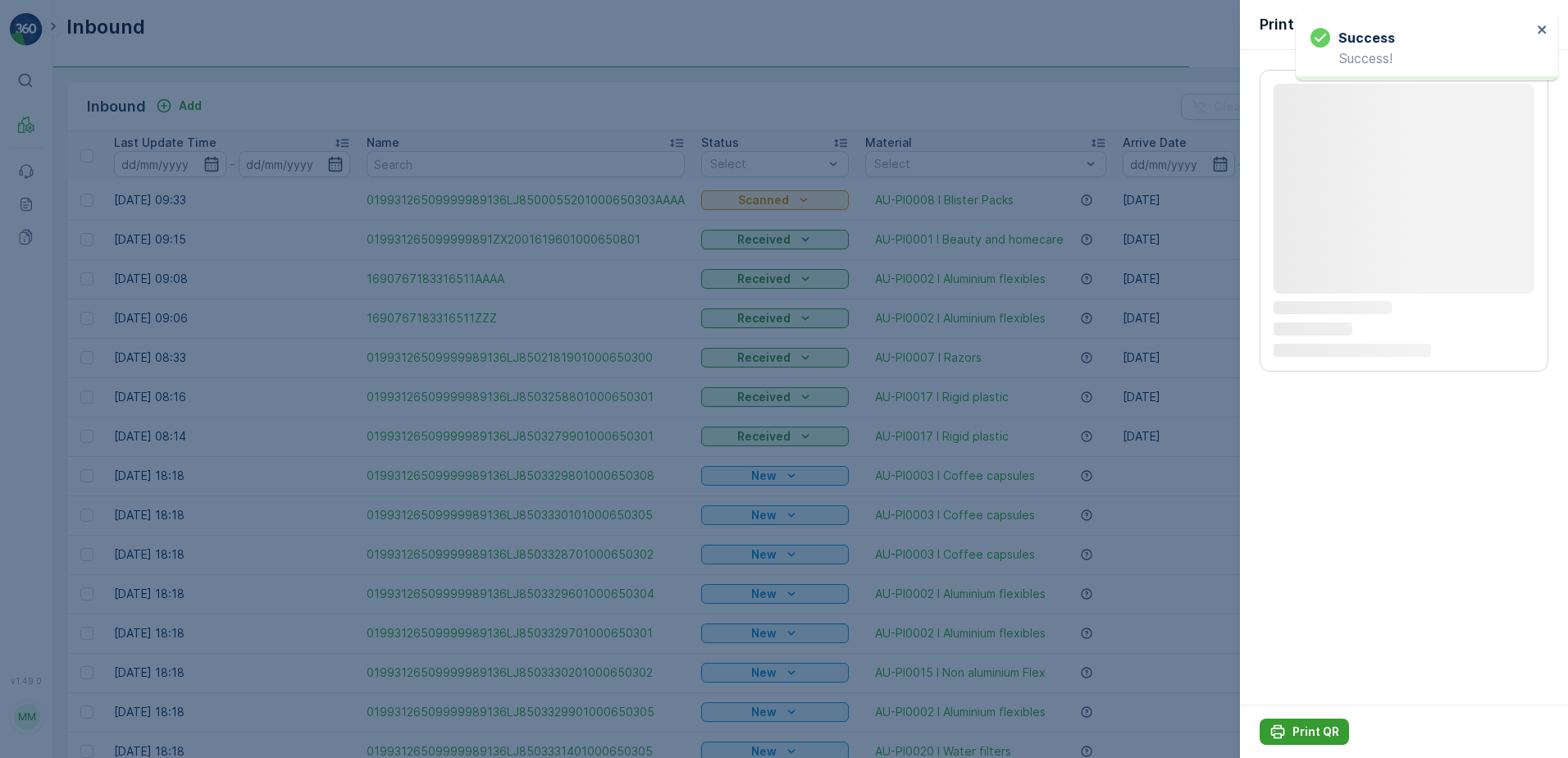
click at [1294, 726] on p "Print QR" at bounding box center [1315, 732] width 46 height 17
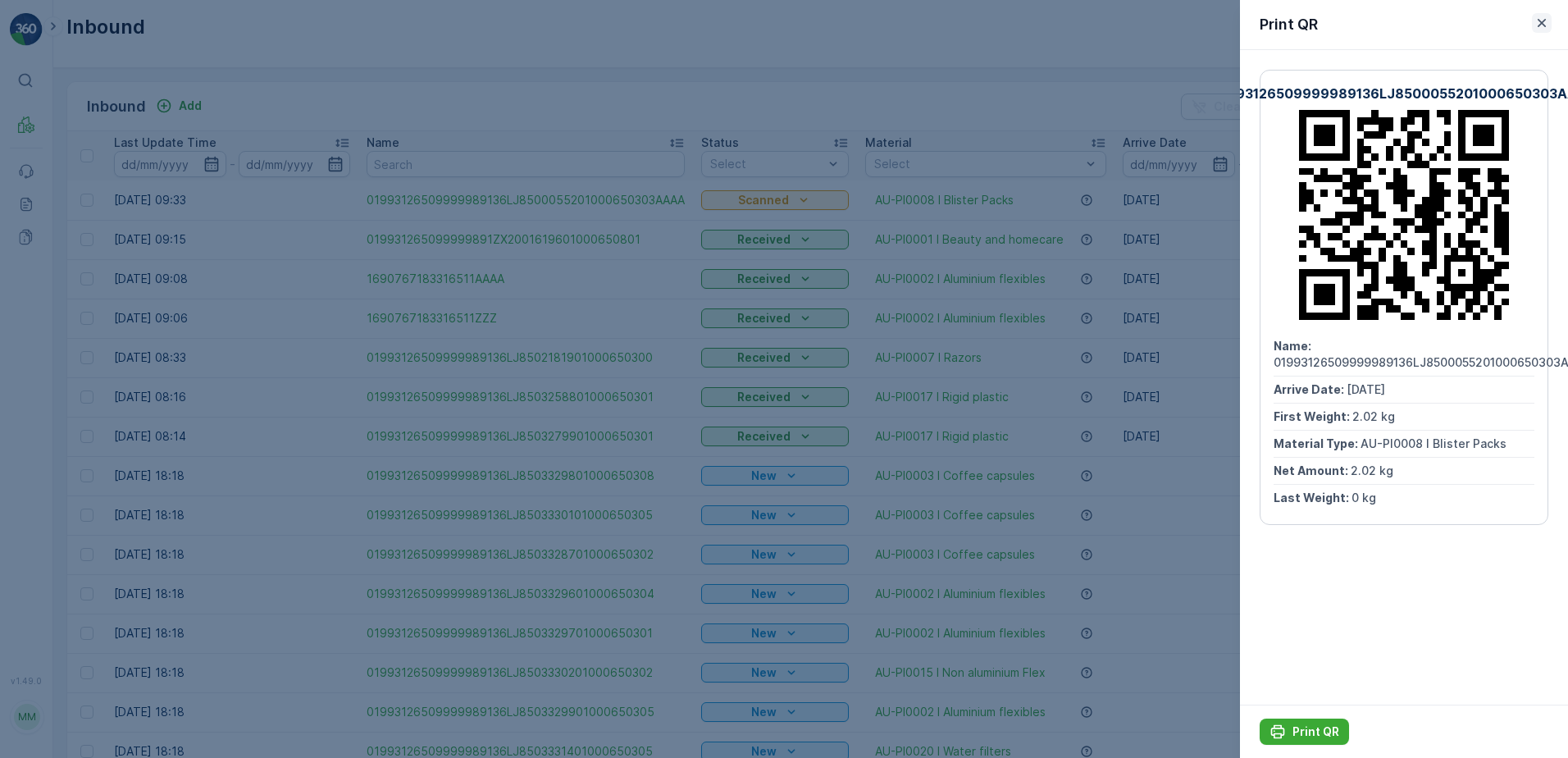
click at [1549, 18] on icon "button" at bounding box center [1542, 23] width 17 height 17
